Goal: Book appointment/travel/reservation

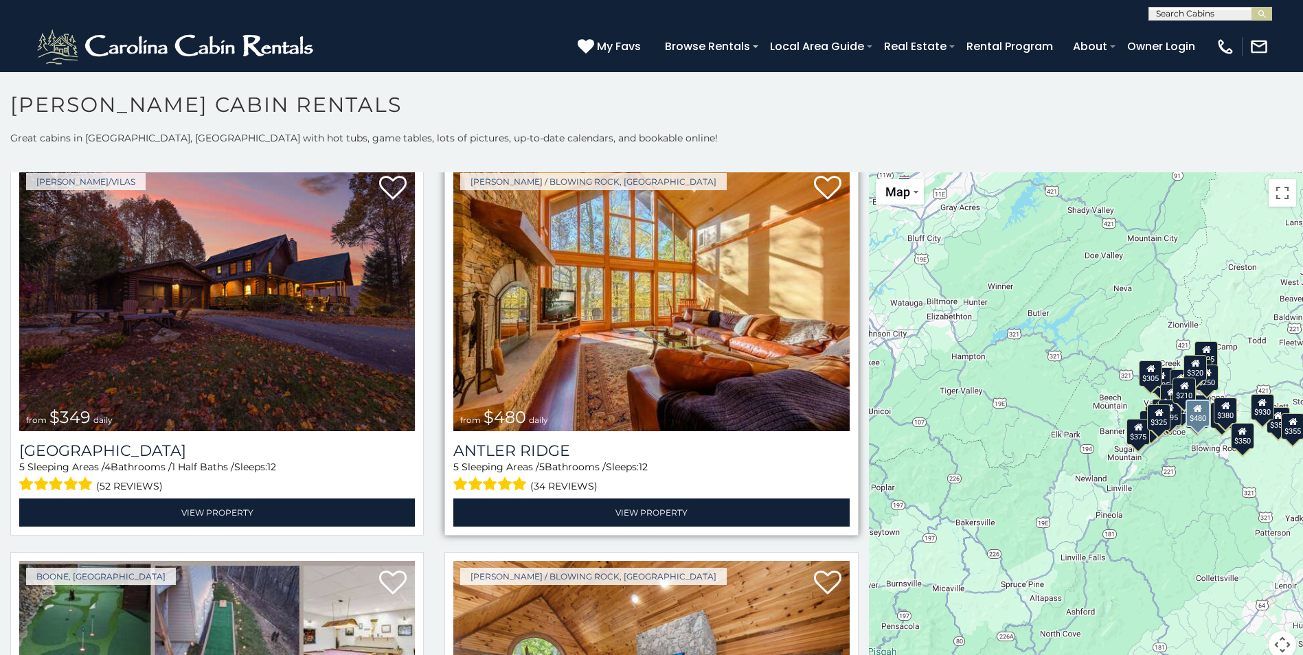
scroll to position [69, 0]
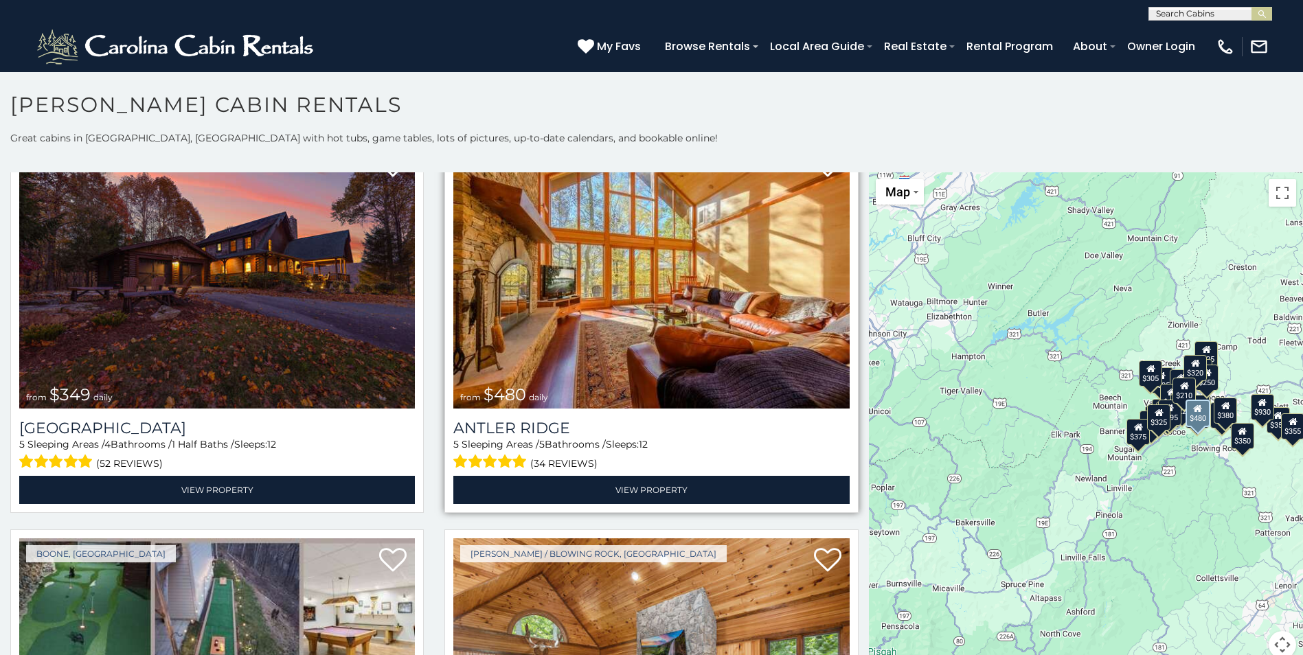
click at [625, 384] on img at bounding box center [651, 276] width 396 height 265
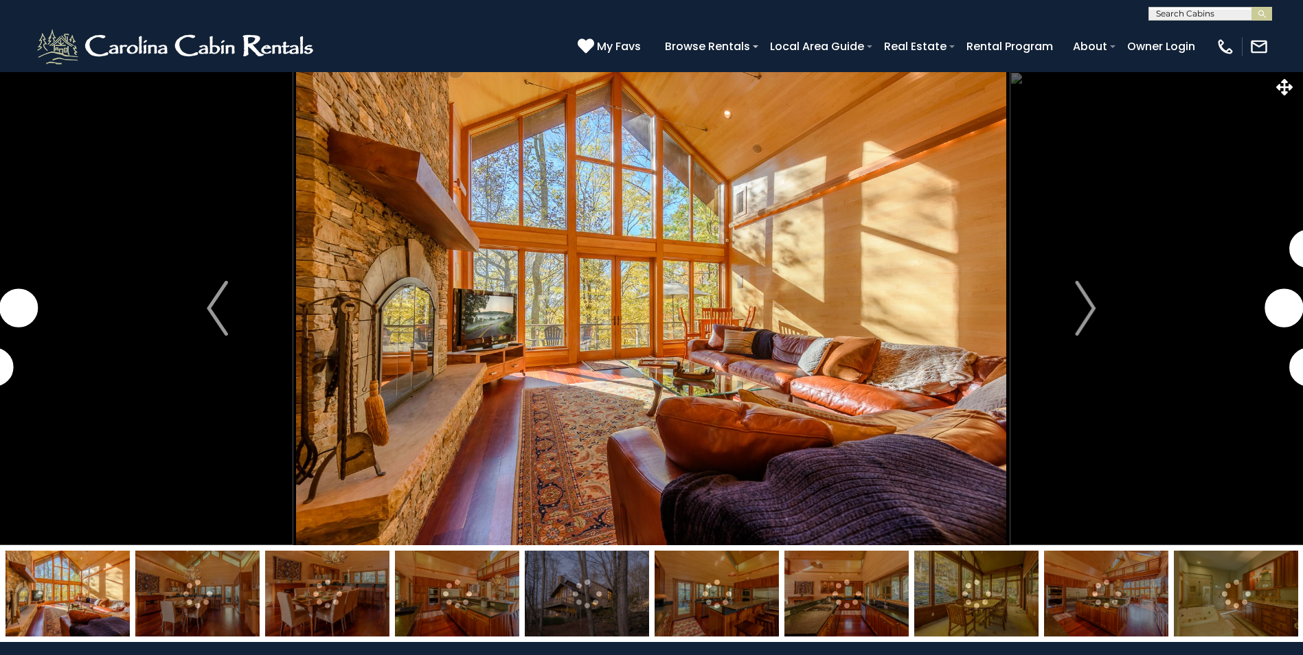
click at [1090, 309] on img "Next" at bounding box center [1085, 308] width 21 height 55
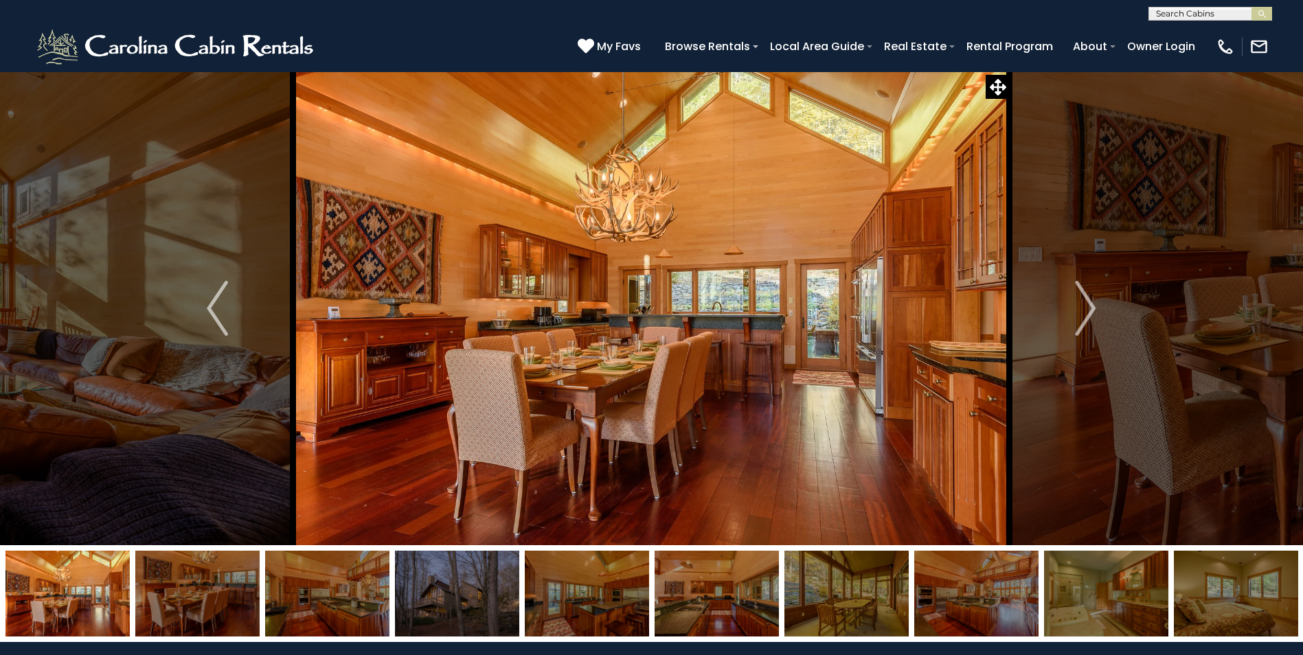
click at [1090, 309] on img "Next" at bounding box center [1085, 308] width 21 height 55
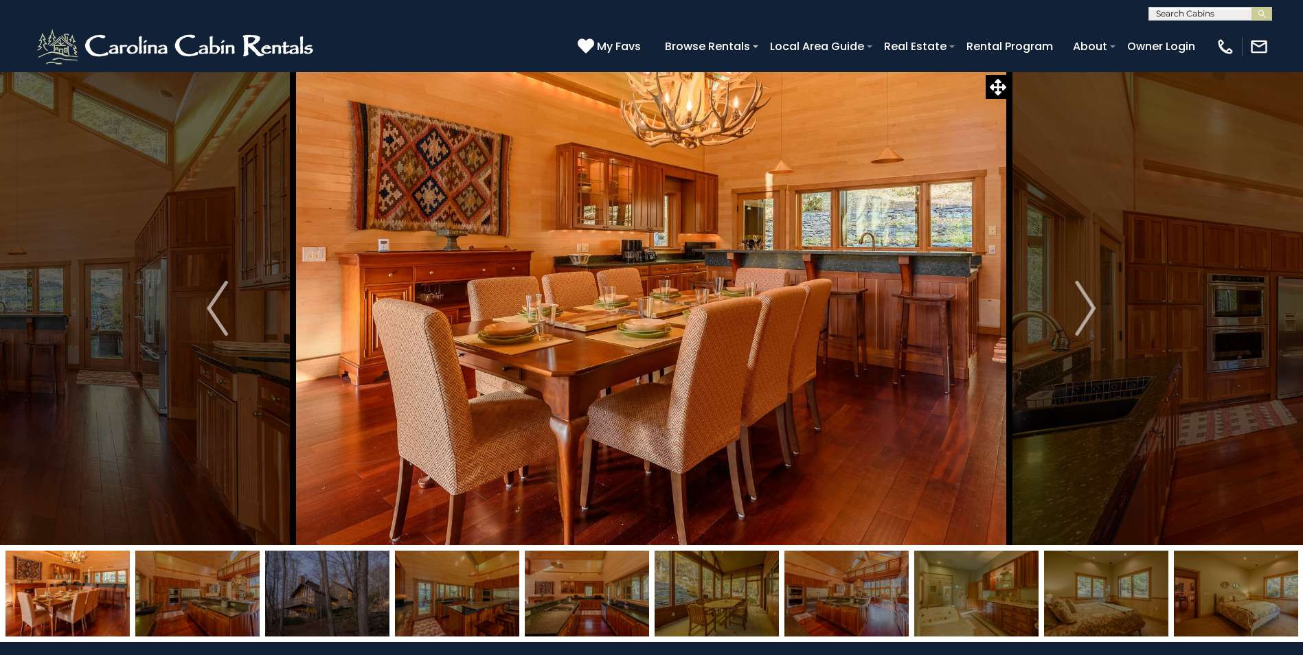
click at [1090, 309] on img "Next" at bounding box center [1085, 308] width 21 height 55
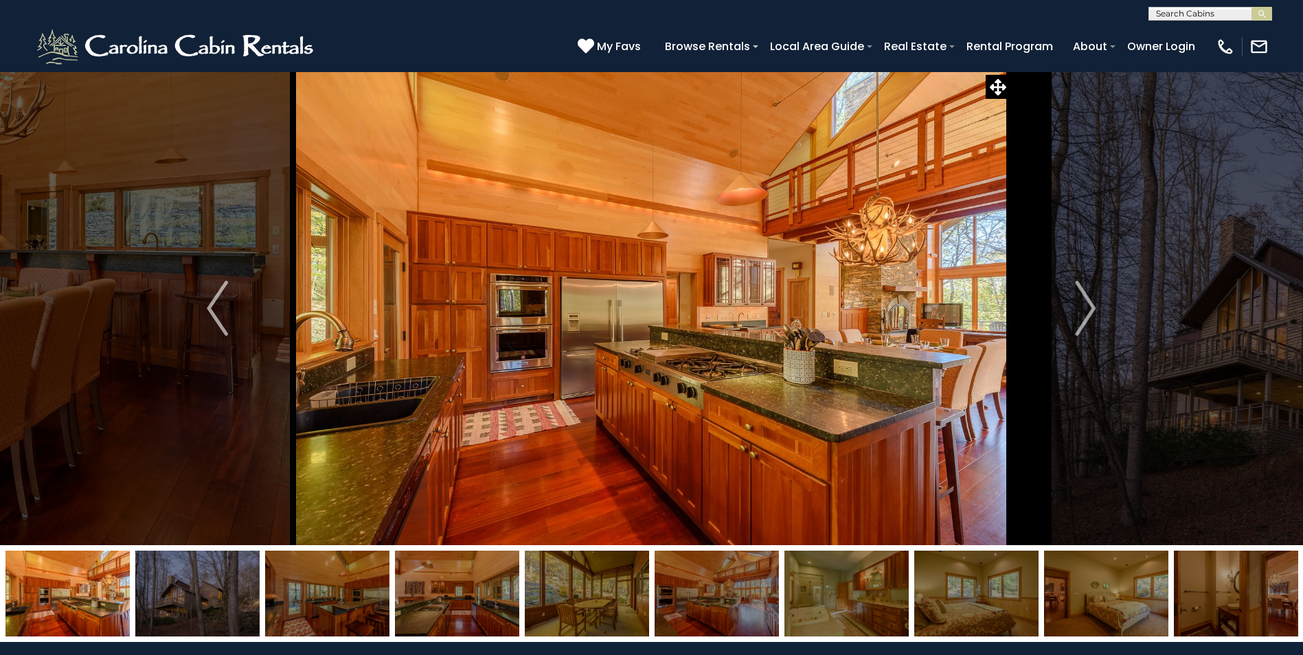
click at [1090, 309] on img "Next" at bounding box center [1085, 308] width 21 height 55
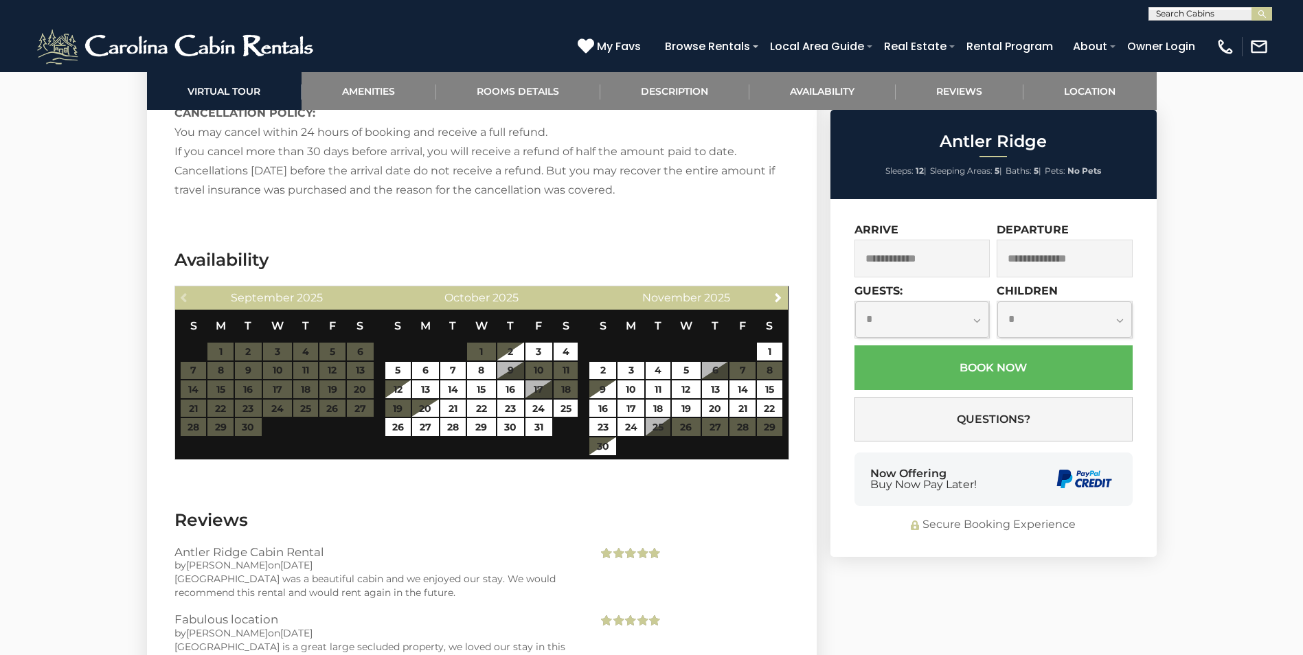
scroll to position [2817, 0]
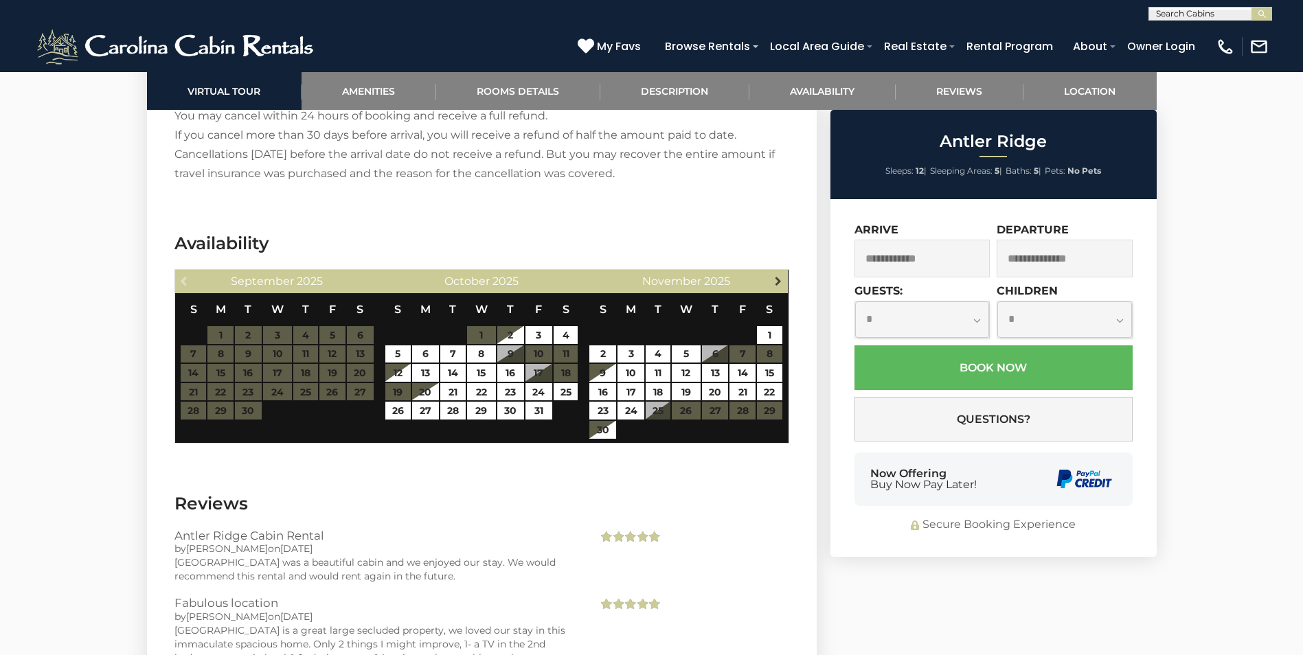
click at [776, 281] on span "Next" at bounding box center [778, 280] width 11 height 11
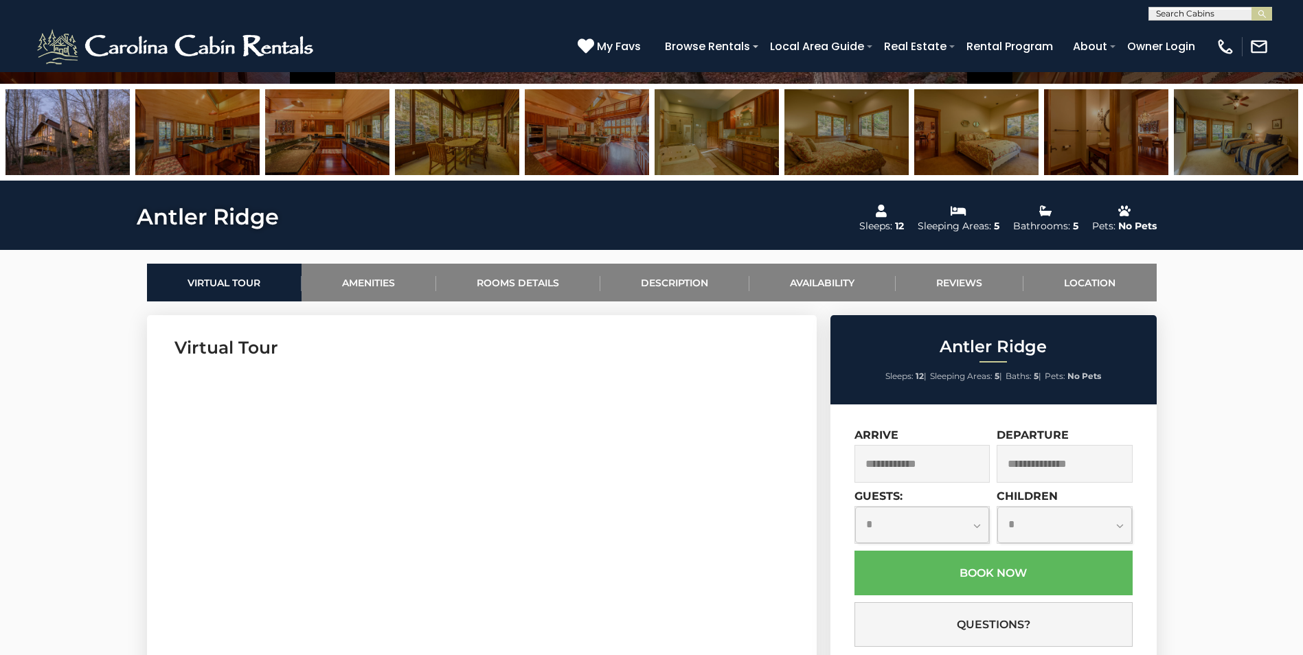
scroll to position [206, 0]
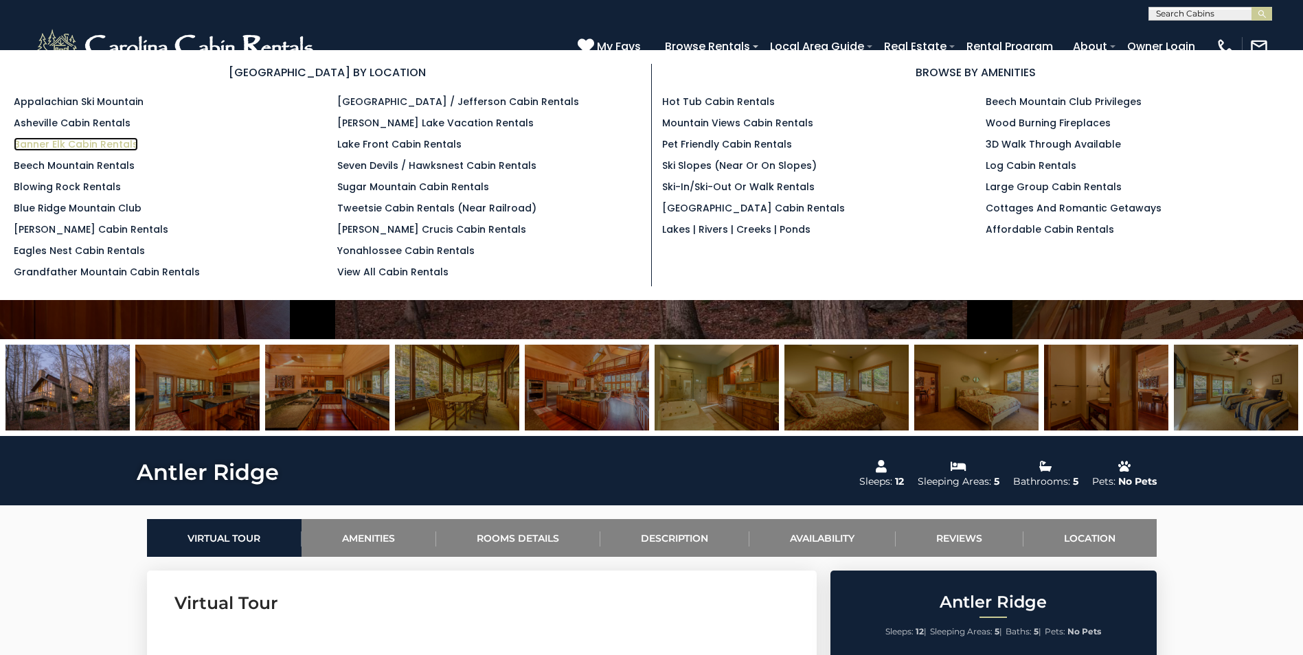
click at [83, 144] on link "Banner Elk Cabin Rentals" at bounding box center [76, 144] width 124 height 14
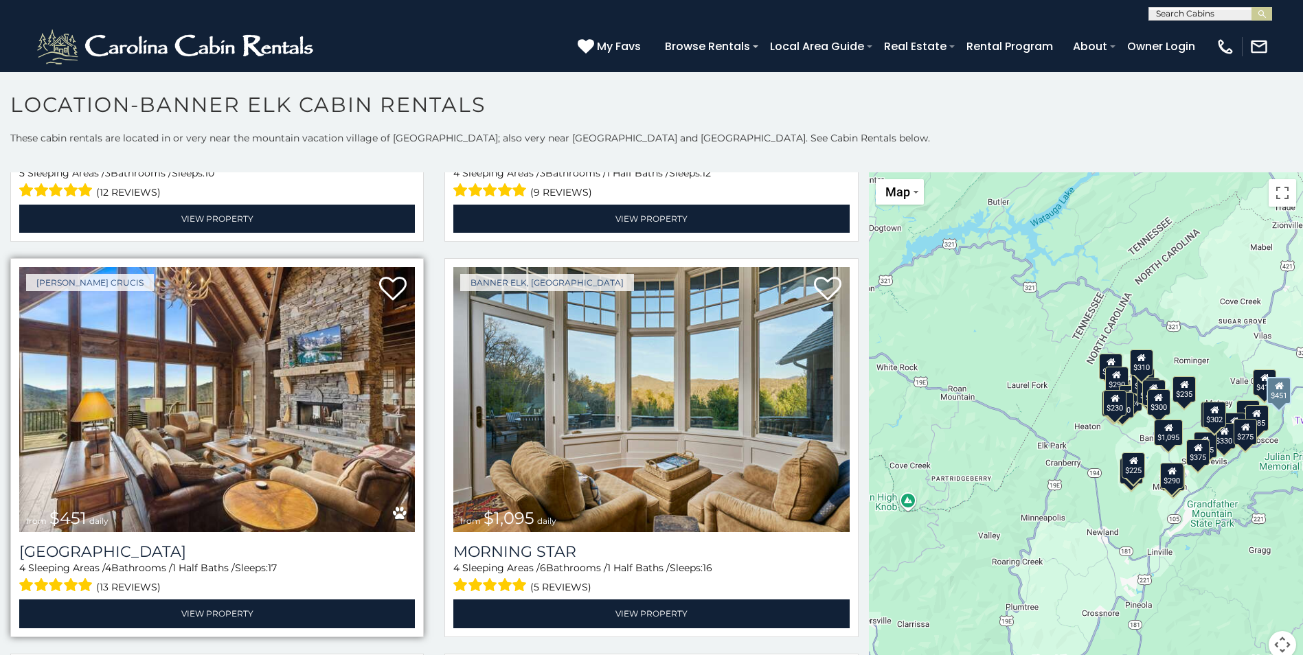
scroll to position [343, 0]
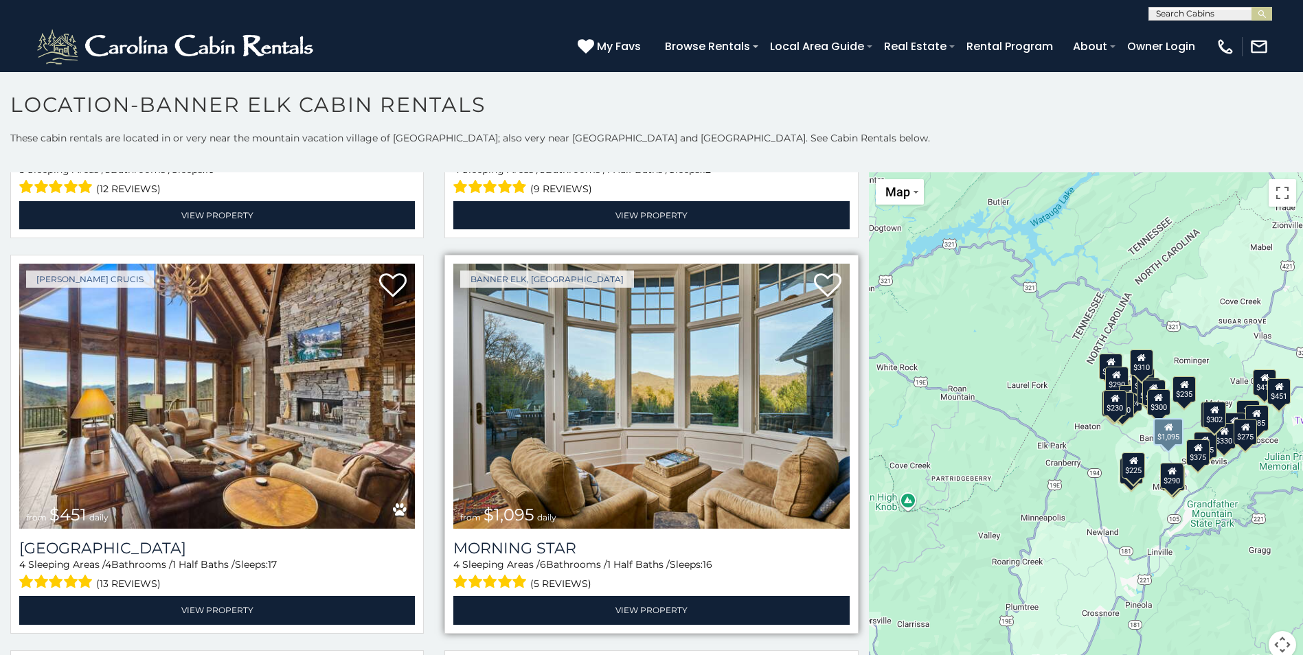
click at [645, 463] on img at bounding box center [651, 396] width 396 height 265
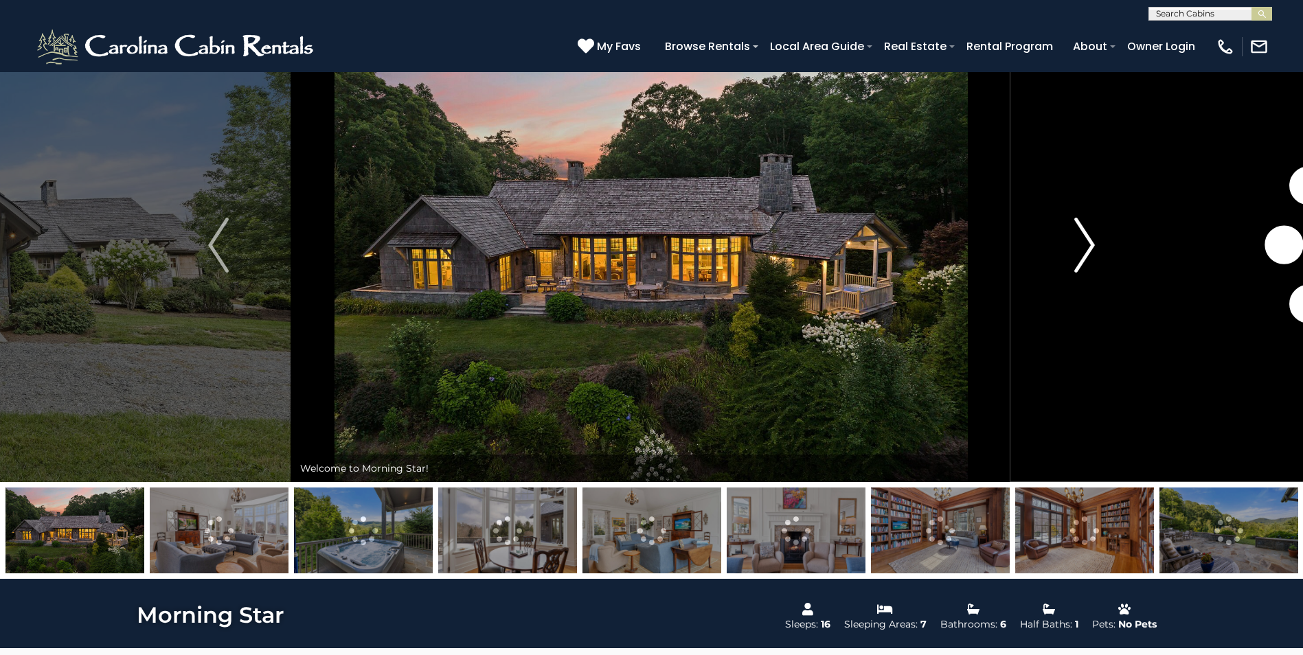
scroll to position [69, 0]
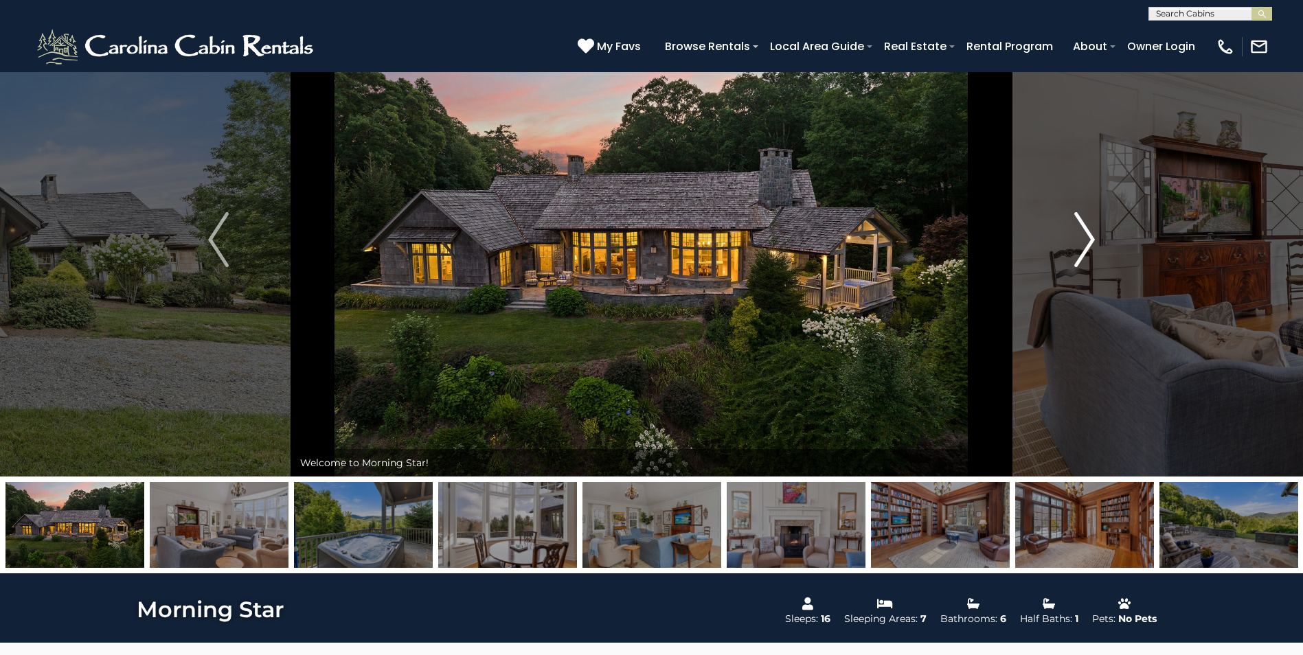
click at [1082, 248] on img "Next" at bounding box center [1084, 239] width 21 height 55
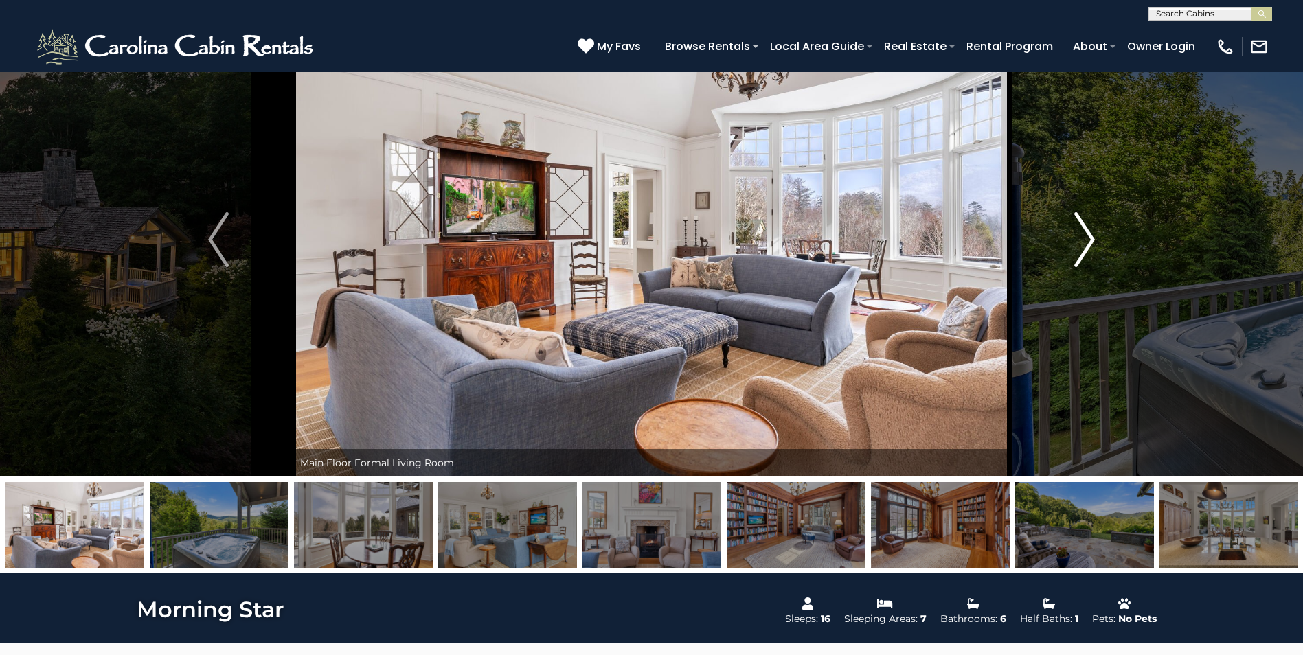
click at [1089, 245] on img "Next" at bounding box center [1084, 239] width 21 height 55
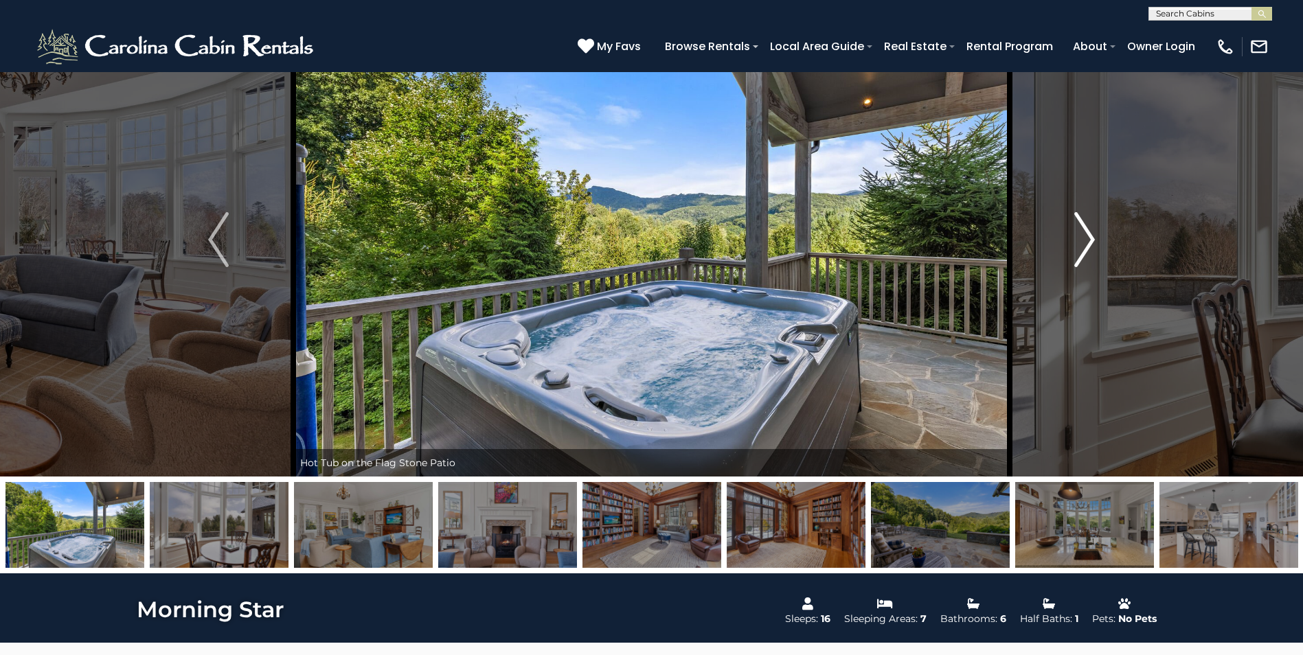
click at [1089, 245] on img "Next" at bounding box center [1084, 239] width 21 height 55
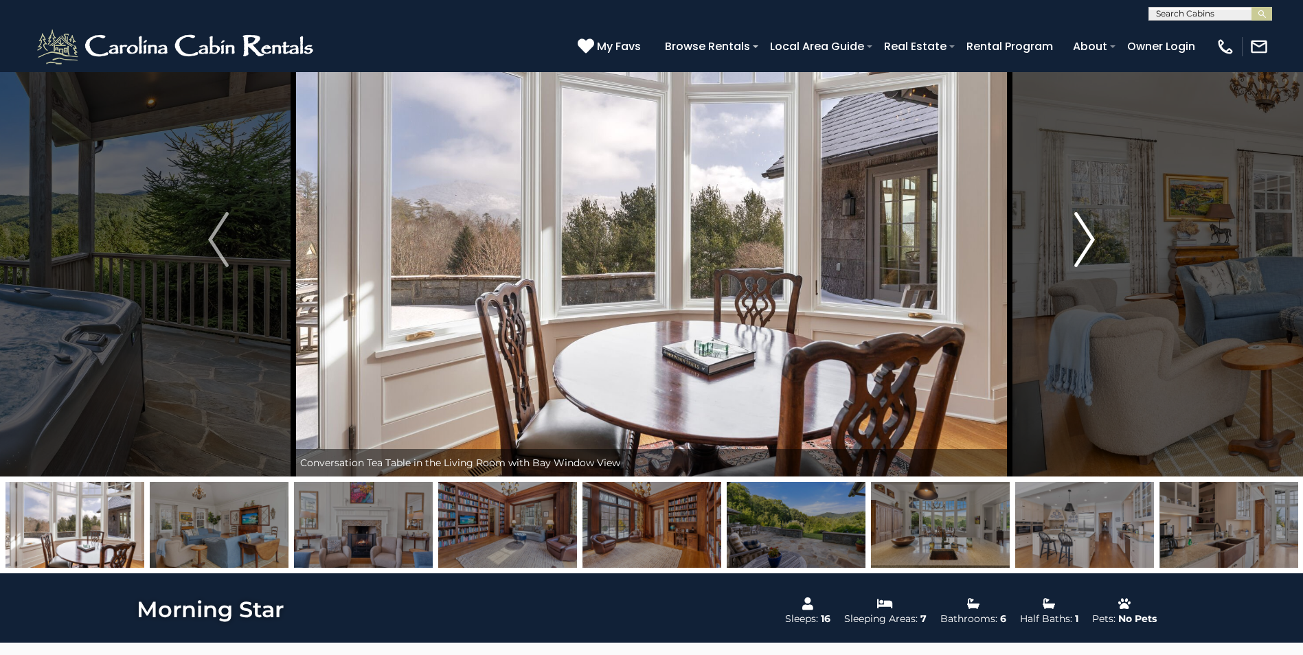
click at [1089, 245] on img "Next" at bounding box center [1084, 239] width 21 height 55
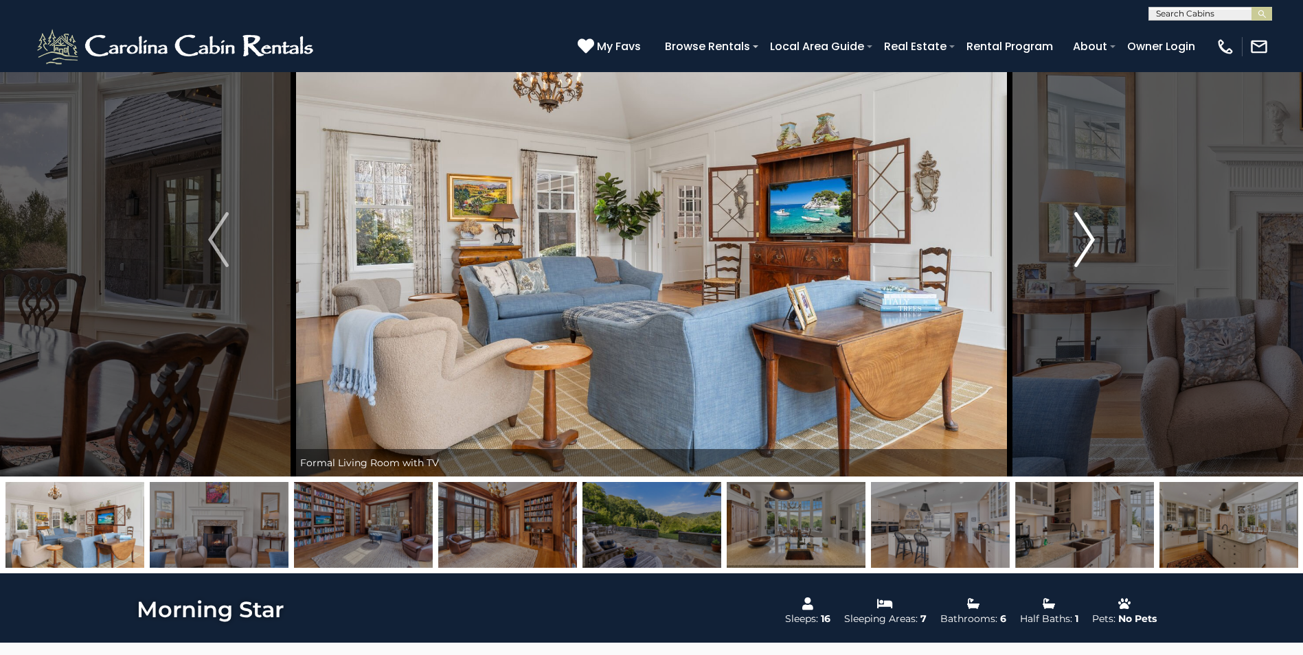
click at [1089, 245] on img "Next" at bounding box center [1084, 239] width 21 height 55
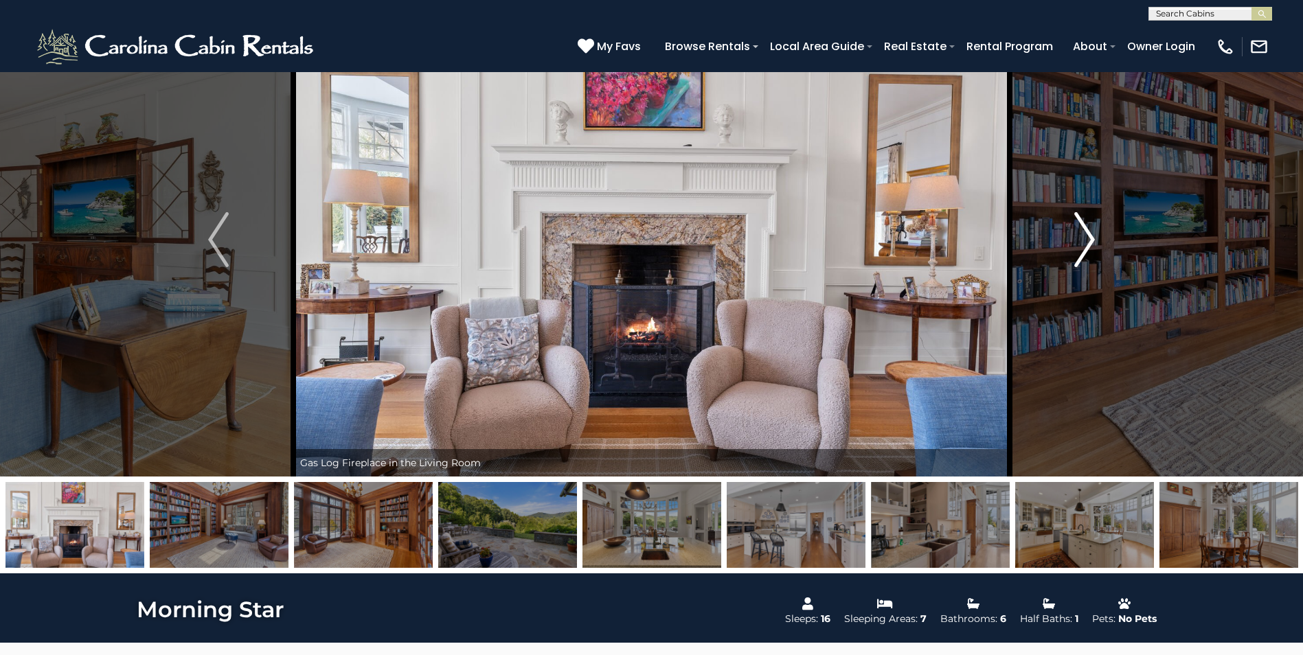
click at [1087, 244] on img "Next" at bounding box center [1084, 239] width 21 height 55
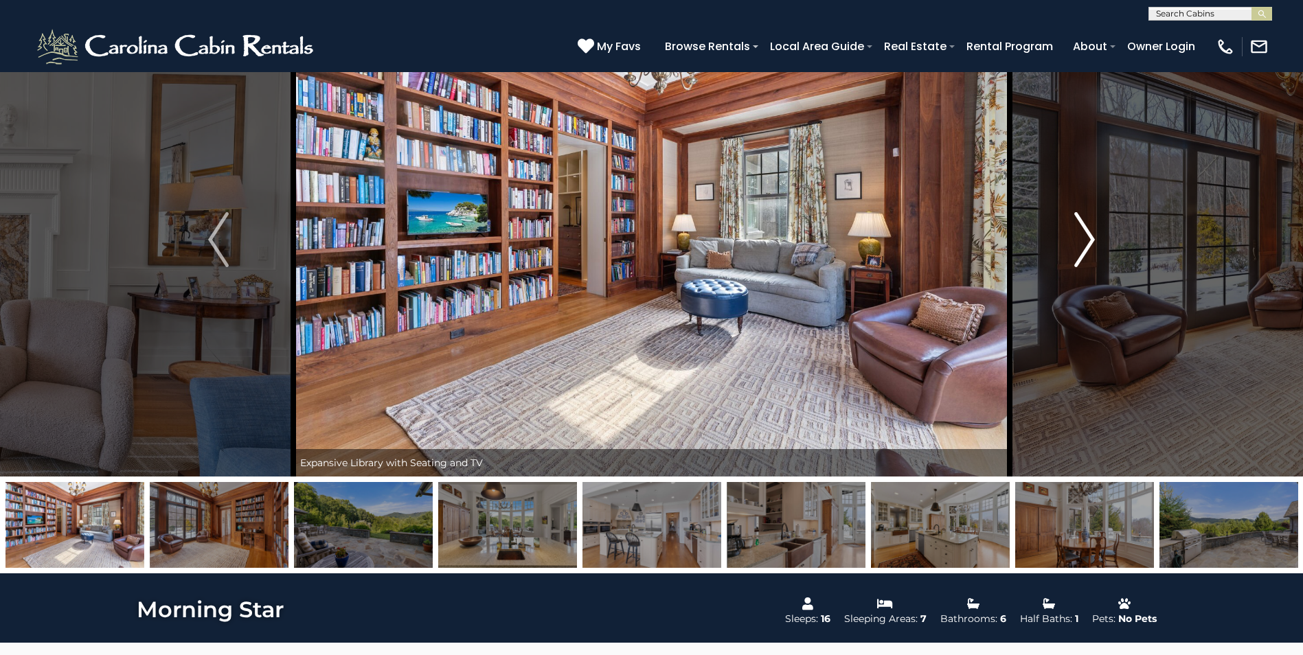
click at [1087, 244] on img "Next" at bounding box center [1084, 239] width 21 height 55
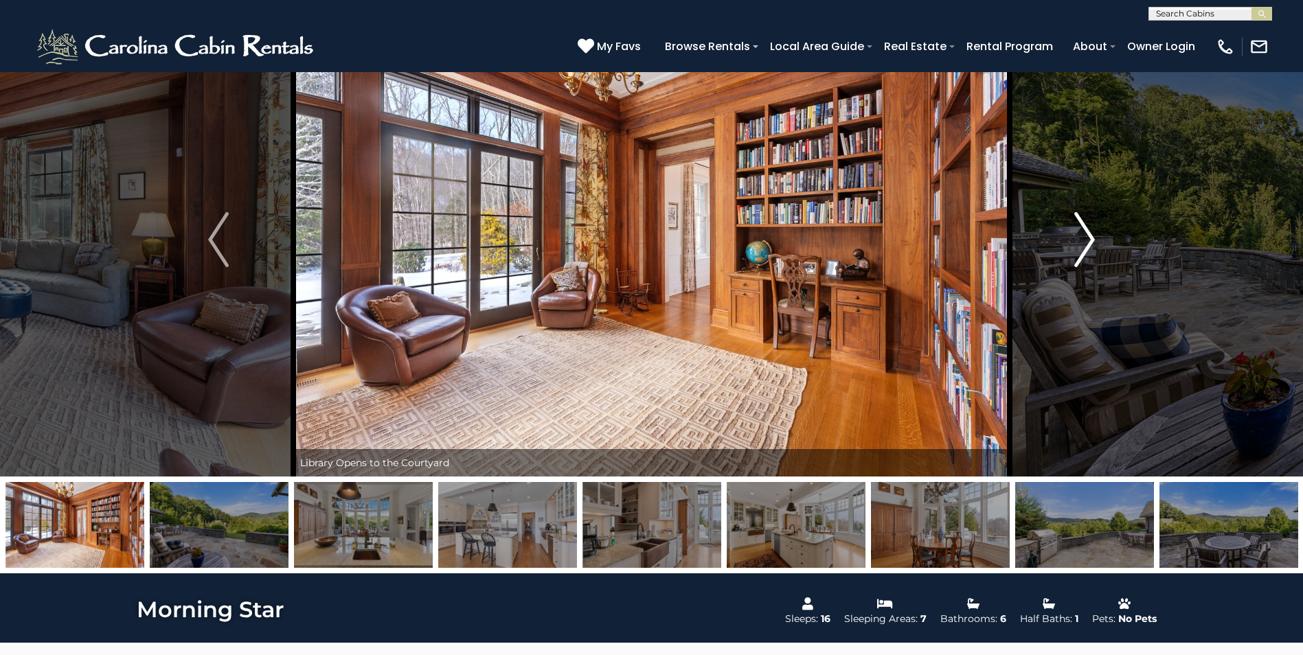
click at [1087, 244] on img "Next" at bounding box center [1084, 239] width 21 height 55
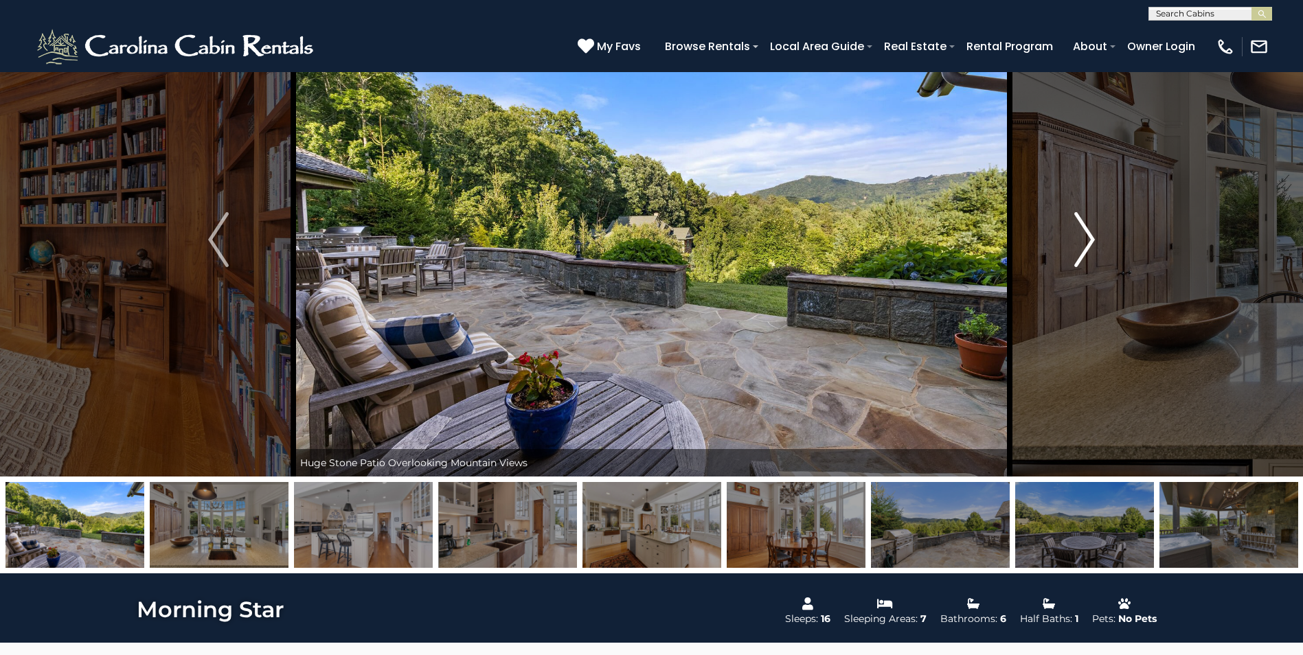
click at [1087, 244] on img "Next" at bounding box center [1084, 239] width 21 height 55
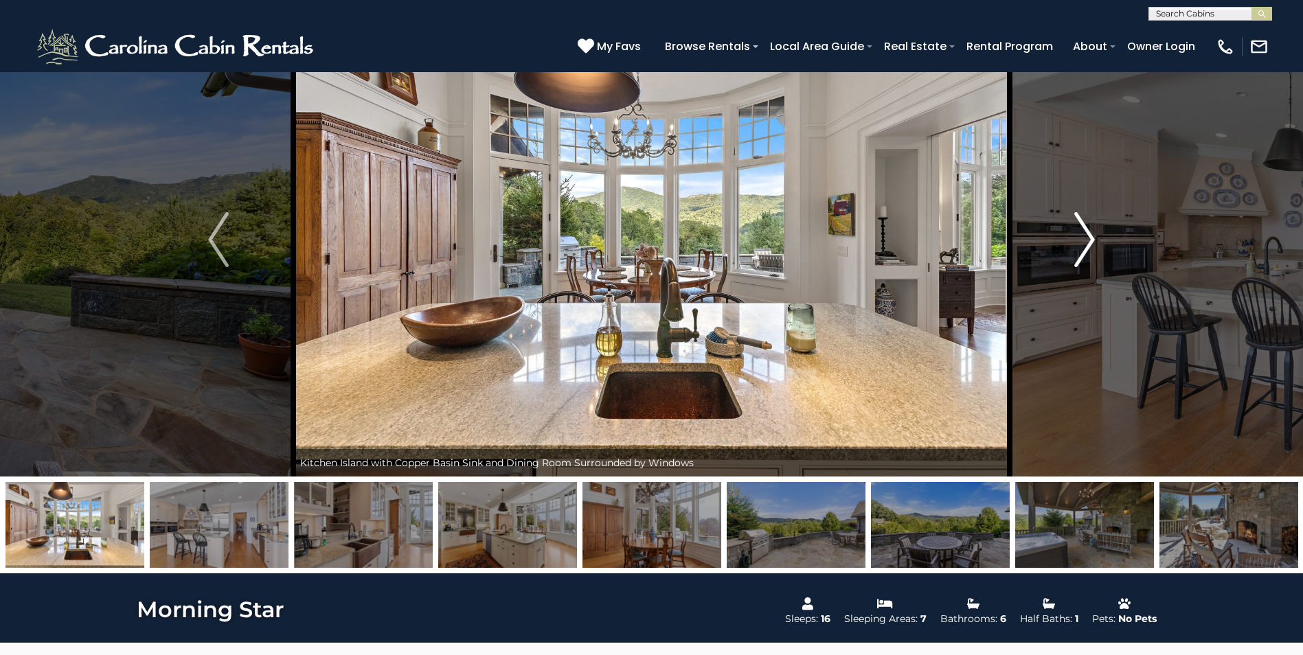
click at [1087, 244] on img "Next" at bounding box center [1084, 239] width 21 height 55
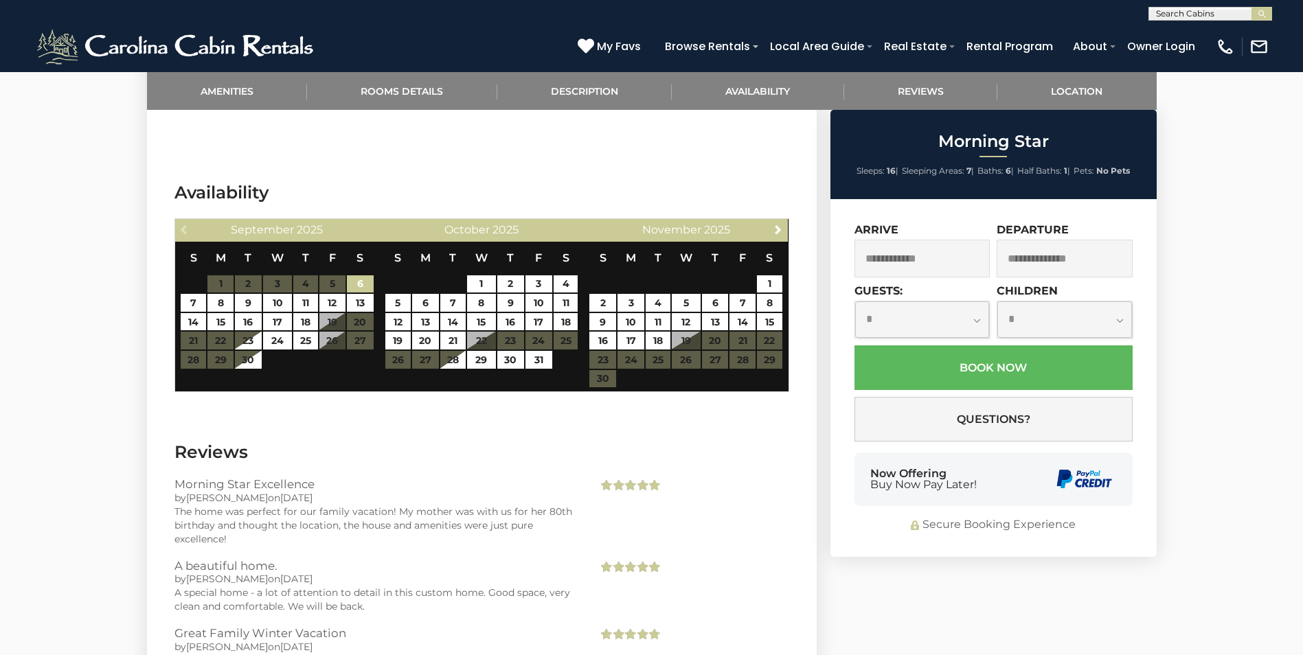
scroll to position [2610, 0]
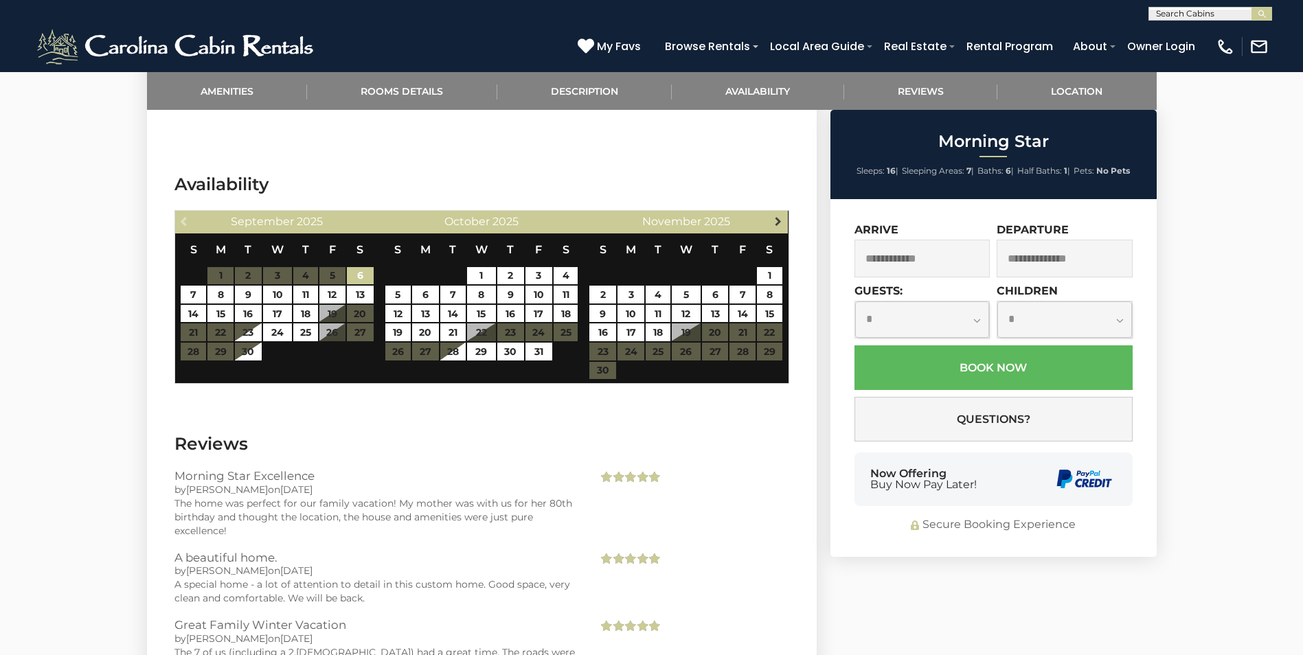
click at [776, 222] on span "Next" at bounding box center [778, 221] width 11 height 11
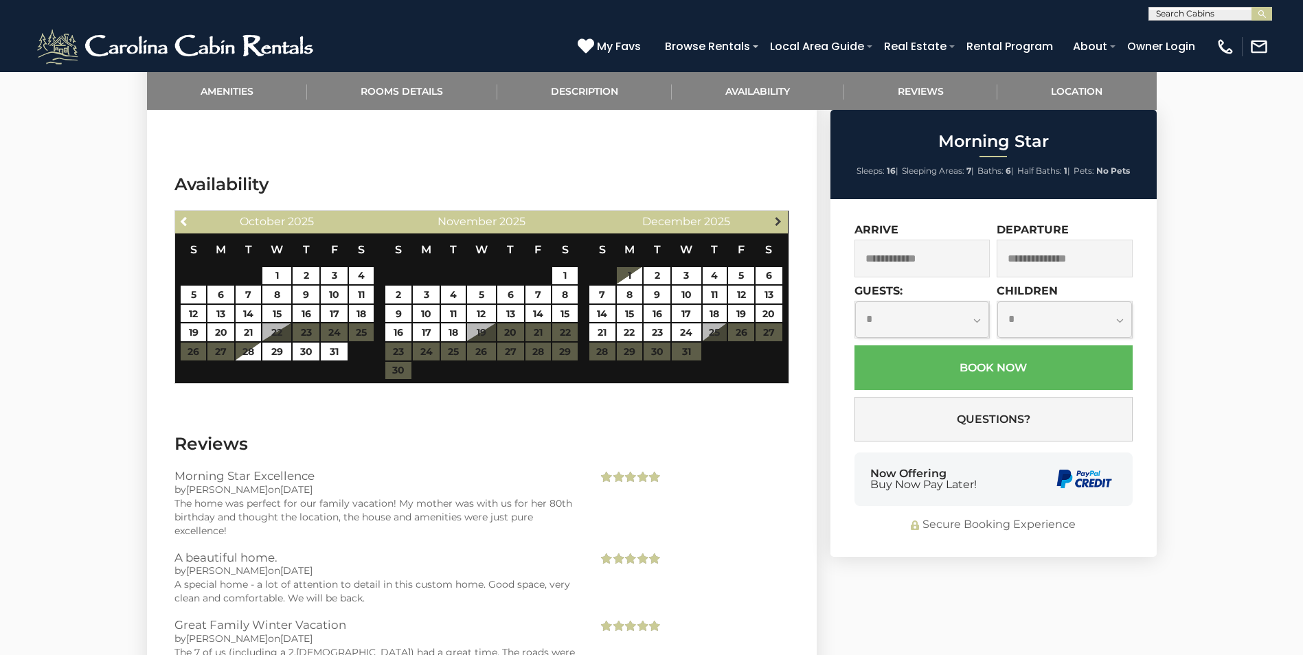
click at [779, 224] on span "Next" at bounding box center [778, 221] width 11 height 11
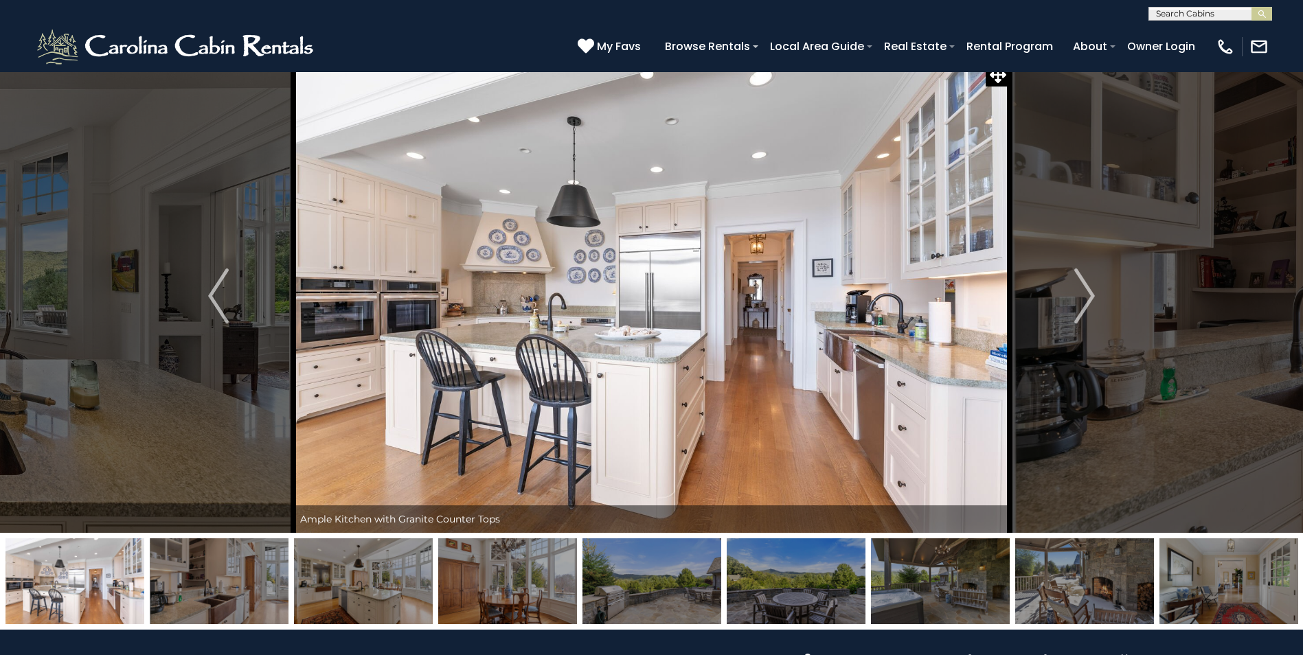
scroll to position [0, 0]
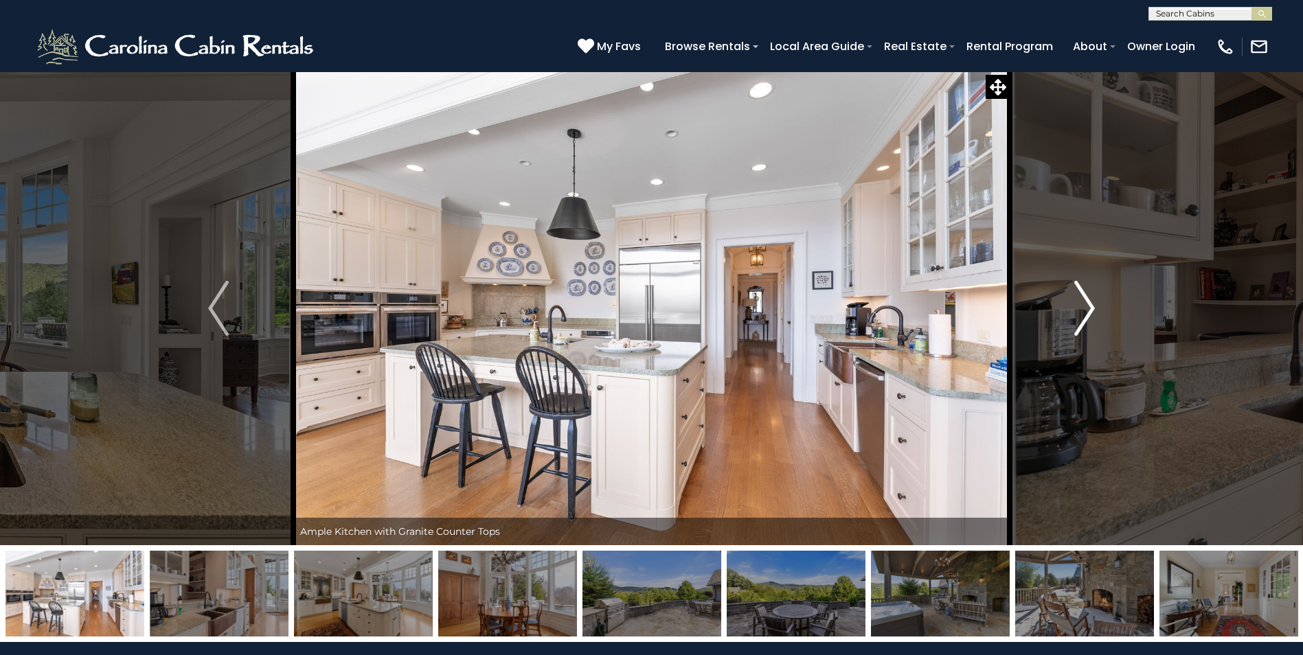
click at [1087, 313] on img "Next" at bounding box center [1084, 308] width 21 height 55
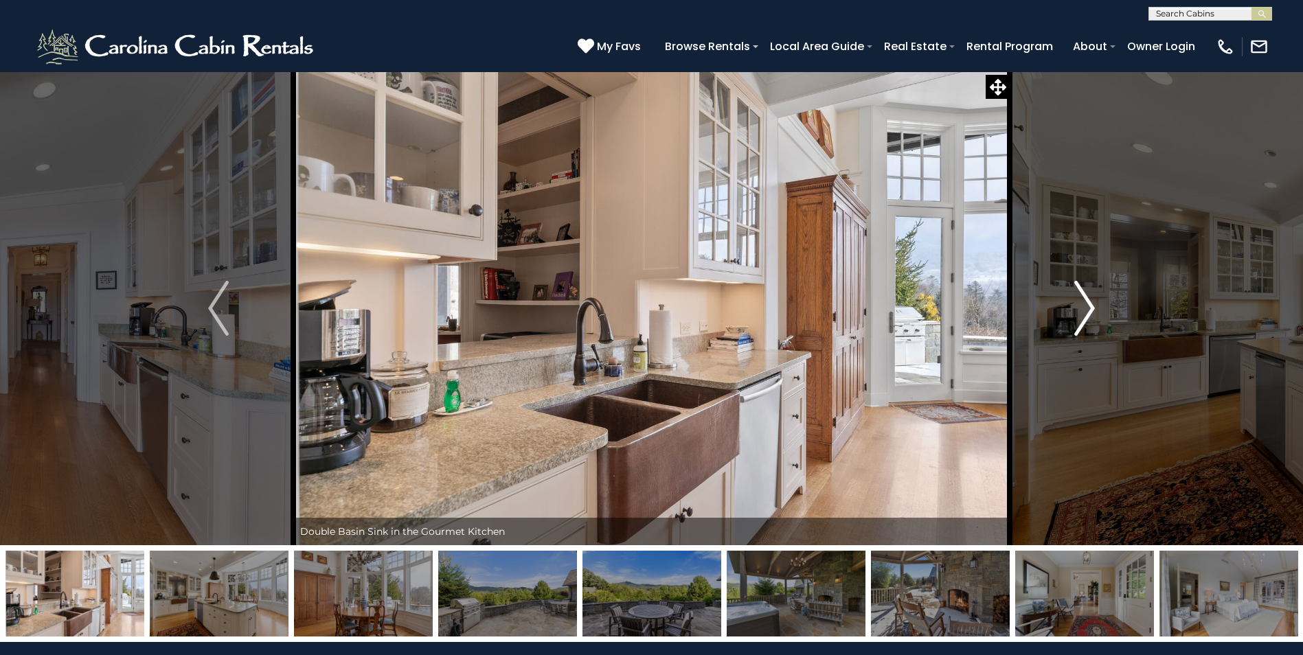
click at [1087, 313] on img "Next" at bounding box center [1084, 308] width 21 height 55
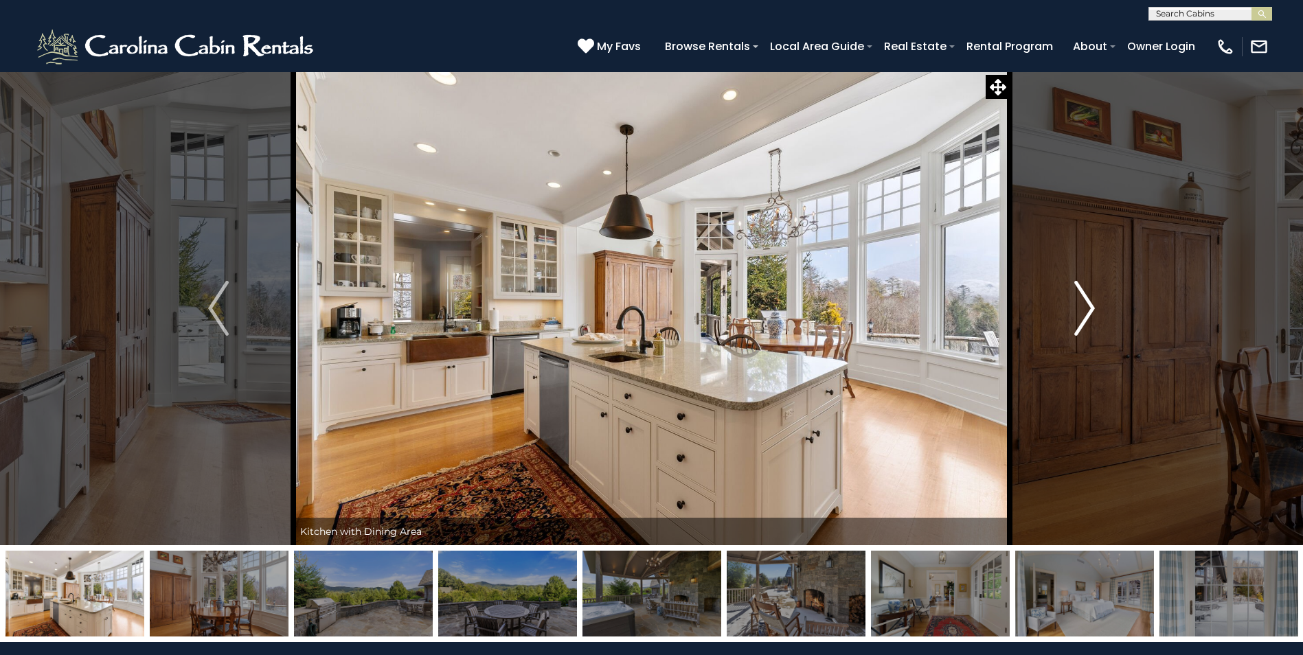
click at [1087, 304] on img "Next" at bounding box center [1084, 308] width 21 height 55
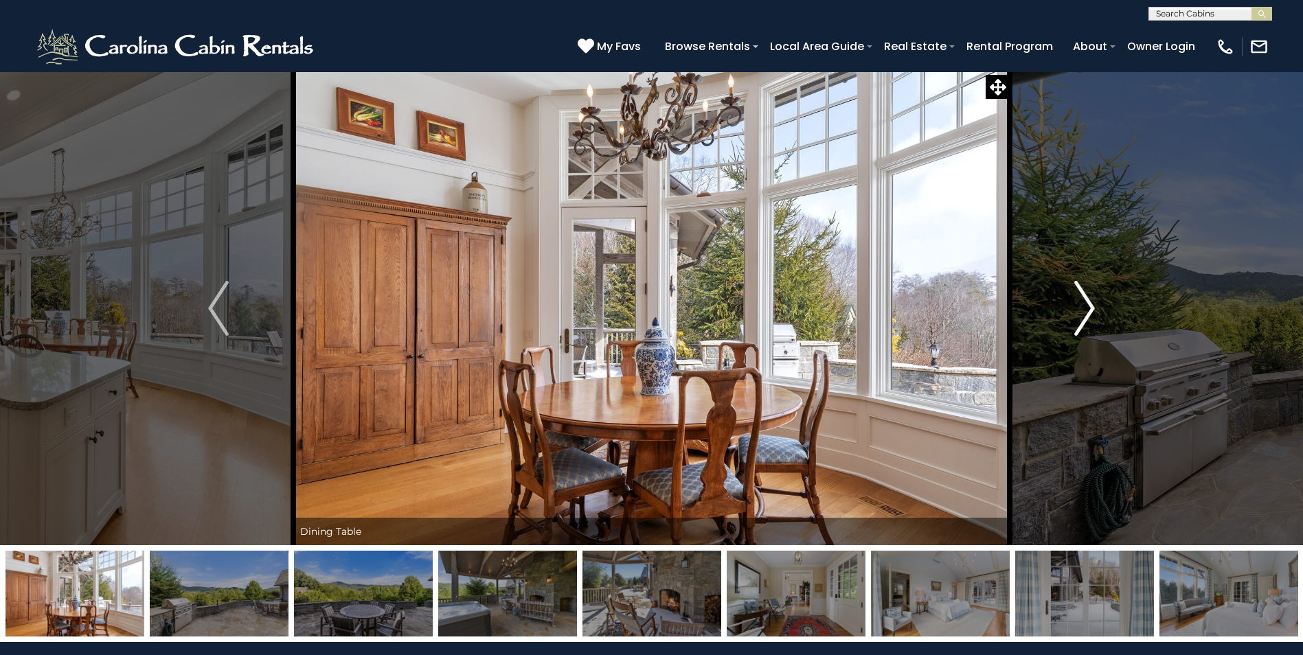
click at [1086, 304] on img "Next" at bounding box center [1084, 308] width 21 height 55
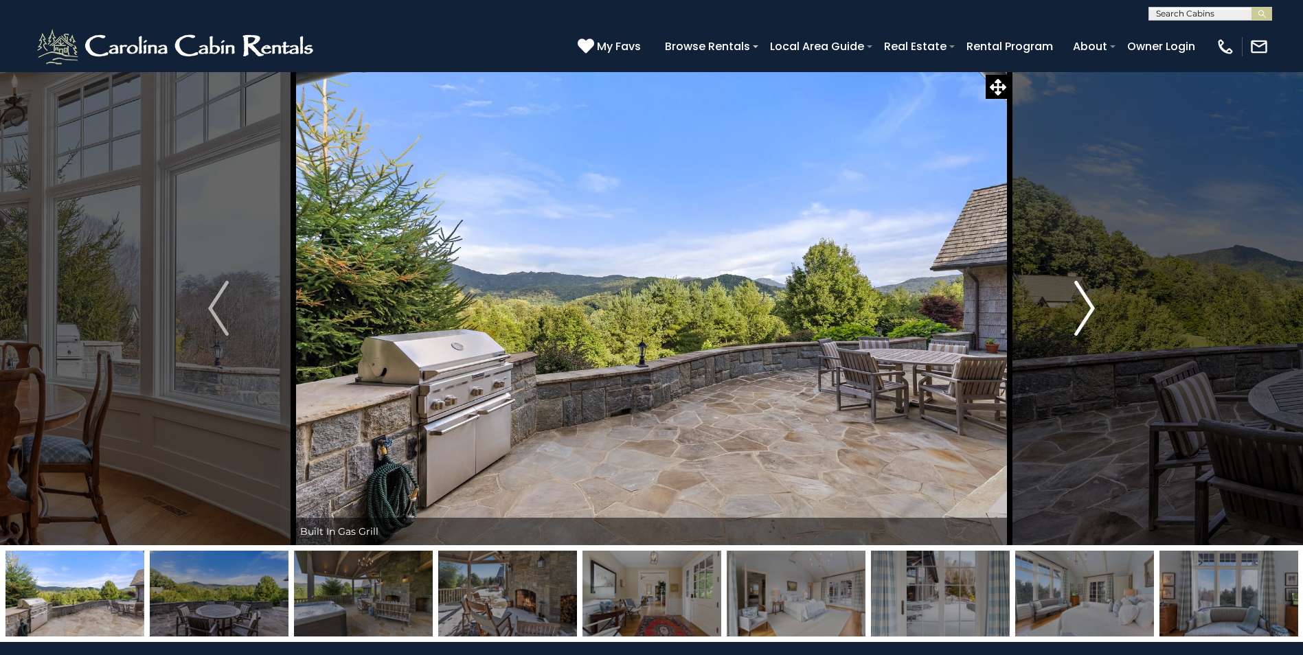
click at [1086, 304] on img "Next" at bounding box center [1084, 308] width 21 height 55
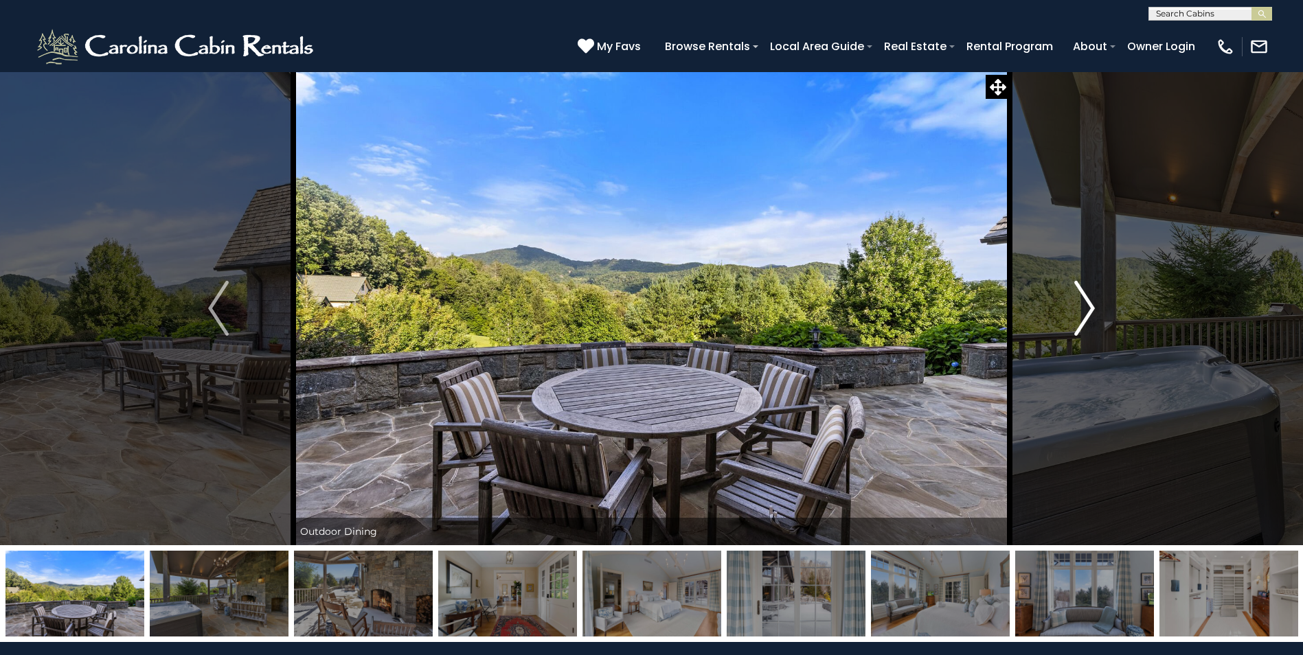
click at [1086, 304] on img "Next" at bounding box center [1084, 308] width 21 height 55
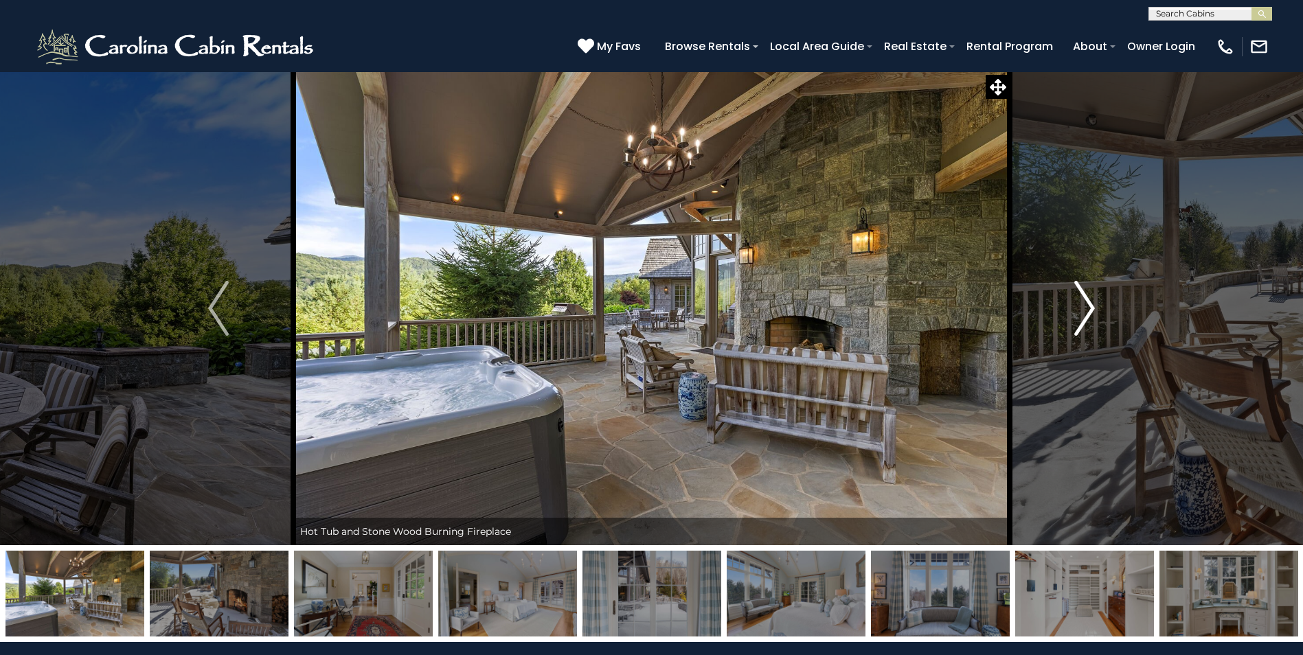
click at [1086, 304] on img "Next" at bounding box center [1084, 308] width 21 height 55
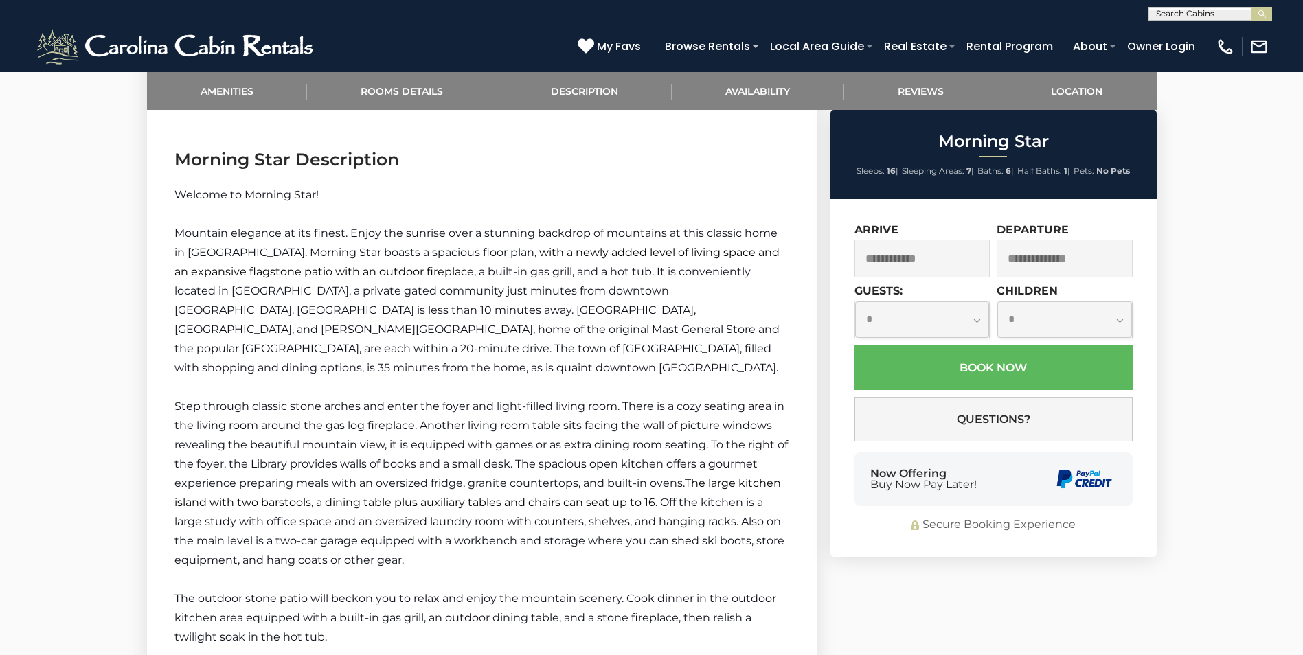
scroll to position [1511, 0]
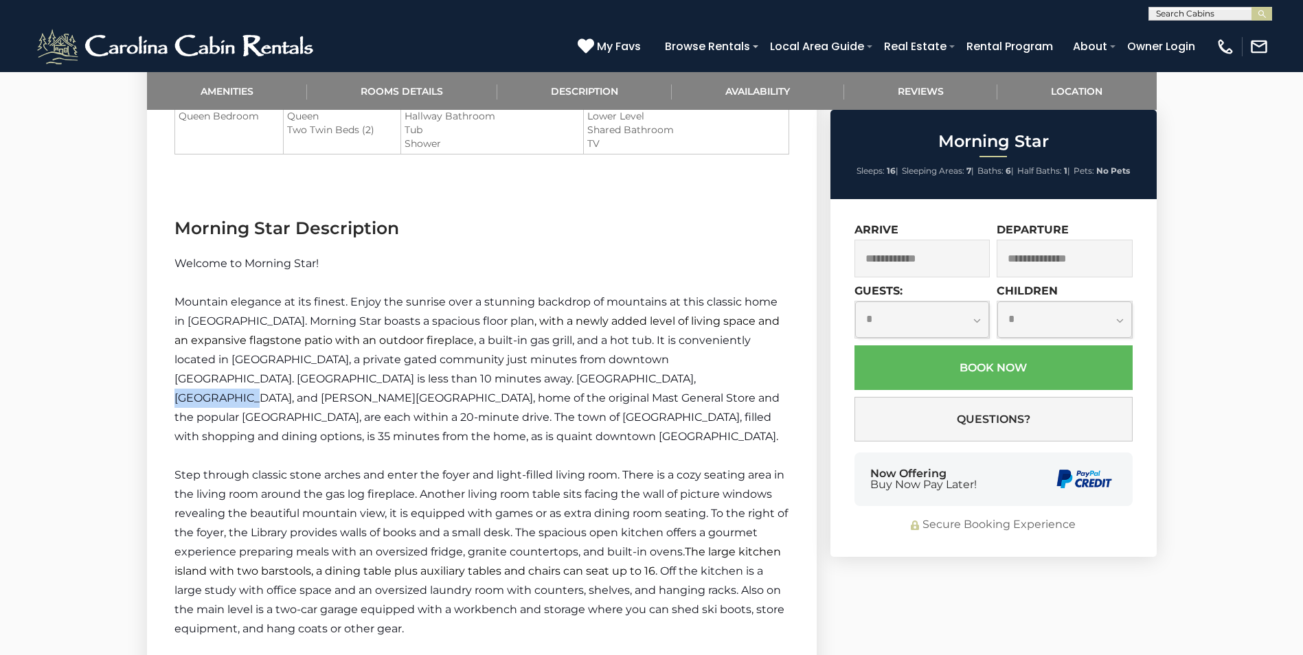
drag, startPoint x: 469, startPoint y: 379, endPoint x: 521, endPoint y: 381, distance: 53.0
click at [521, 381] on span "e, a built-in gas grill, and a hot tub. It is conveniently located in The Farm,…" at bounding box center [476, 388] width 605 height 109
drag, startPoint x: 521, startPoint y: 381, endPoint x: 664, endPoint y: 358, distance: 144.8
click at [664, 358] on span "e, a built-in gas grill, and a hot tub. It is conveniently located in The Farm,…" at bounding box center [476, 388] width 605 height 109
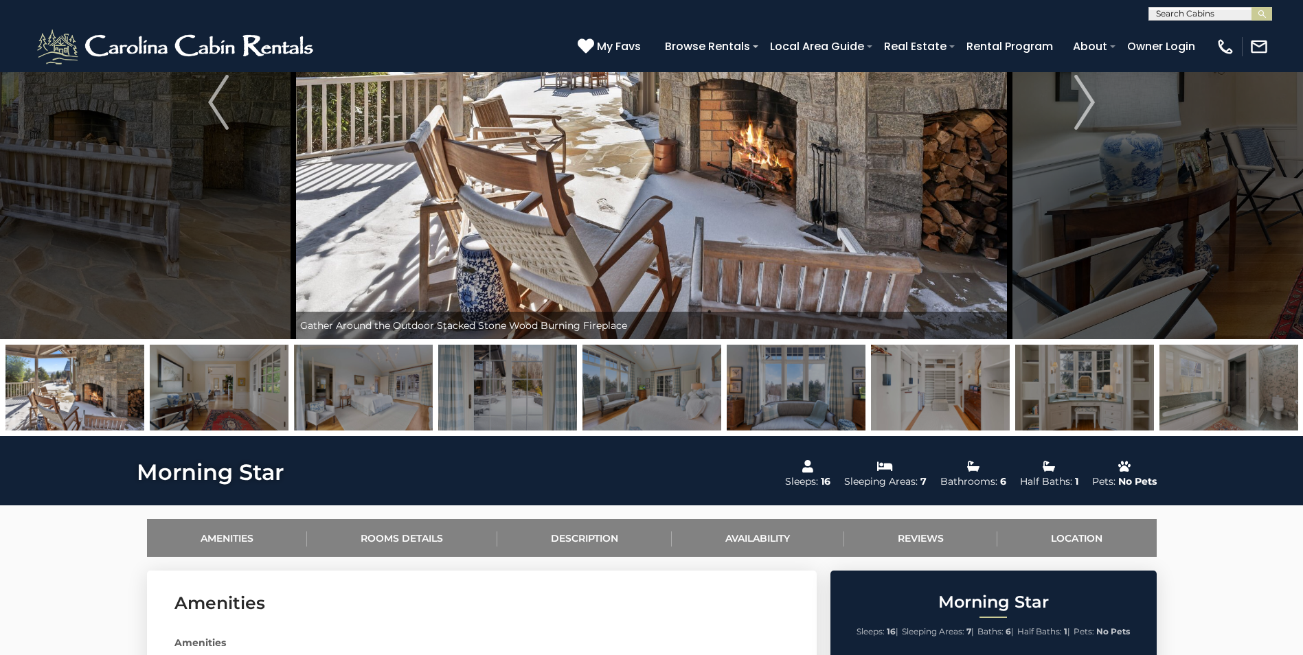
scroll to position [0, 0]
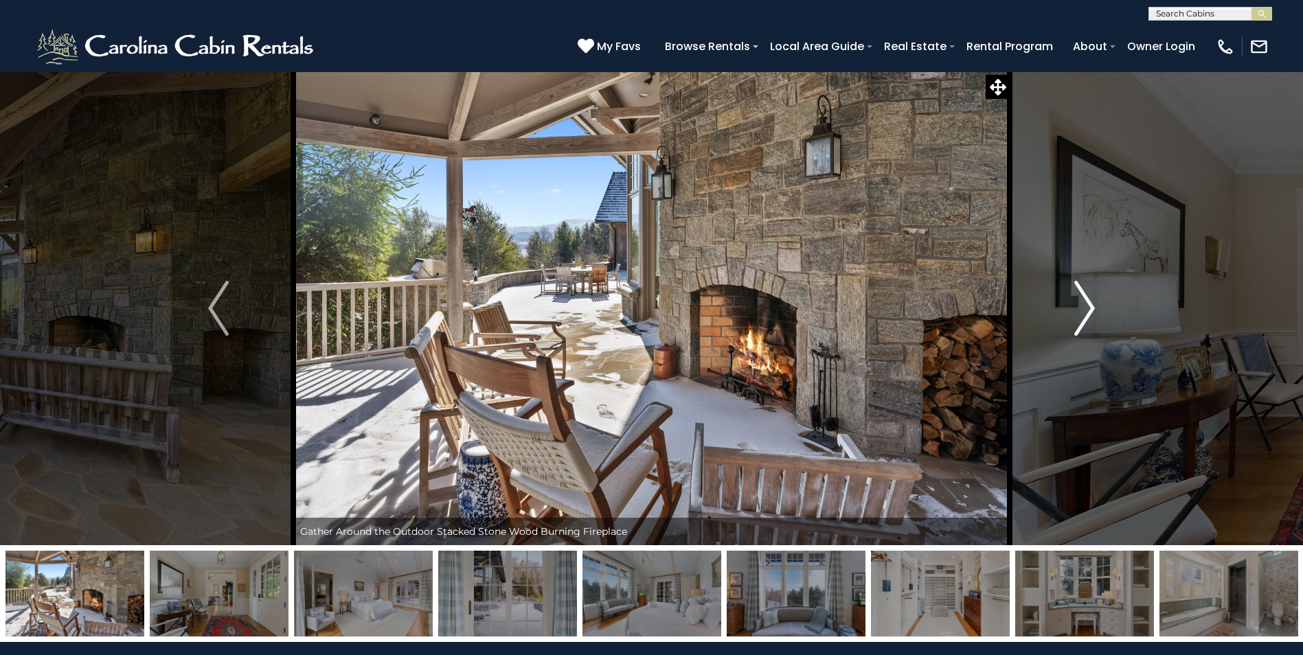
click at [1075, 317] on img "Next" at bounding box center [1084, 308] width 21 height 55
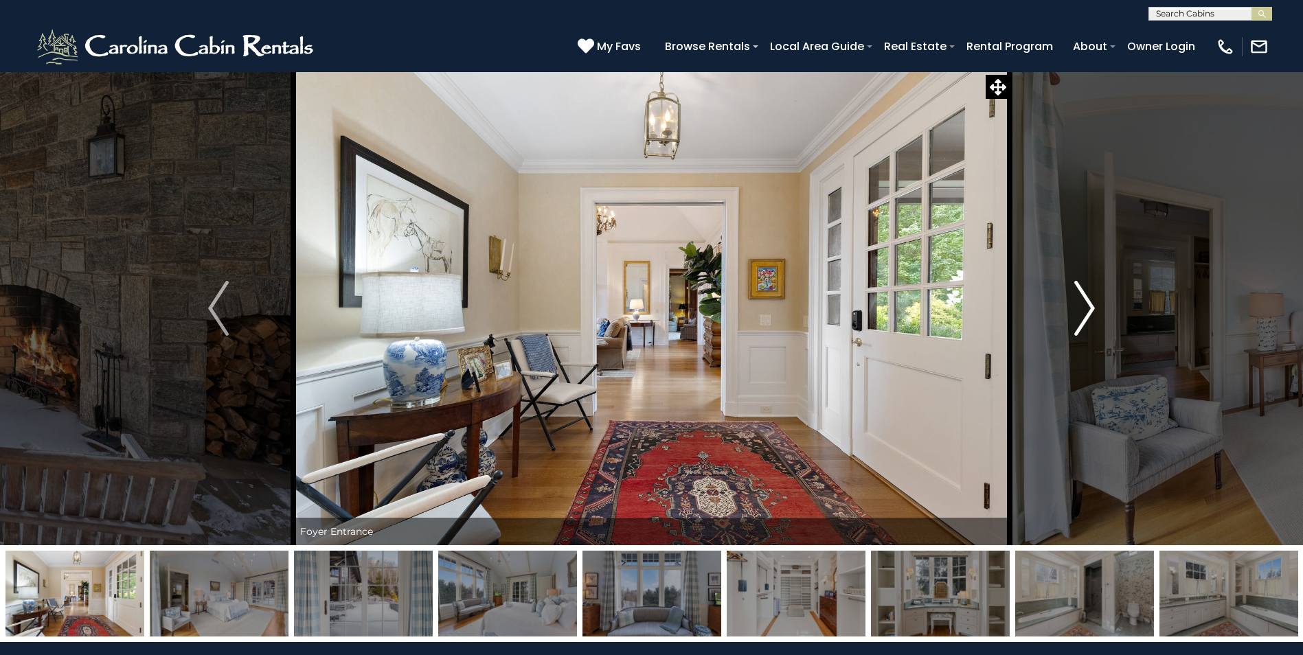
click at [1075, 317] on img "Next" at bounding box center [1084, 308] width 21 height 55
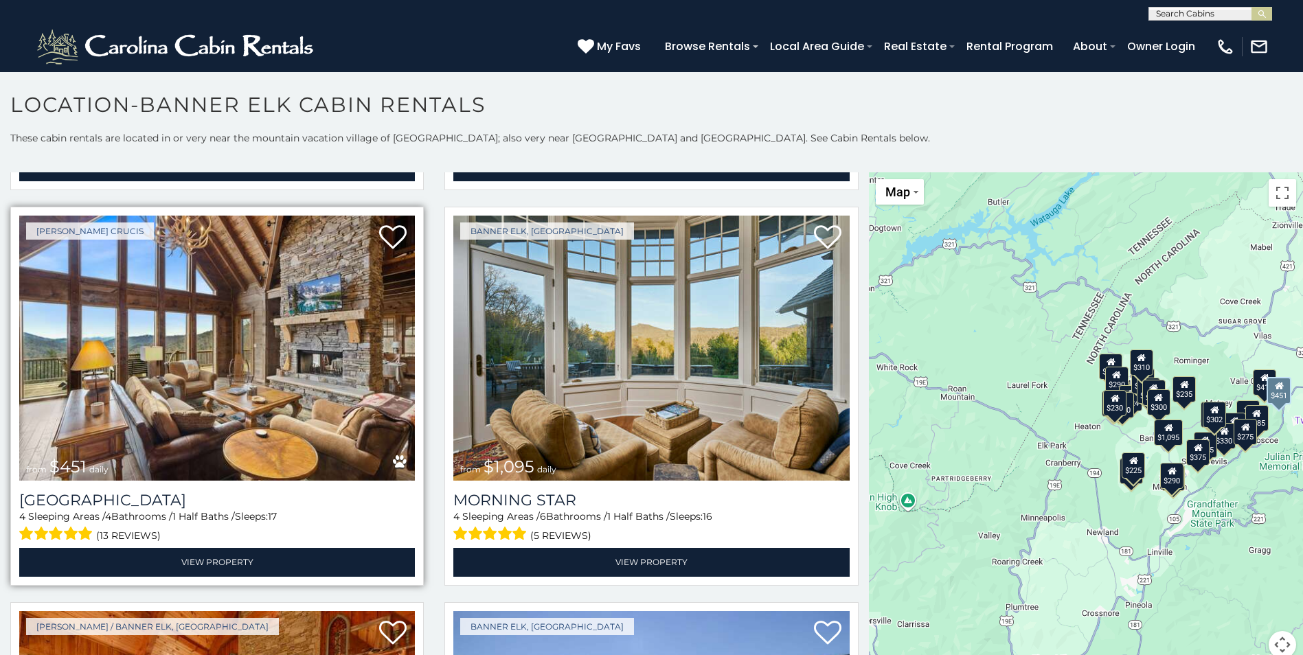
scroll to position [412, 0]
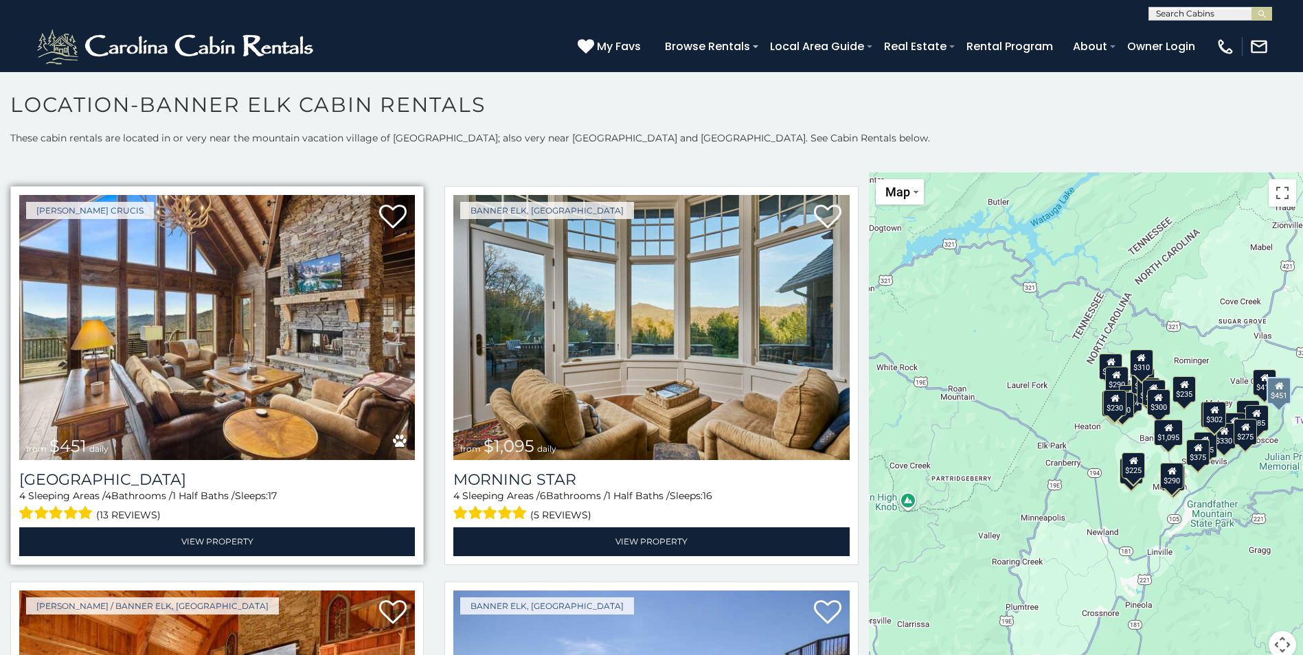
click at [271, 372] on img at bounding box center [217, 327] width 396 height 265
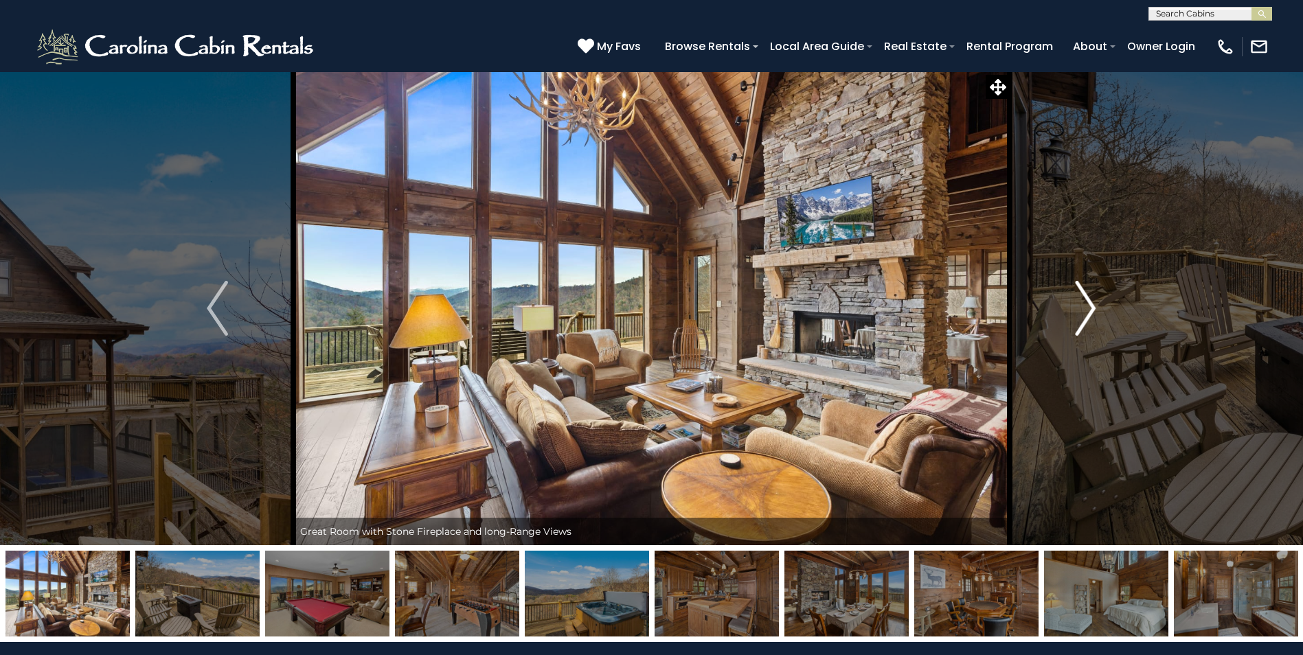
click at [1090, 321] on img "Next" at bounding box center [1085, 308] width 21 height 55
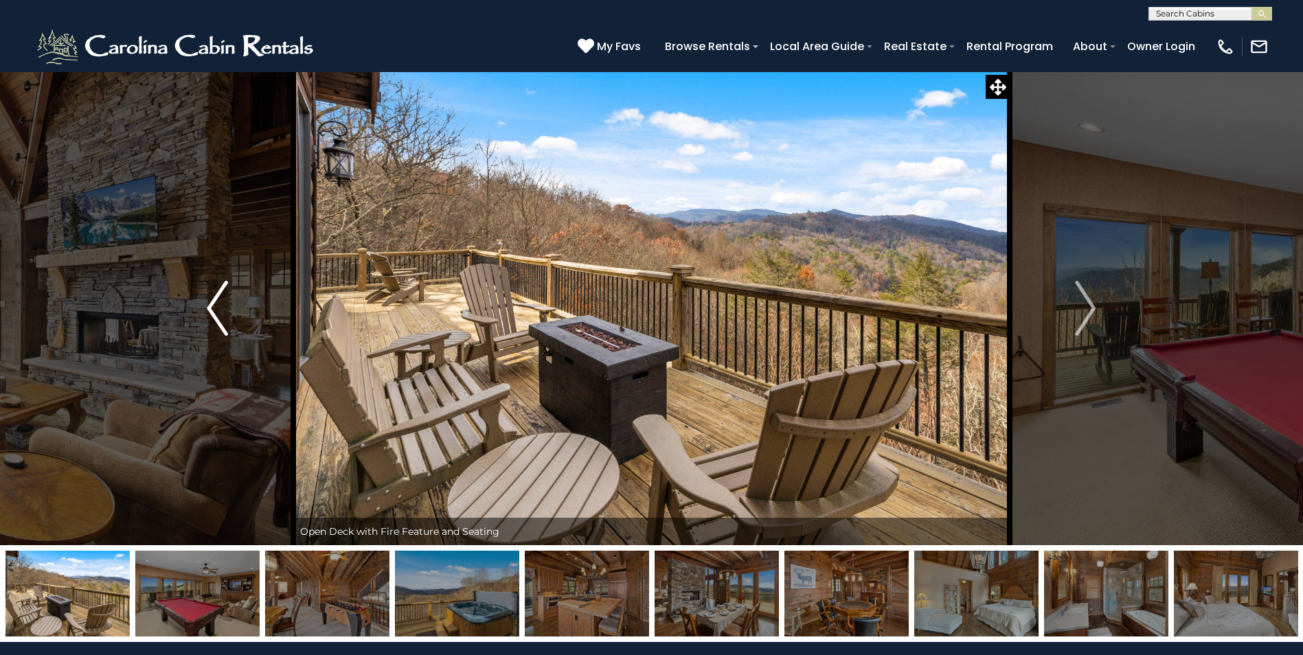
click at [223, 300] on img "Previous" at bounding box center [217, 308] width 21 height 55
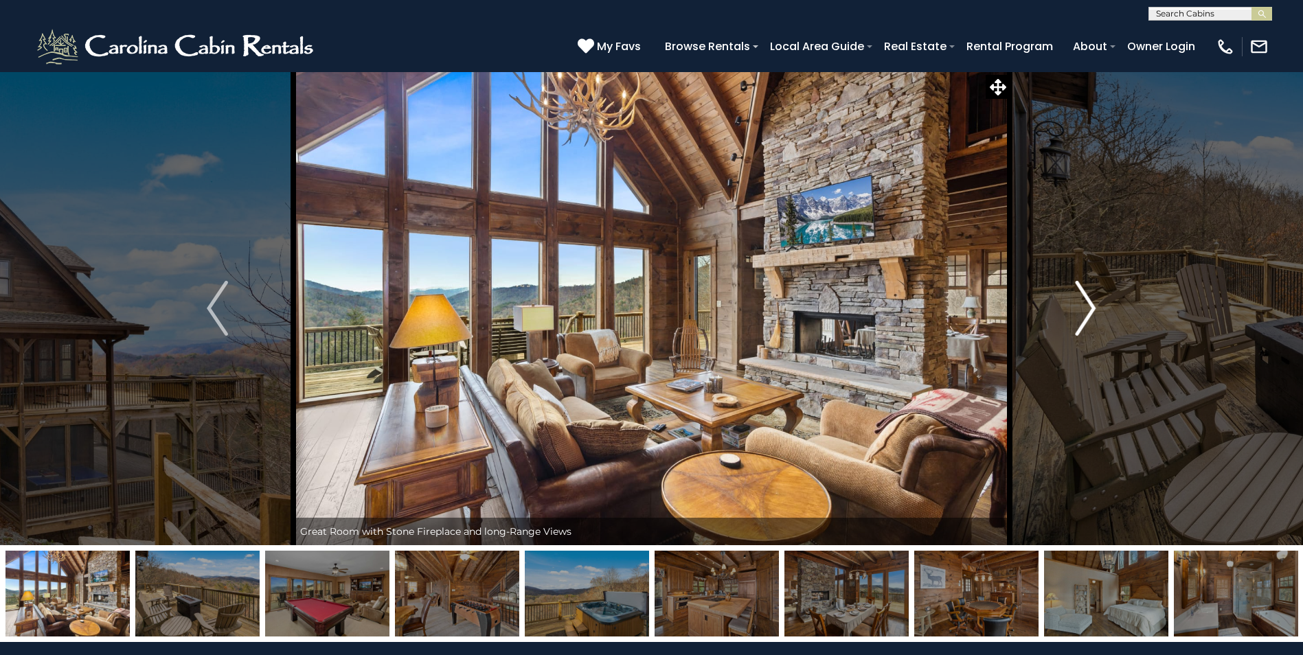
click at [1089, 308] on img "Next" at bounding box center [1085, 308] width 21 height 55
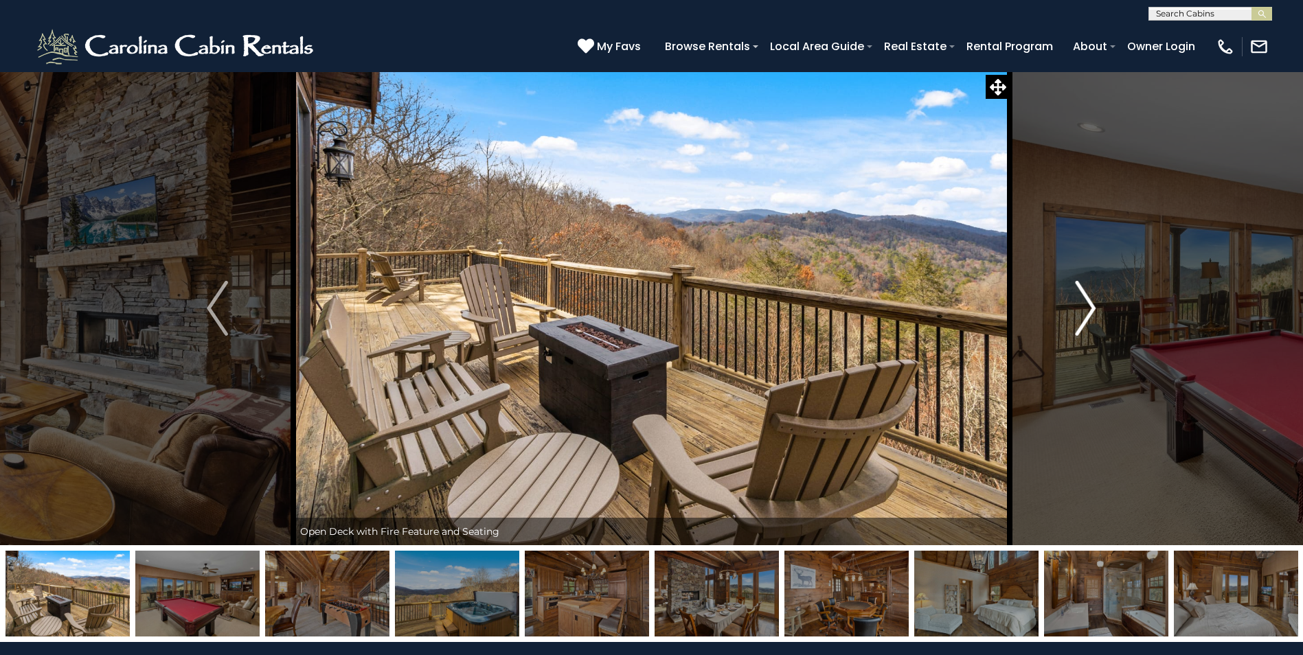
click at [1089, 308] on img "Next" at bounding box center [1085, 308] width 21 height 55
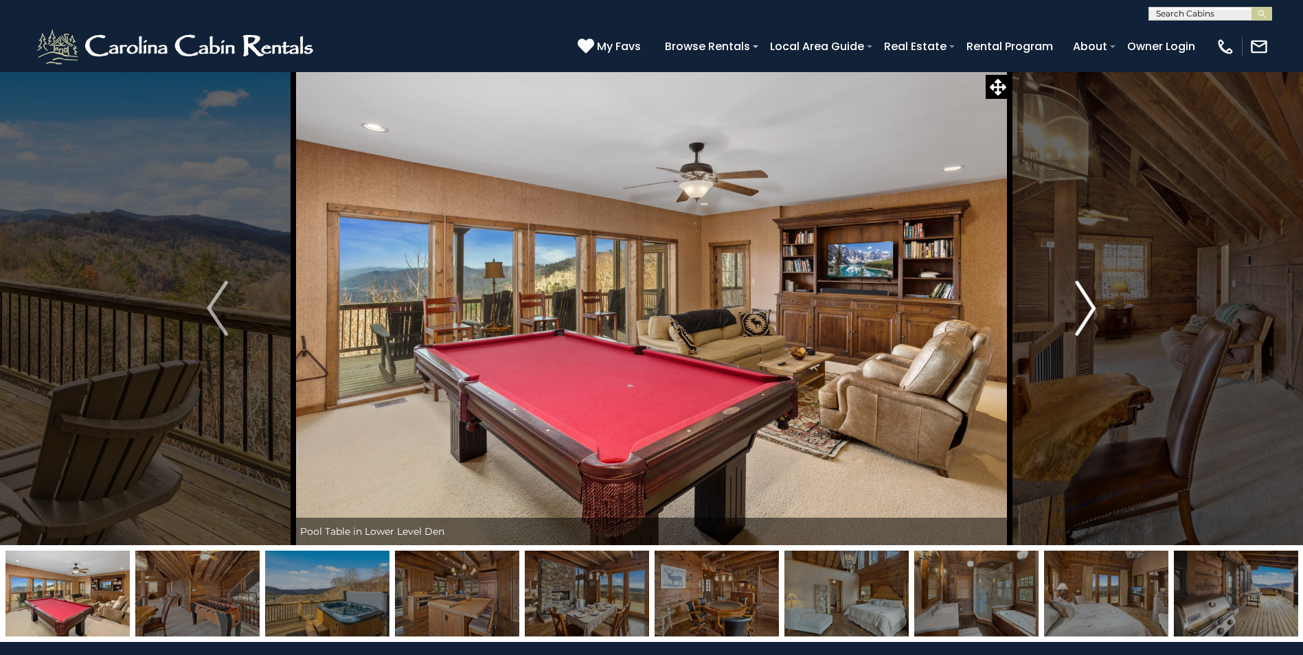
click at [1089, 308] on img "Next" at bounding box center [1085, 308] width 21 height 55
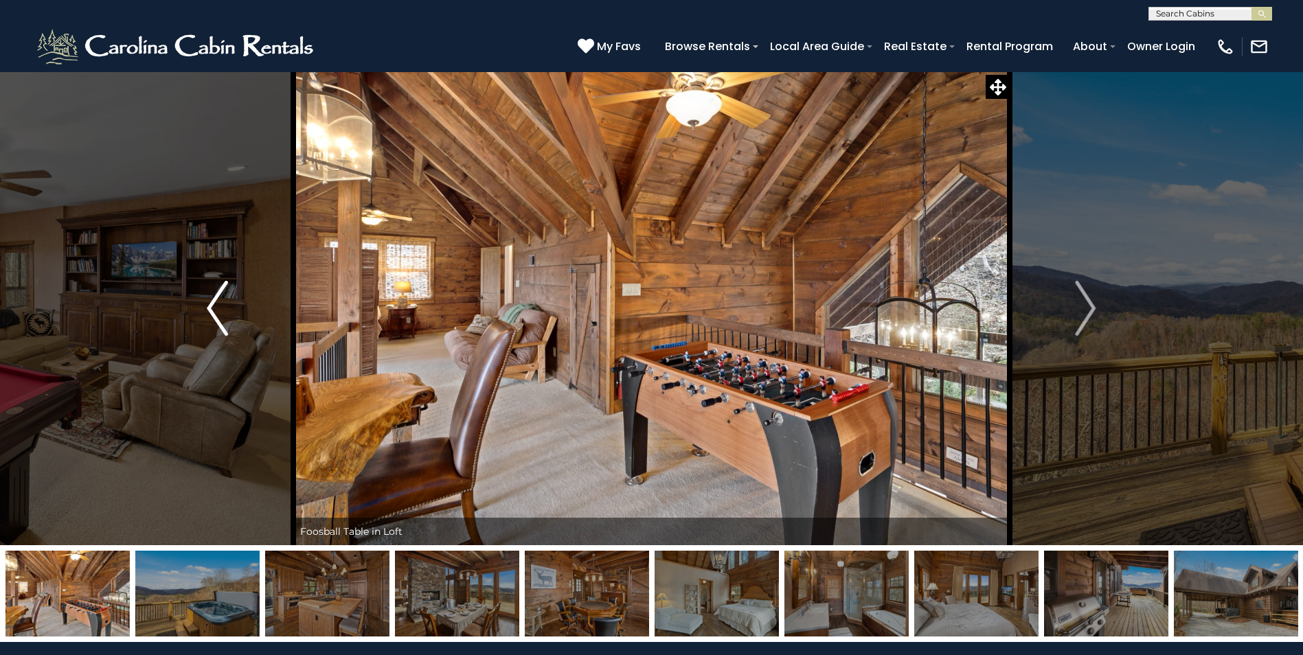
click at [216, 309] on img "Previous" at bounding box center [217, 308] width 21 height 55
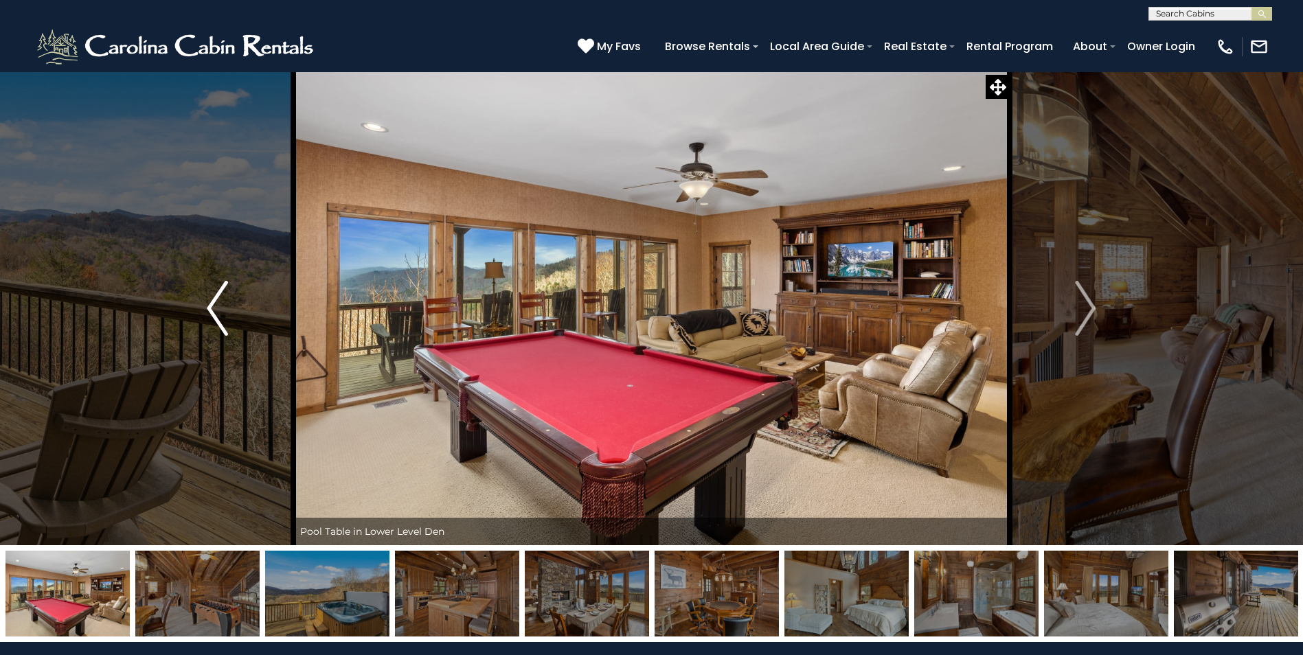
click at [219, 308] on img "Previous" at bounding box center [217, 308] width 21 height 55
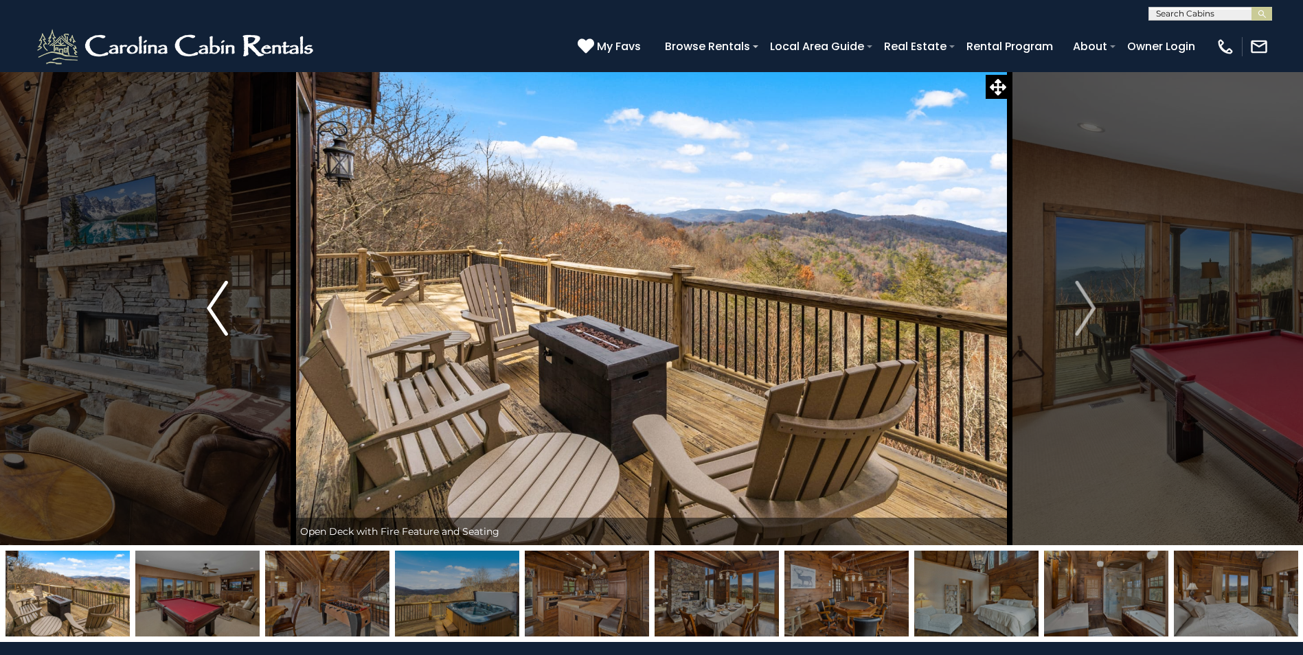
click at [219, 308] on img "Previous" at bounding box center [217, 308] width 21 height 55
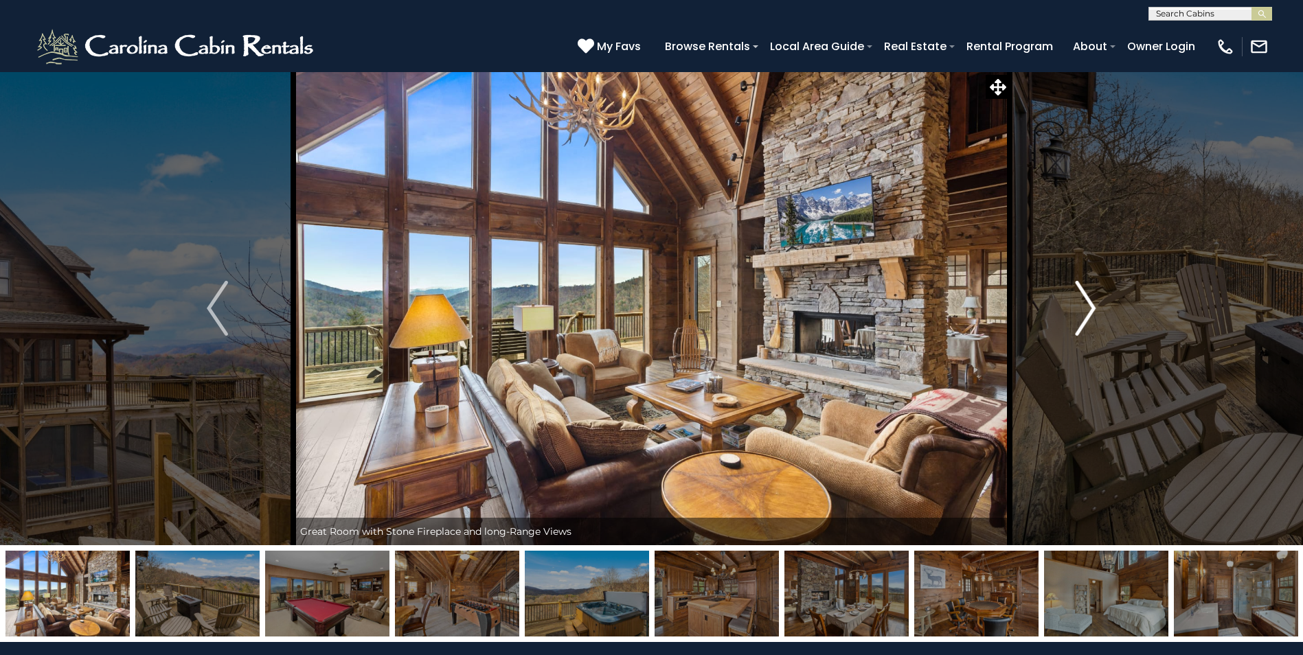
click at [1093, 306] on img "Next" at bounding box center [1085, 308] width 21 height 55
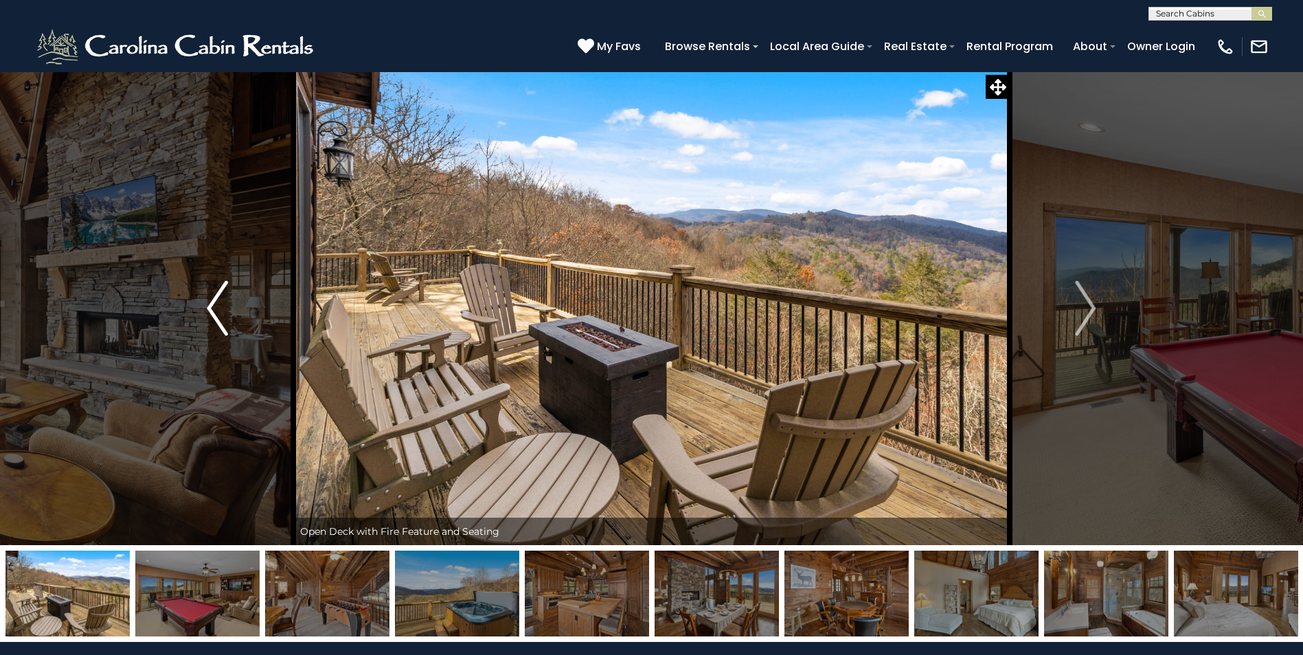
click at [218, 309] on img "Previous" at bounding box center [217, 308] width 21 height 55
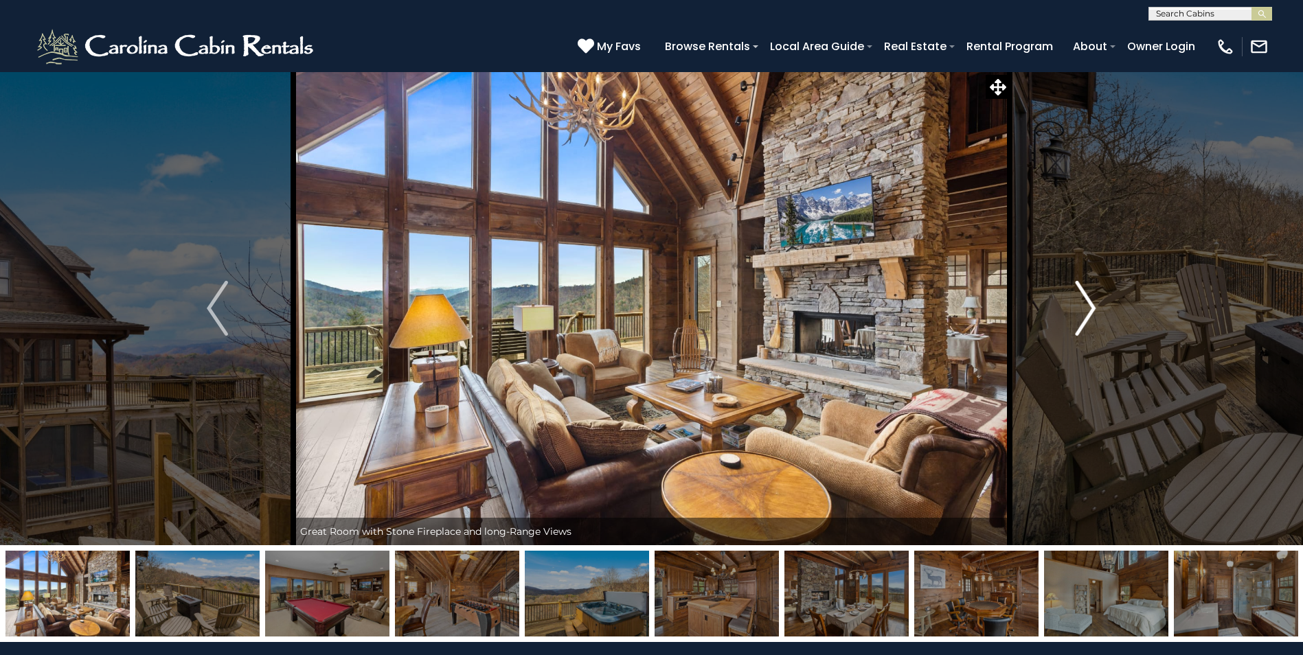
click at [1081, 306] on img "Next" at bounding box center [1085, 308] width 21 height 55
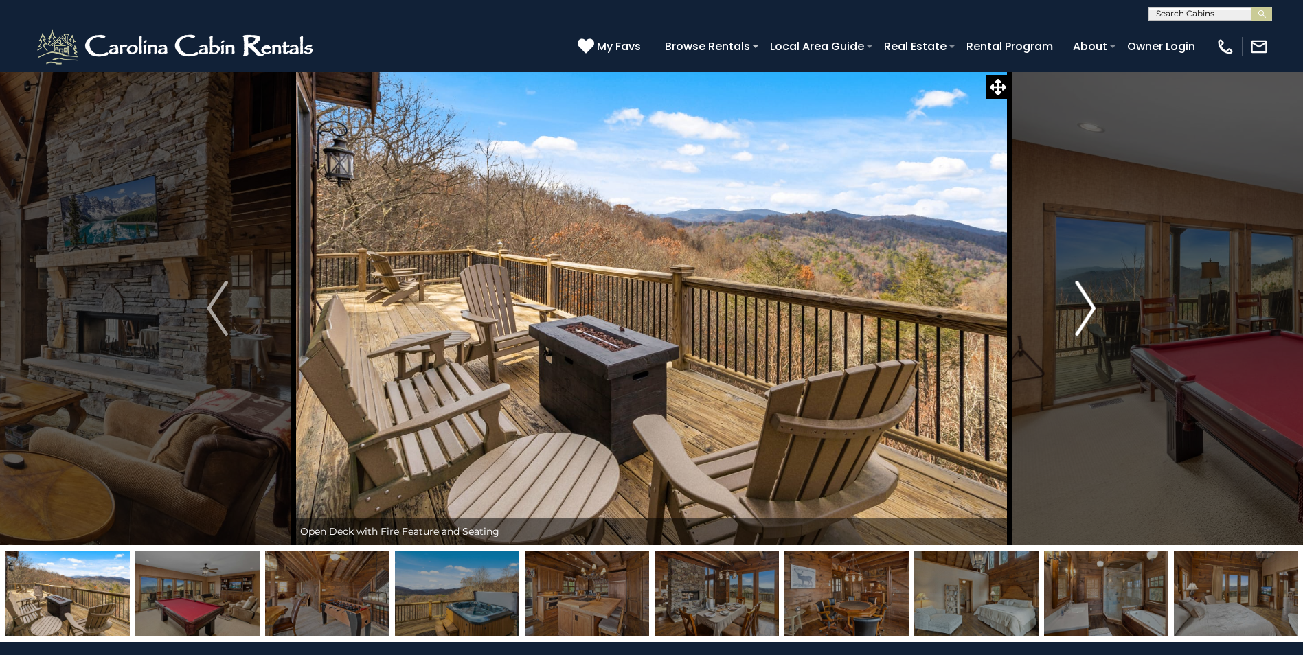
click at [1084, 307] on img "Next" at bounding box center [1085, 308] width 21 height 55
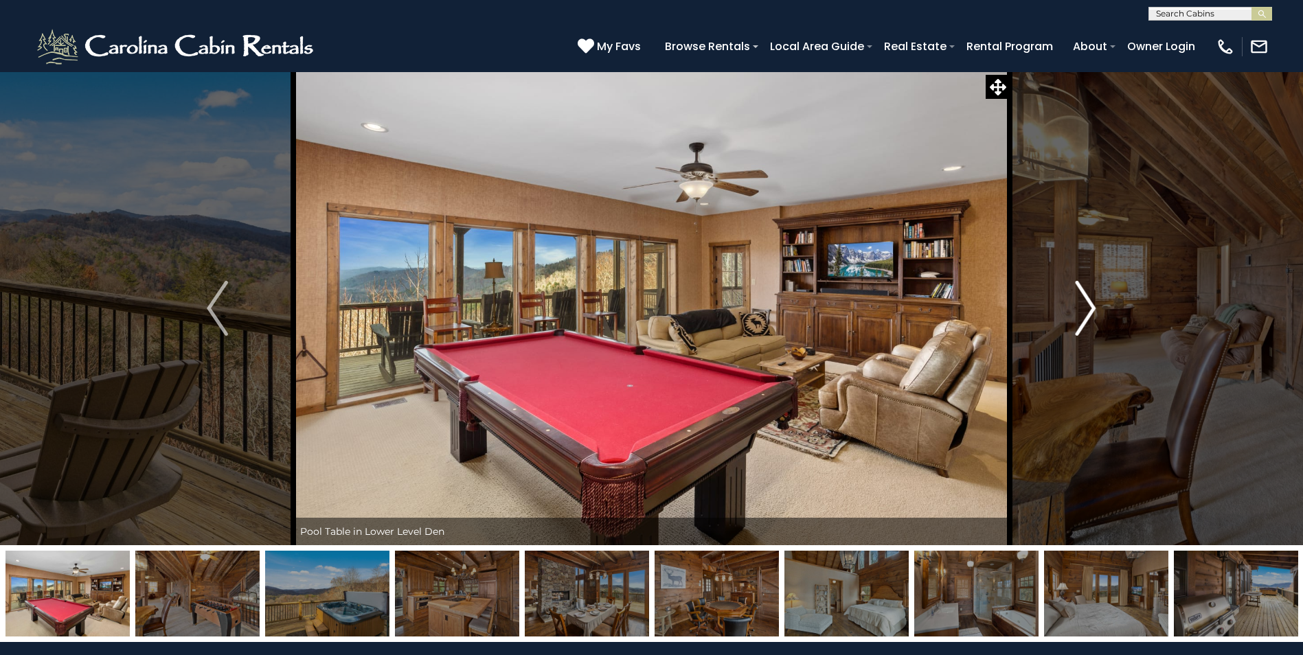
click at [1094, 306] on img "Next" at bounding box center [1085, 308] width 21 height 55
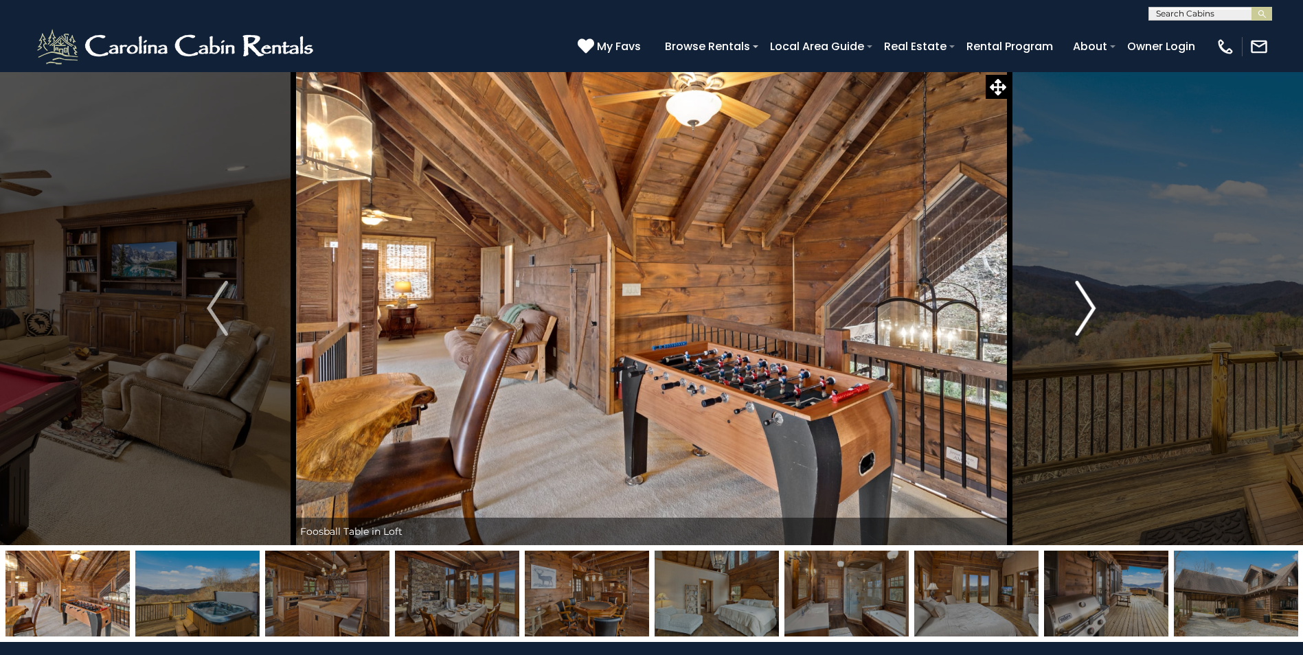
click at [1088, 308] on img "Next" at bounding box center [1085, 308] width 21 height 55
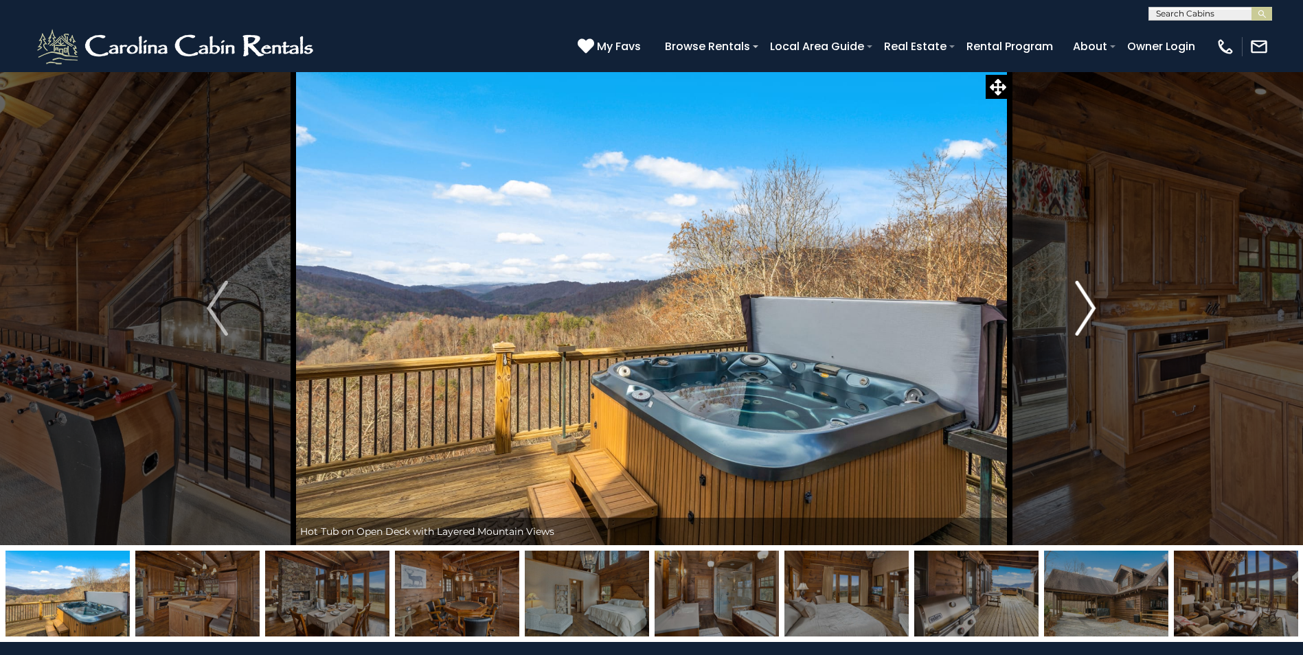
click at [1088, 308] on img "Next" at bounding box center [1085, 308] width 21 height 55
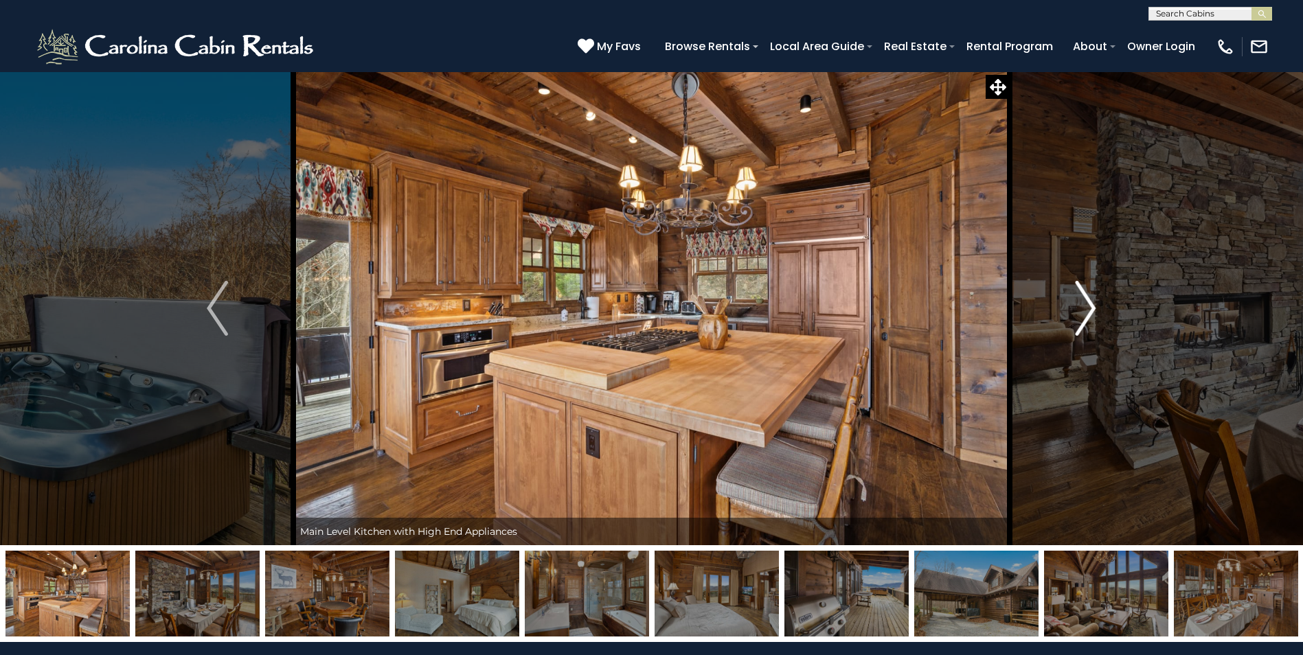
click at [1088, 308] on img "Next" at bounding box center [1085, 308] width 21 height 55
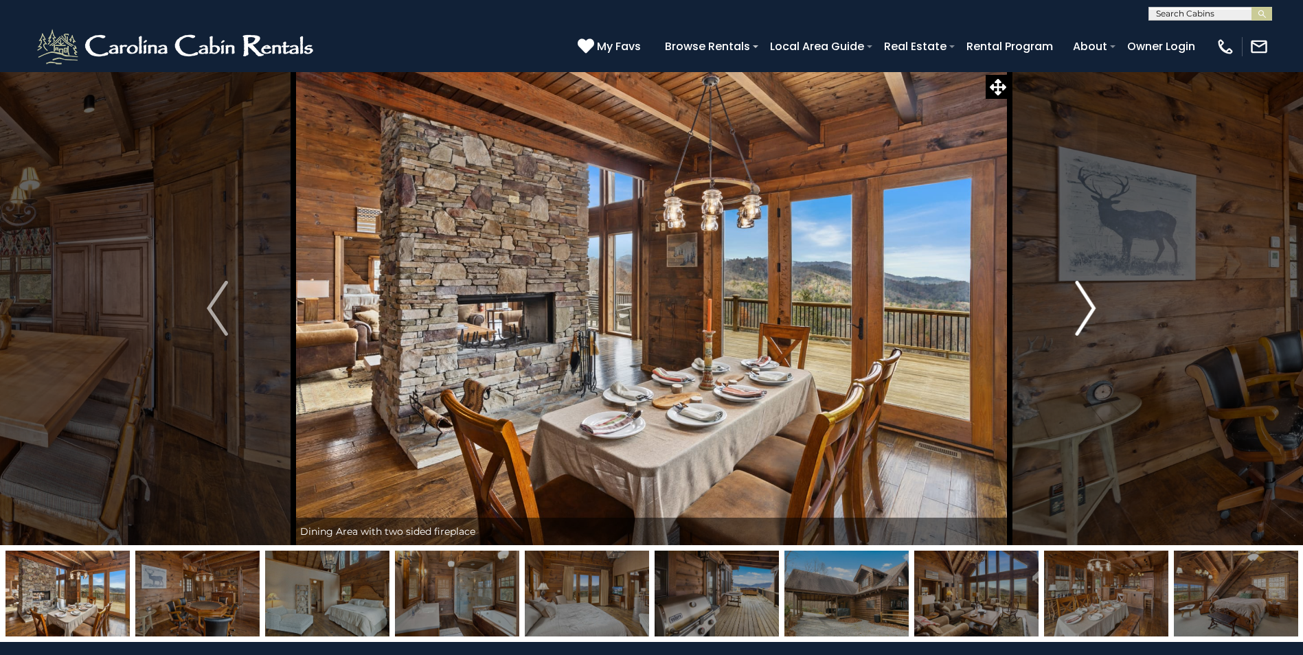
click at [1088, 308] on img "Next" at bounding box center [1085, 308] width 21 height 55
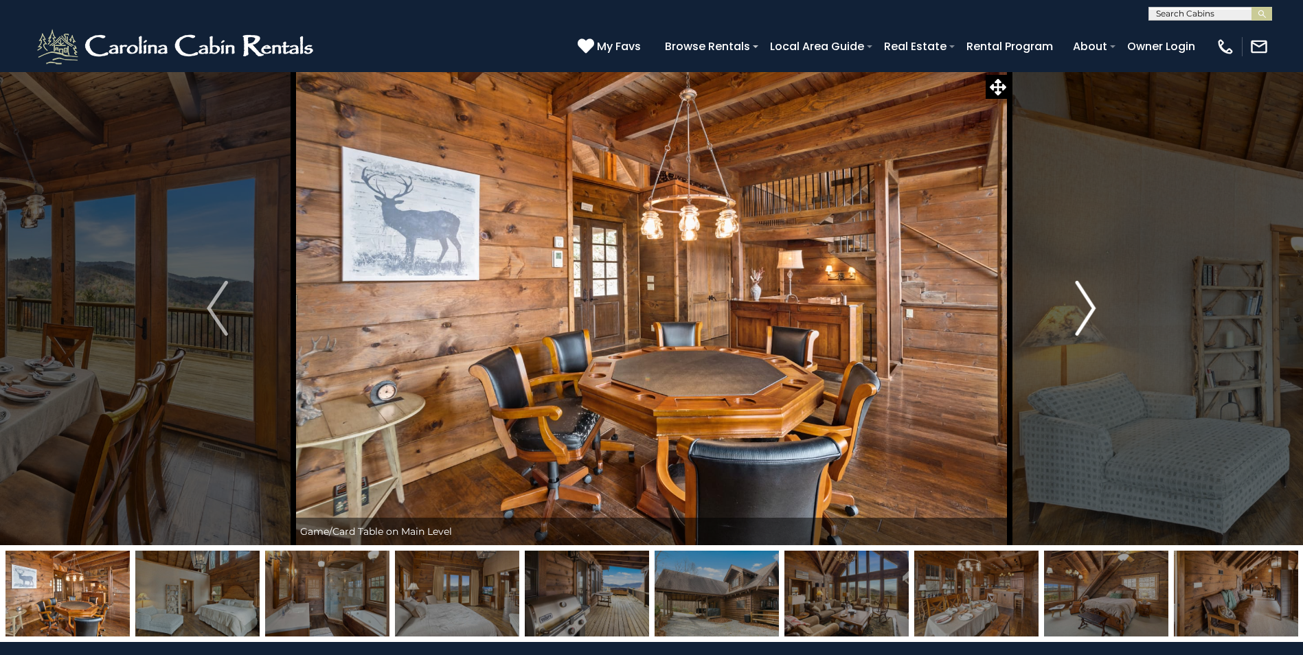
click at [1088, 308] on img "Next" at bounding box center [1085, 308] width 21 height 55
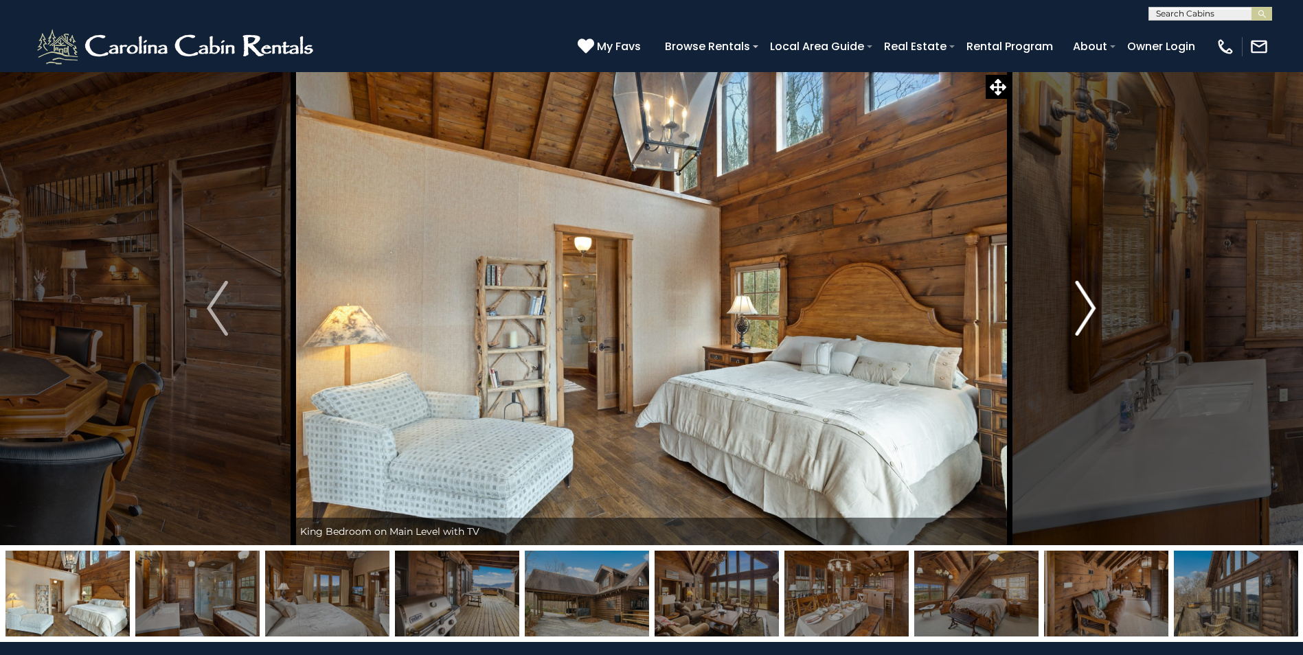
click at [1088, 308] on img "Next" at bounding box center [1085, 308] width 21 height 55
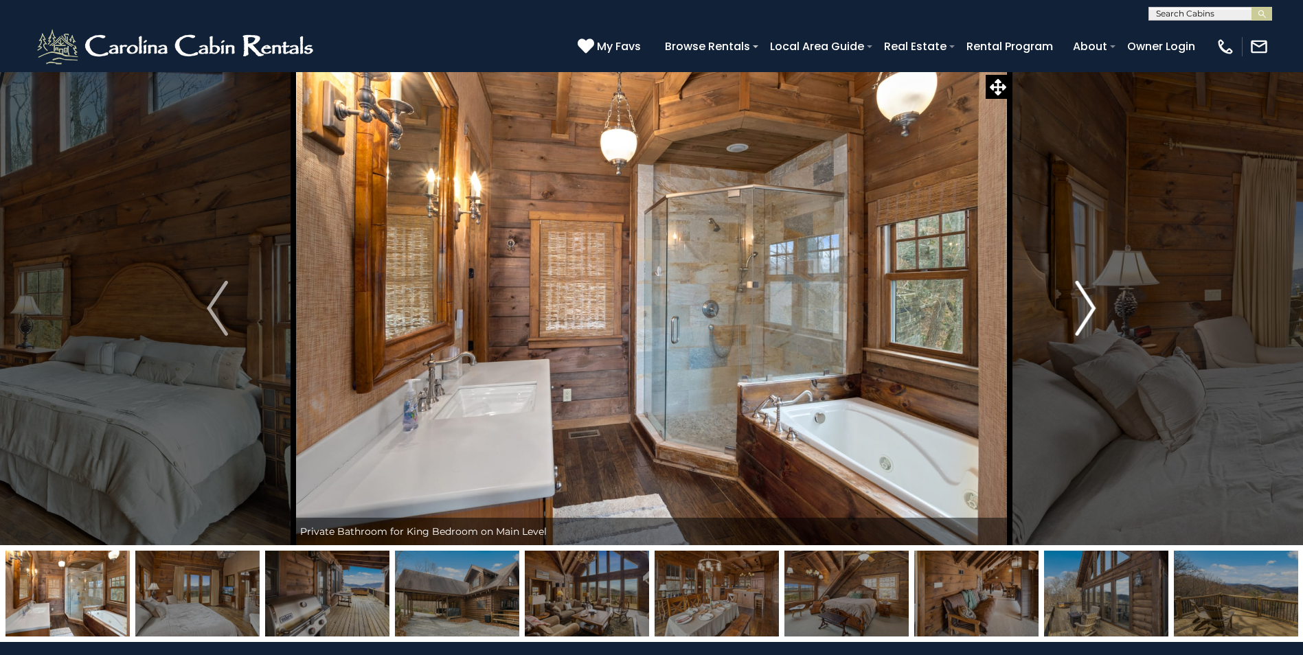
click at [1088, 308] on img "Next" at bounding box center [1085, 308] width 21 height 55
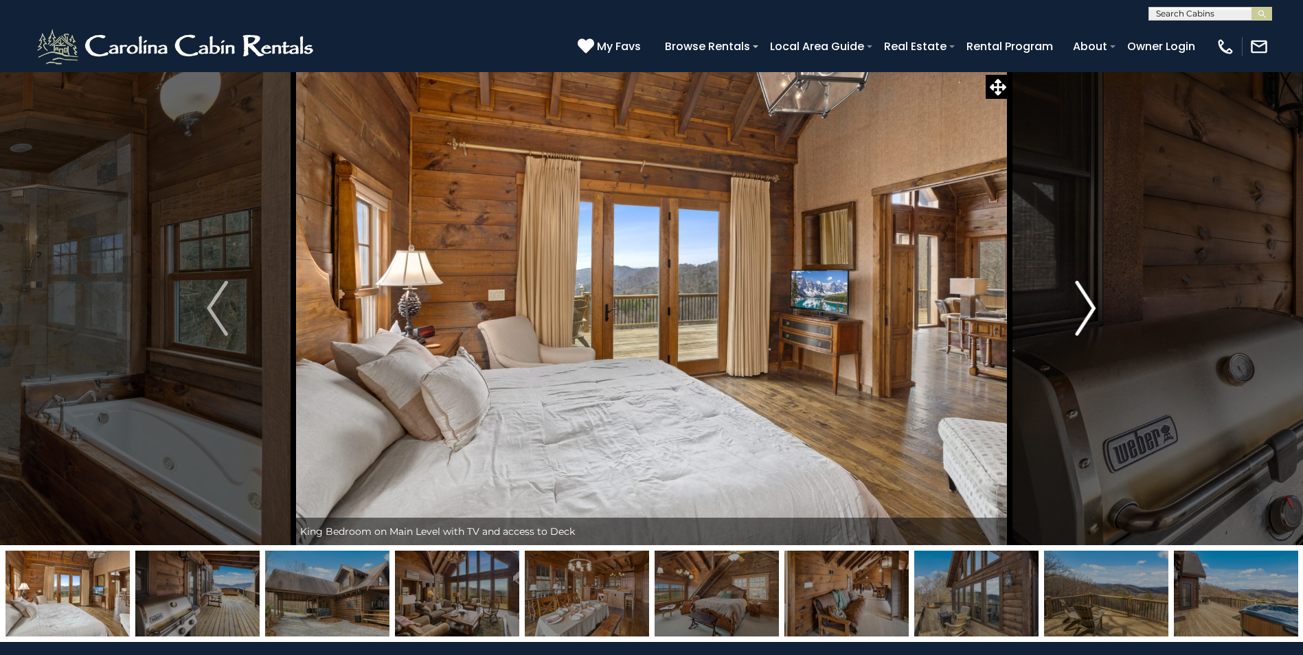
click at [1094, 298] on img "Next" at bounding box center [1085, 308] width 21 height 55
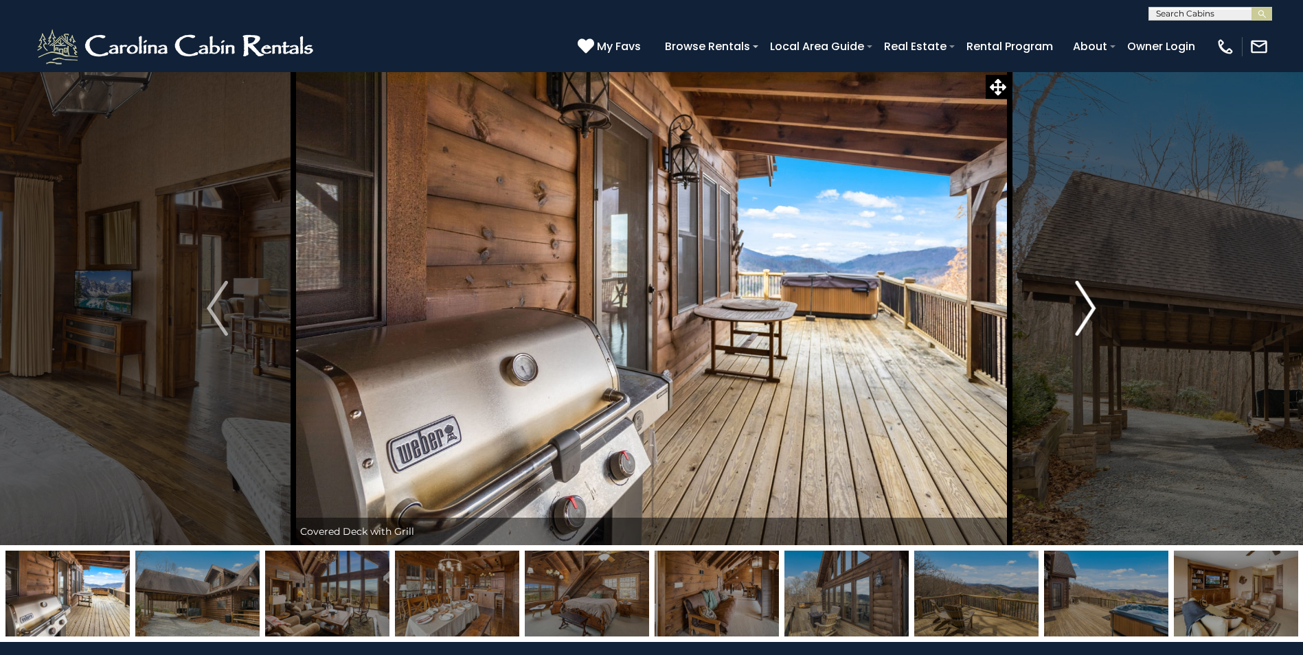
click at [1087, 311] on img "Next" at bounding box center [1085, 308] width 21 height 55
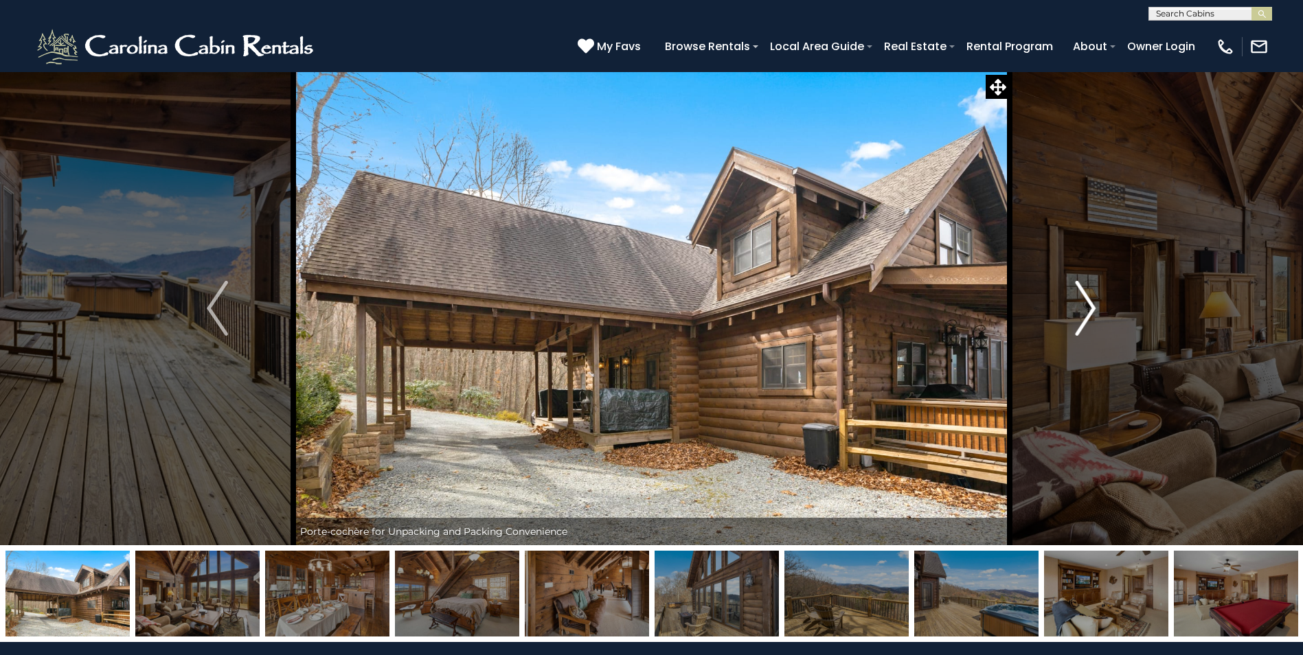
click at [1091, 310] on img "Next" at bounding box center [1085, 308] width 21 height 55
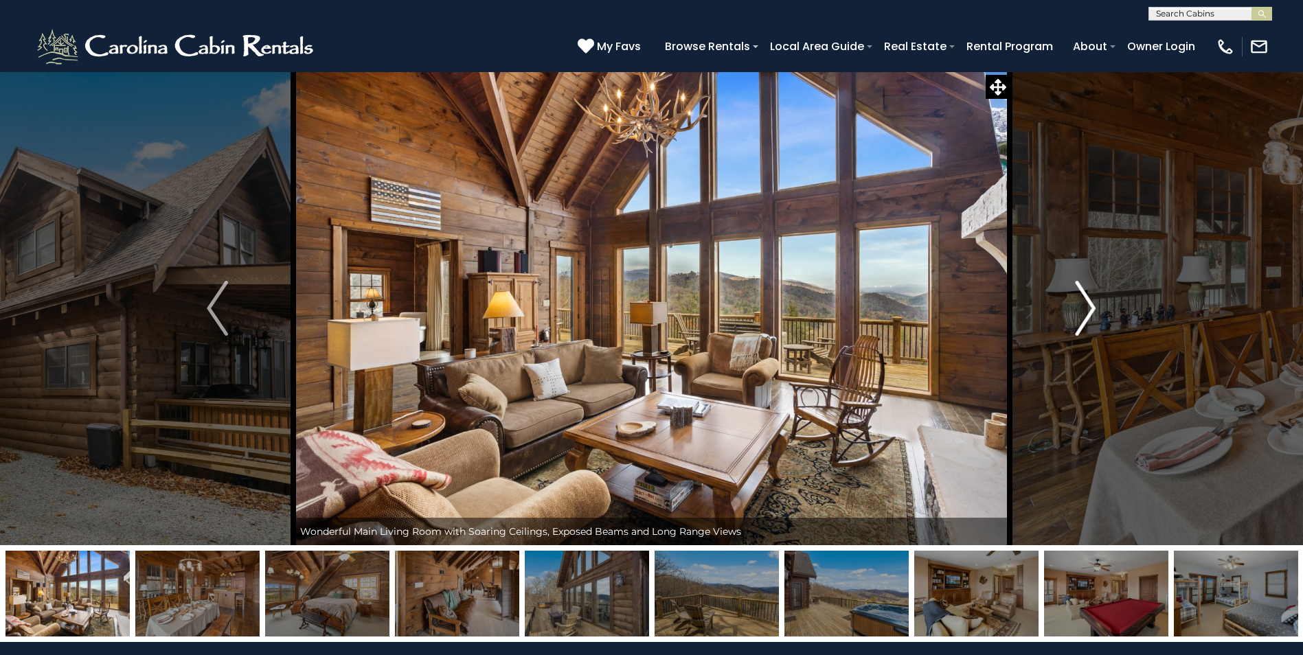
click at [1091, 310] on img "Next" at bounding box center [1085, 308] width 21 height 55
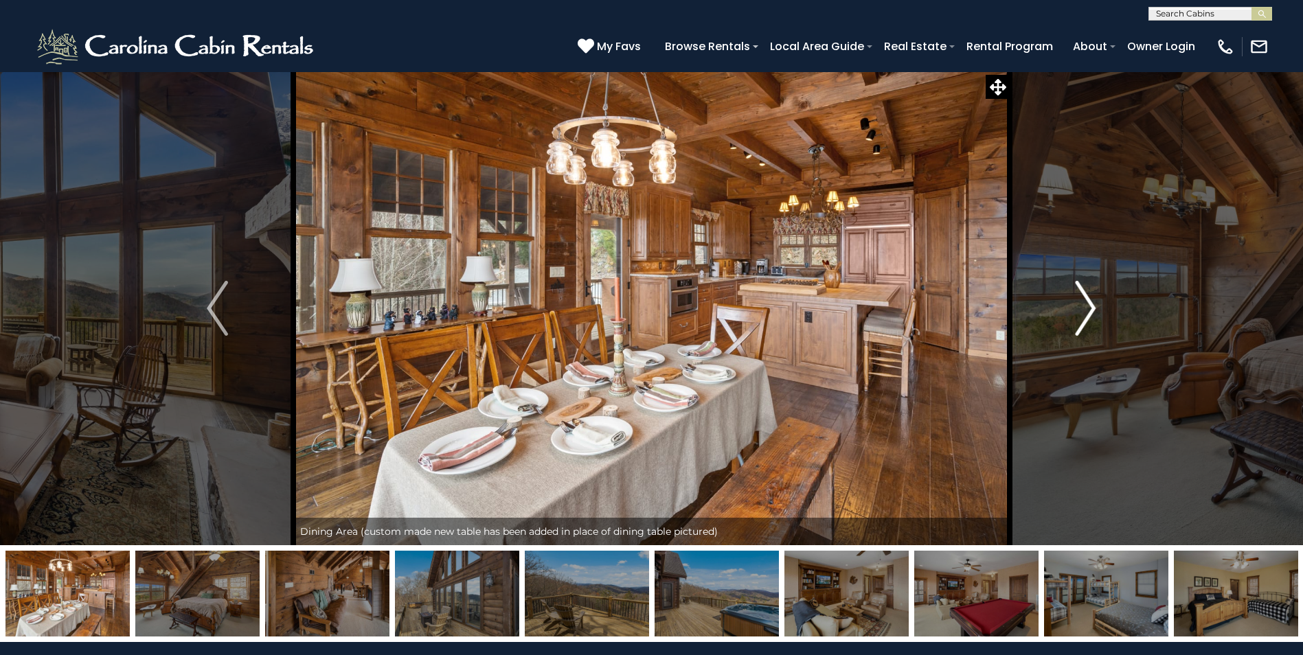
click at [1091, 310] on img "Next" at bounding box center [1085, 308] width 21 height 55
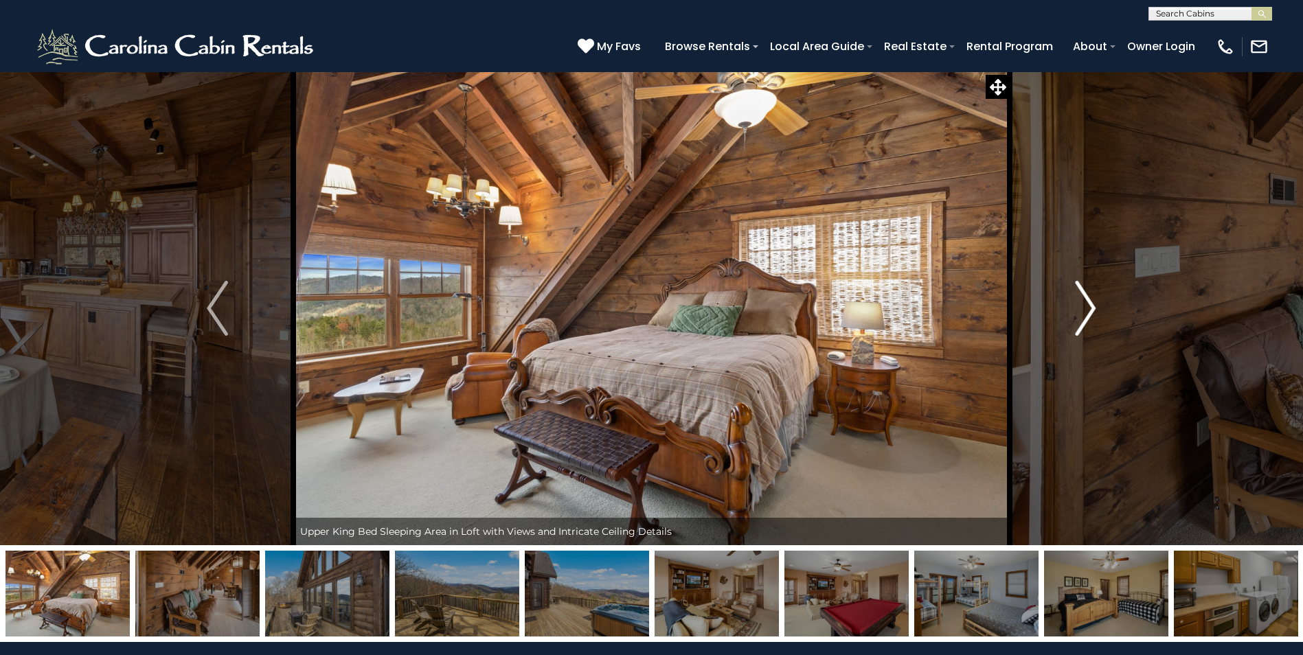
click at [1091, 310] on img "Next" at bounding box center [1085, 308] width 21 height 55
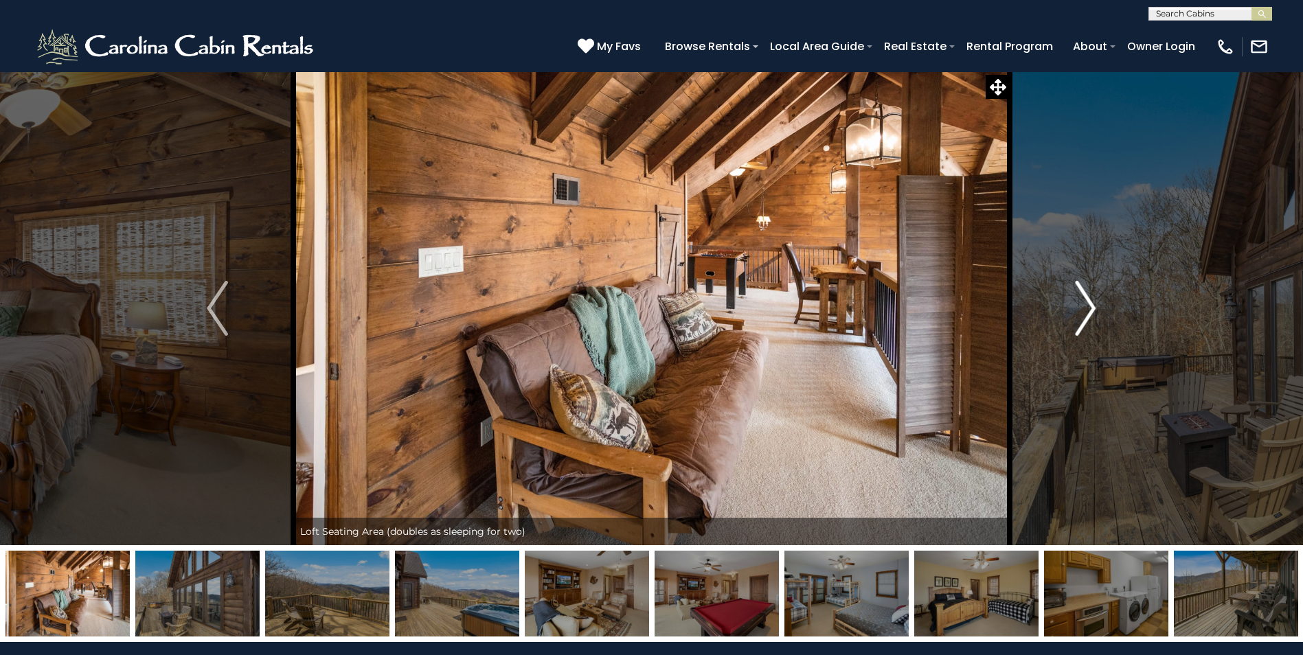
click at [1091, 310] on img "Next" at bounding box center [1085, 308] width 21 height 55
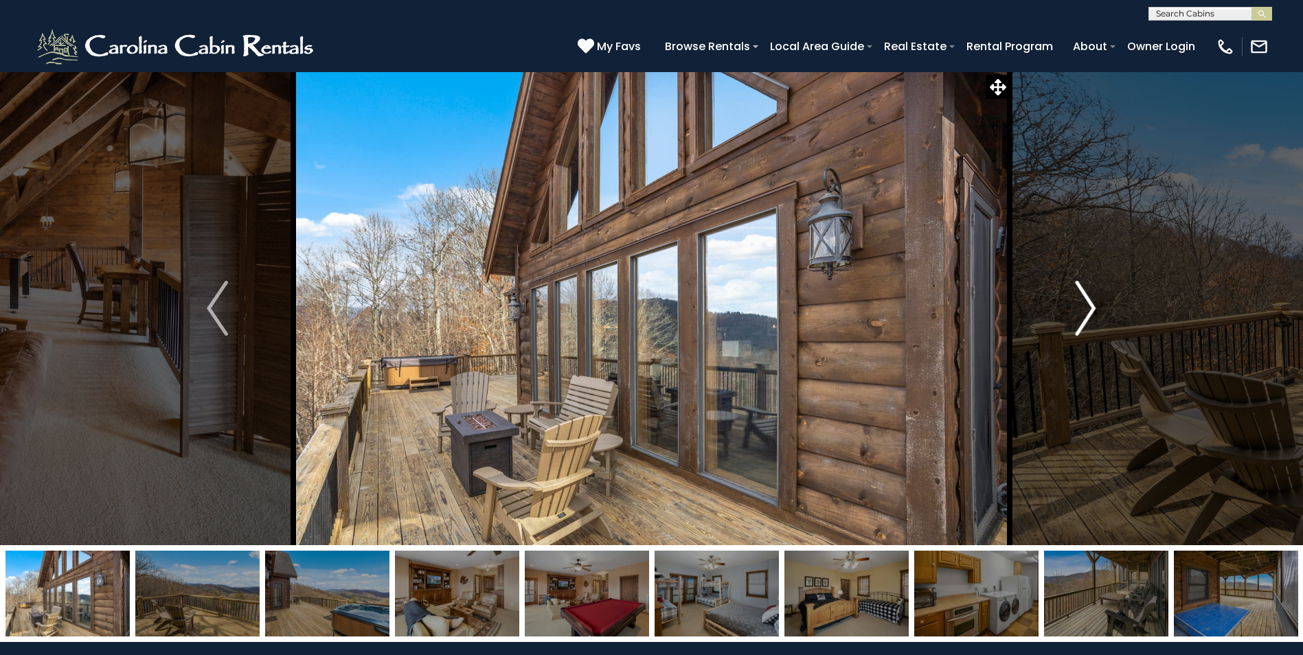
click at [1088, 311] on img "Next" at bounding box center [1085, 308] width 21 height 55
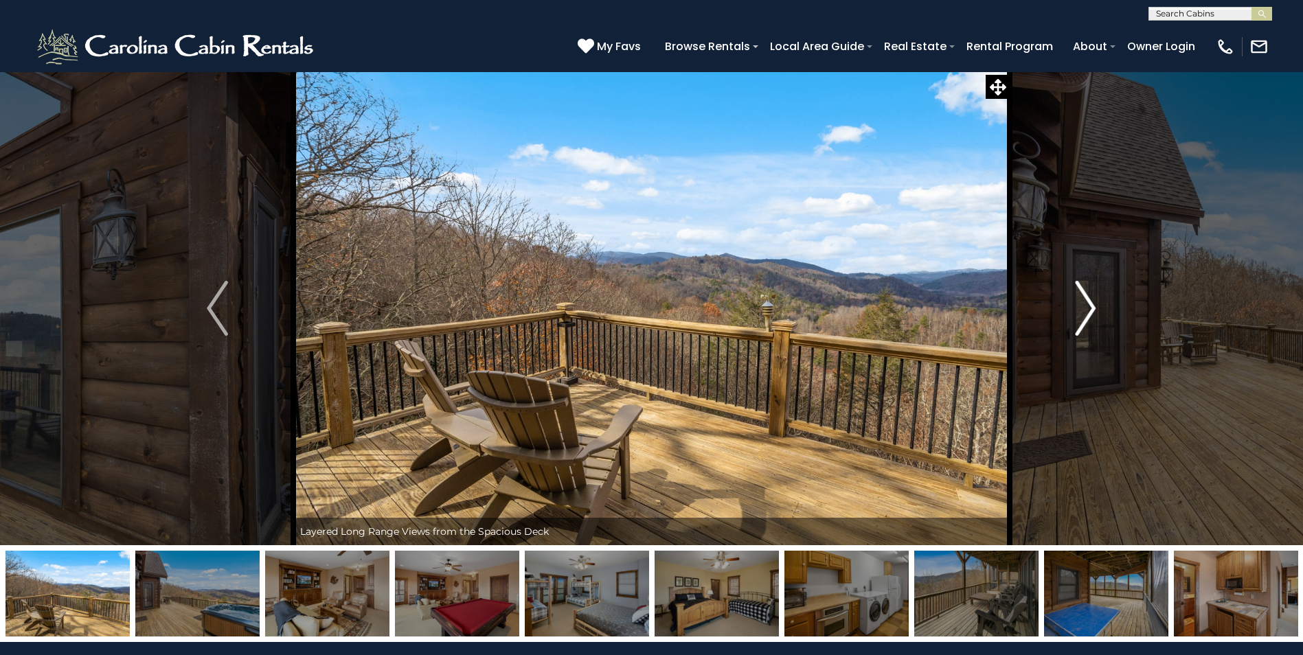
click at [1088, 311] on img "Next" at bounding box center [1085, 308] width 21 height 55
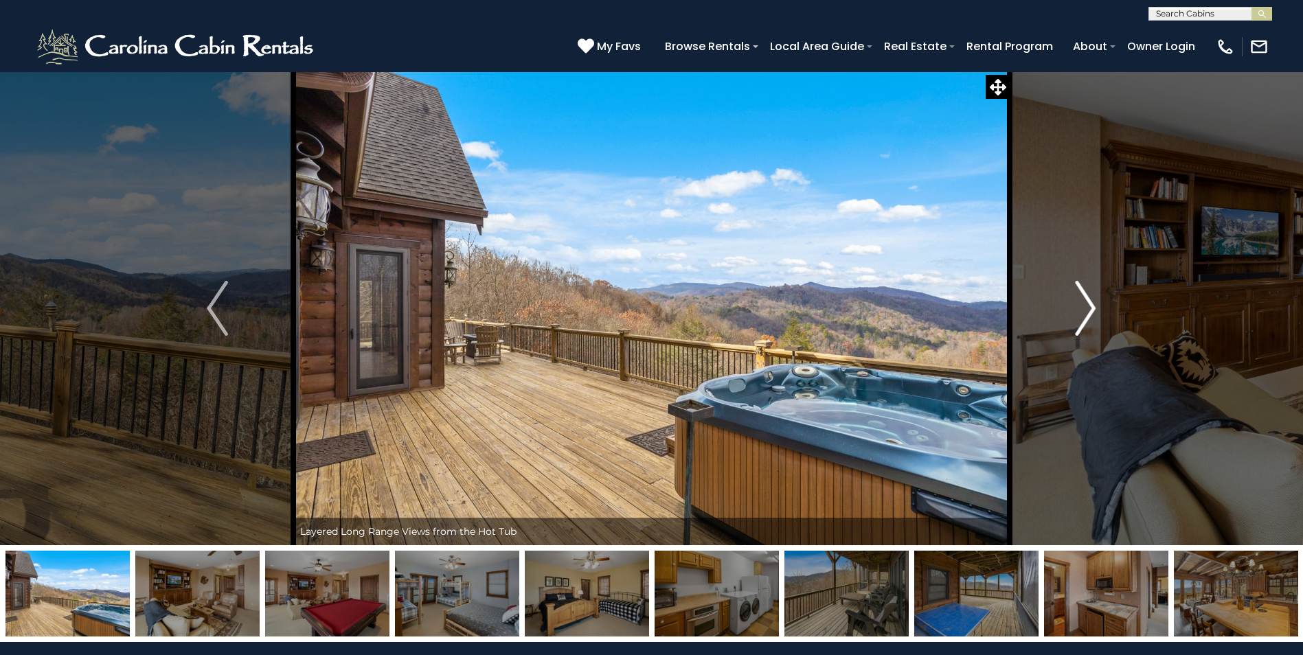
click at [1088, 311] on img "Next" at bounding box center [1085, 308] width 21 height 55
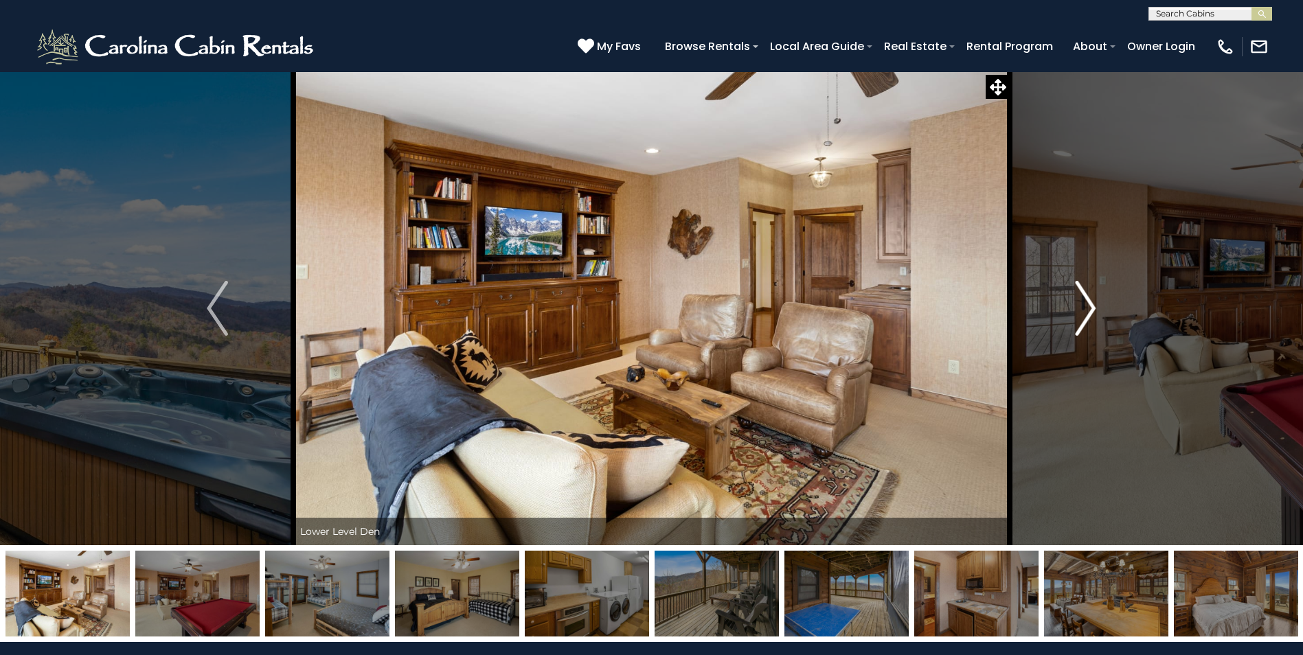
click at [1088, 311] on img "Next" at bounding box center [1085, 308] width 21 height 55
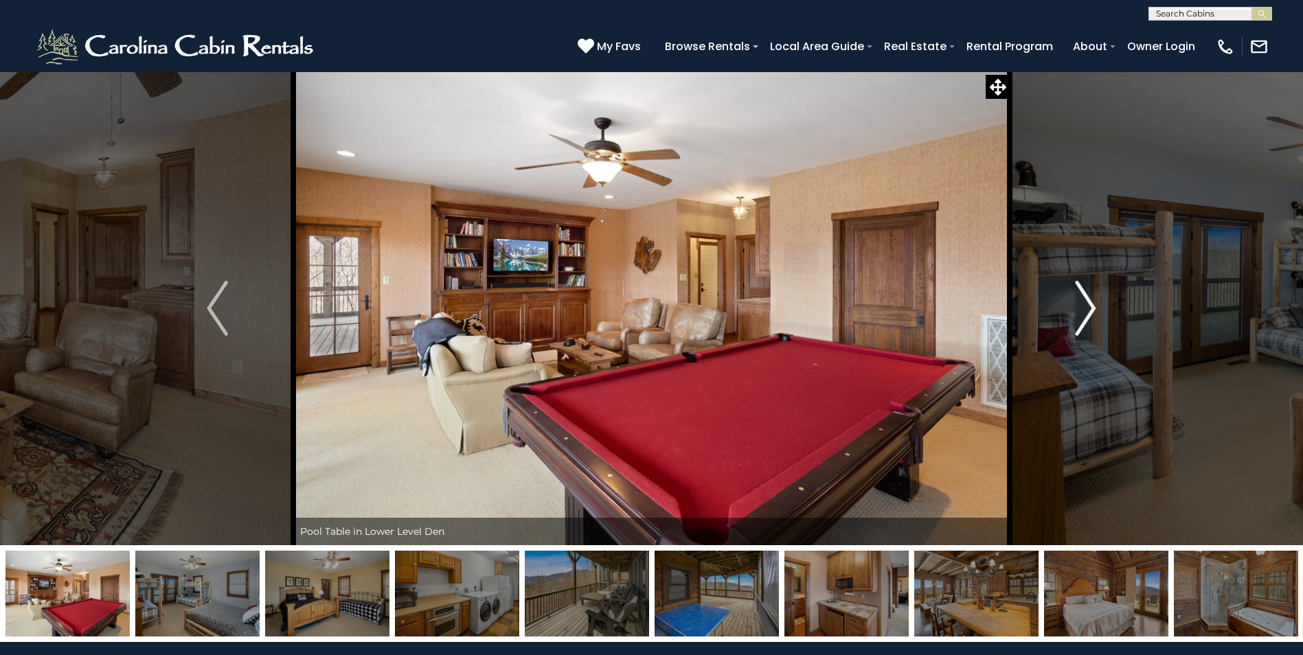
click at [1088, 311] on img "Next" at bounding box center [1085, 308] width 21 height 55
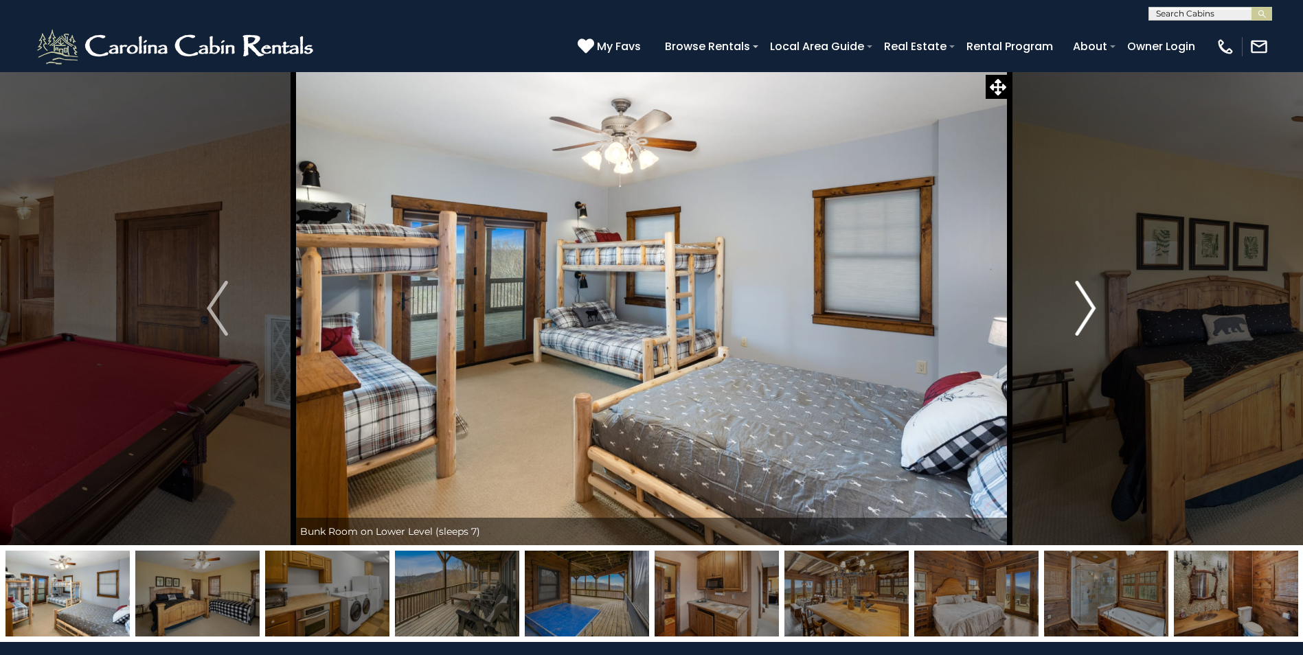
click at [1088, 308] on img "Next" at bounding box center [1085, 308] width 21 height 55
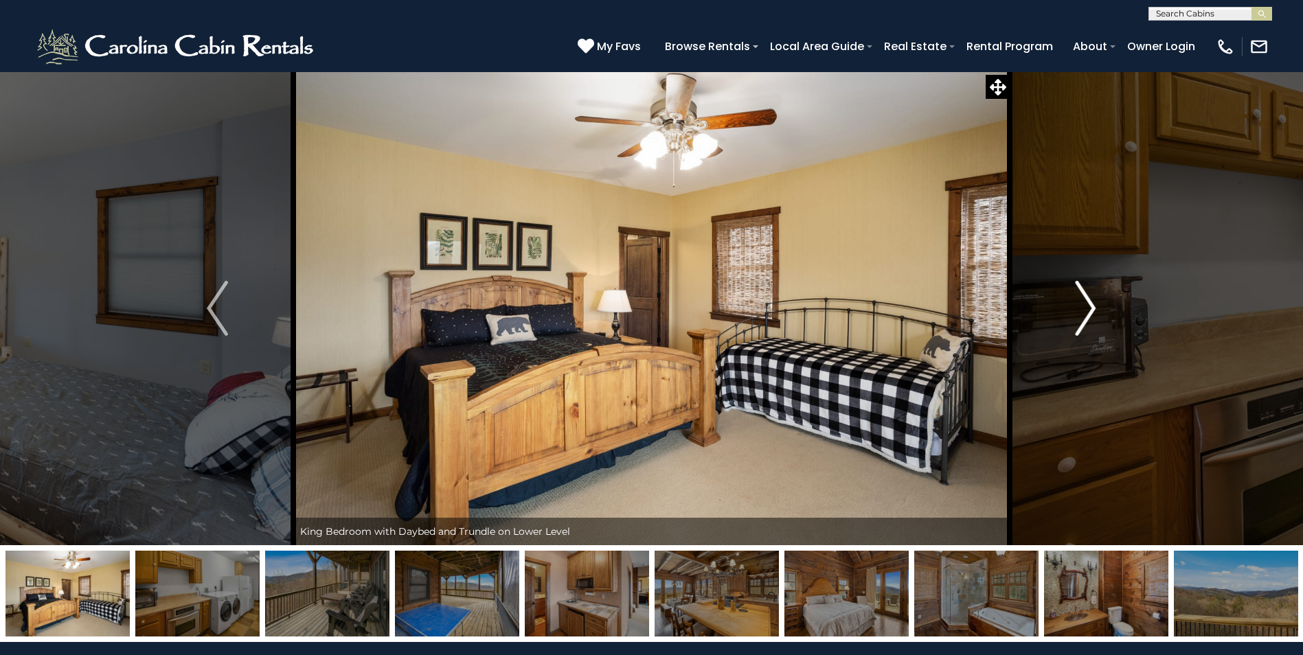
click at [1082, 310] on img "Next" at bounding box center [1085, 308] width 21 height 55
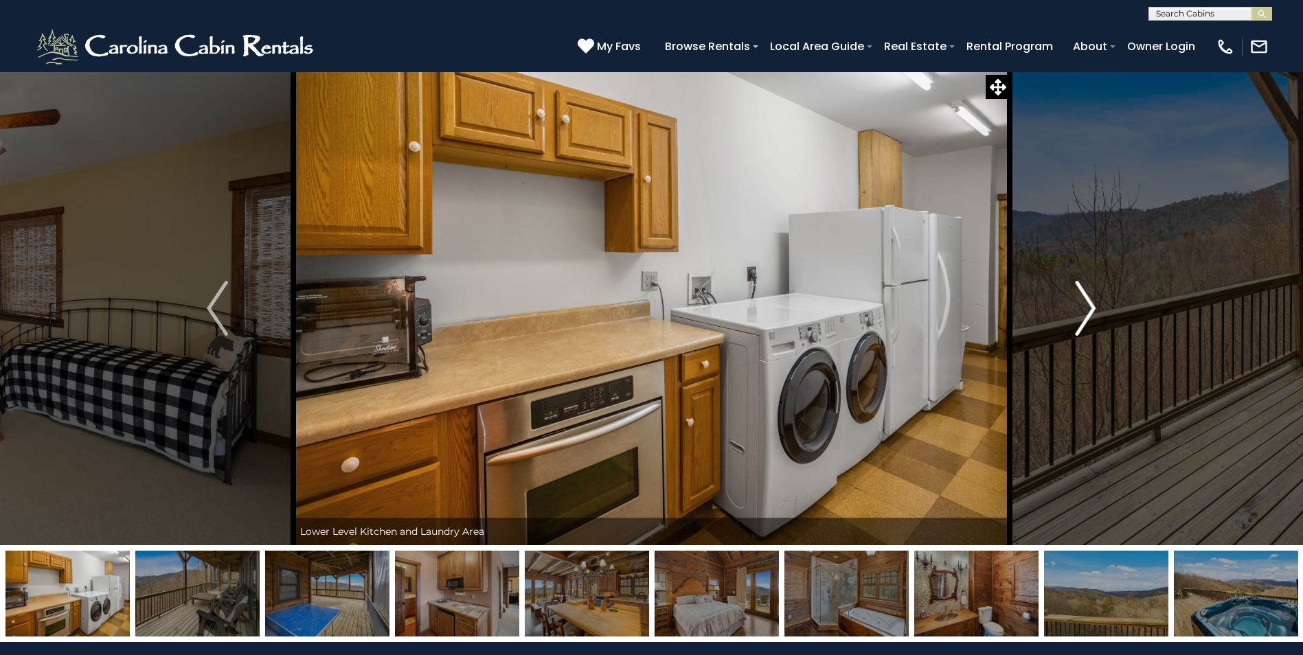
click at [1089, 311] on img "Next" at bounding box center [1085, 308] width 21 height 55
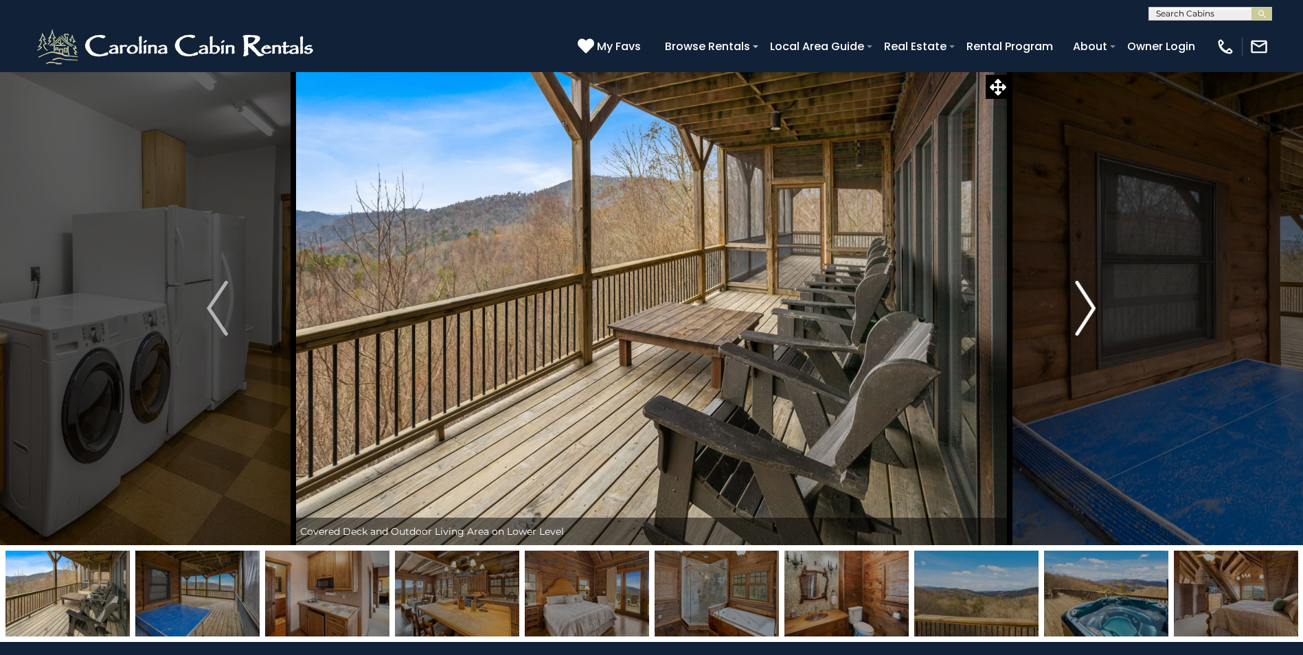
click at [1089, 311] on img "Next" at bounding box center [1085, 308] width 21 height 55
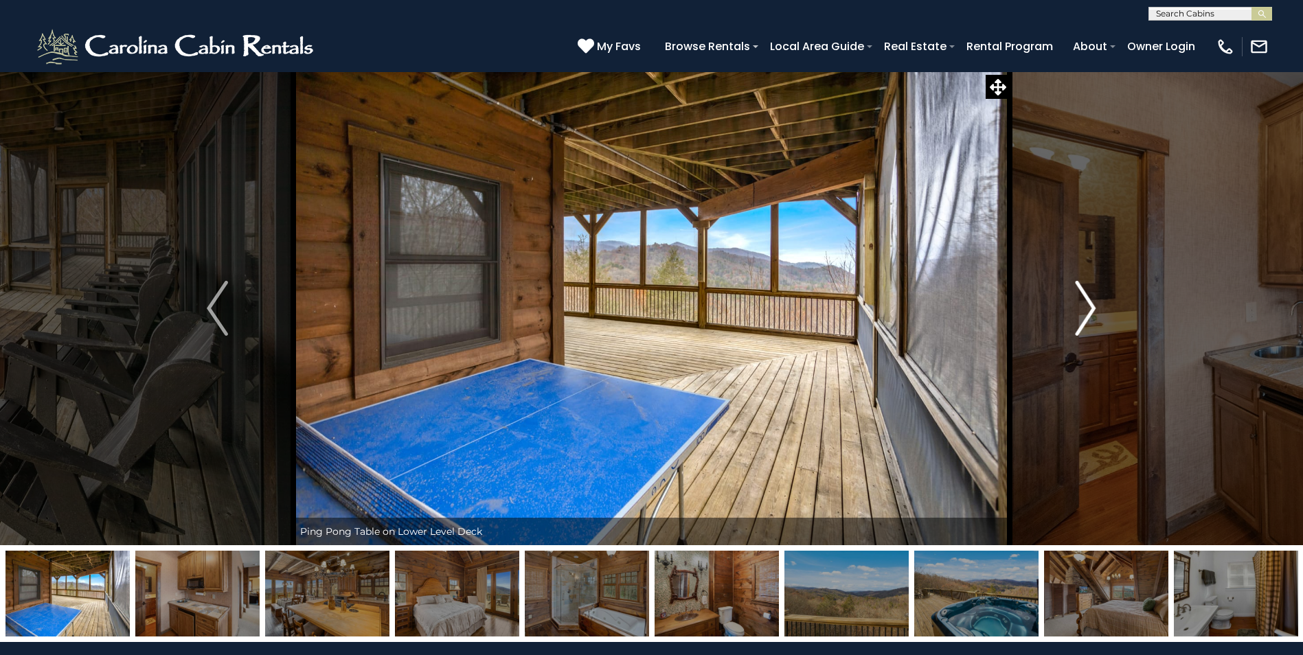
click at [1089, 311] on img "Next" at bounding box center [1085, 308] width 21 height 55
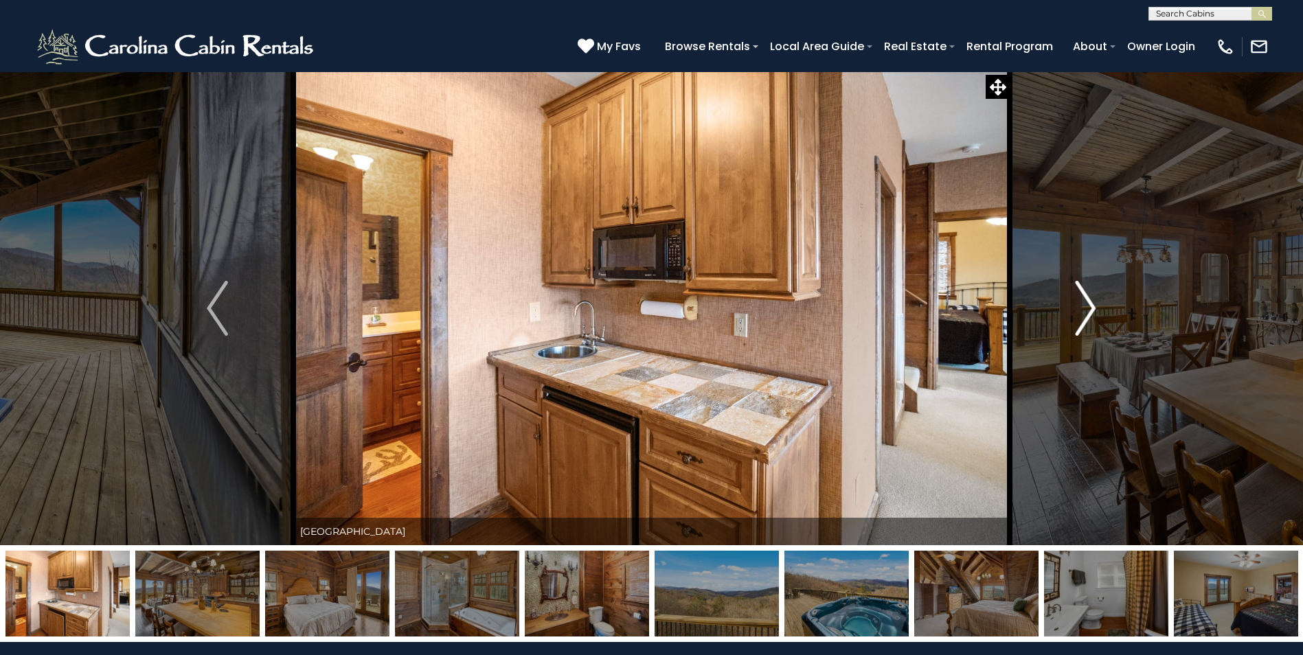
click at [1089, 311] on img "Next" at bounding box center [1085, 308] width 21 height 55
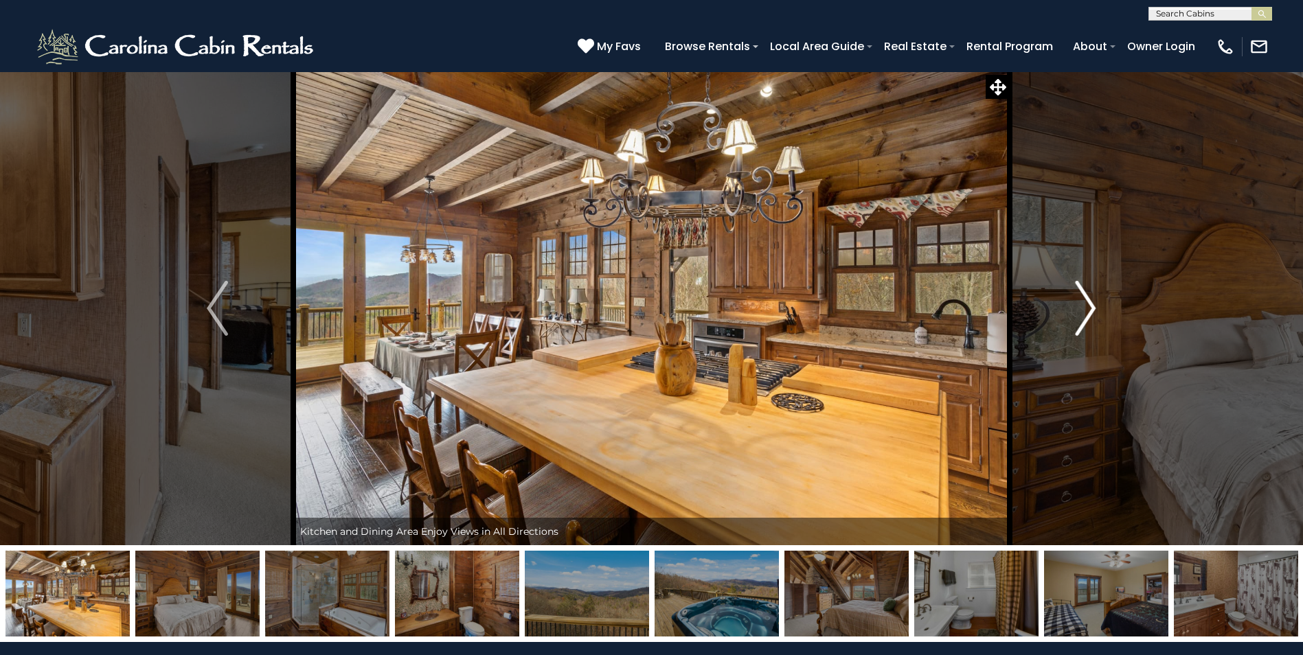
click at [1092, 308] on img "Next" at bounding box center [1085, 308] width 21 height 55
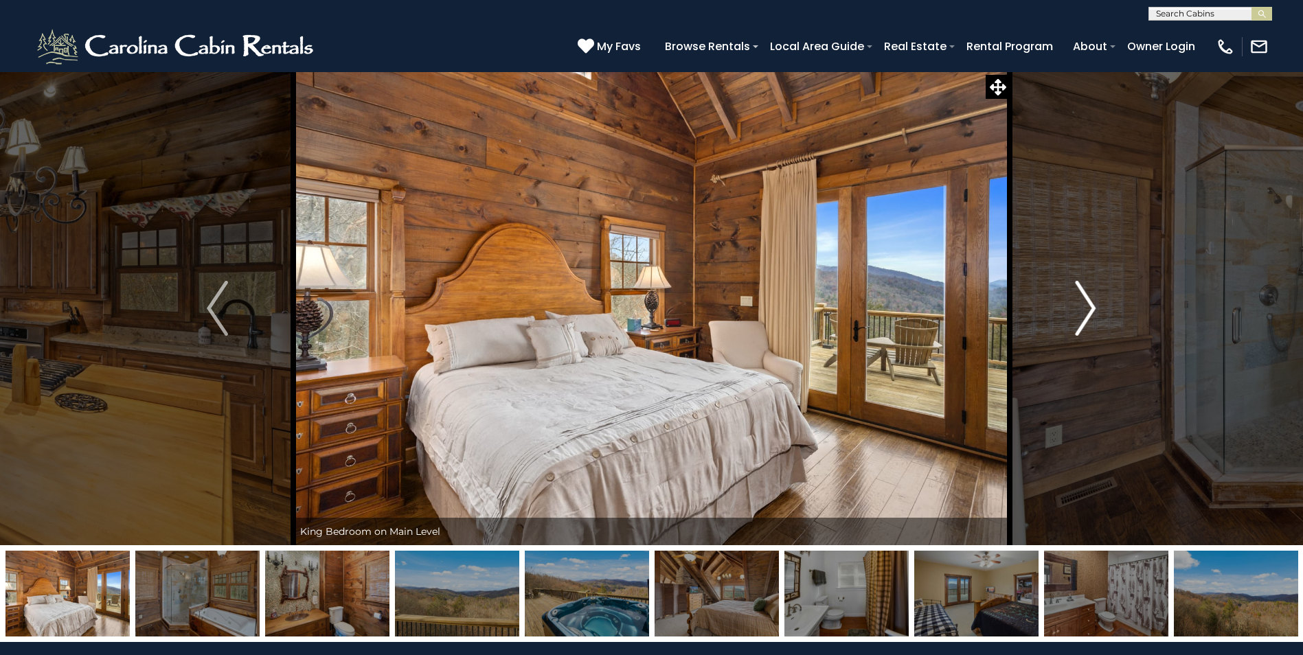
click at [1092, 308] on img "Next" at bounding box center [1085, 308] width 21 height 55
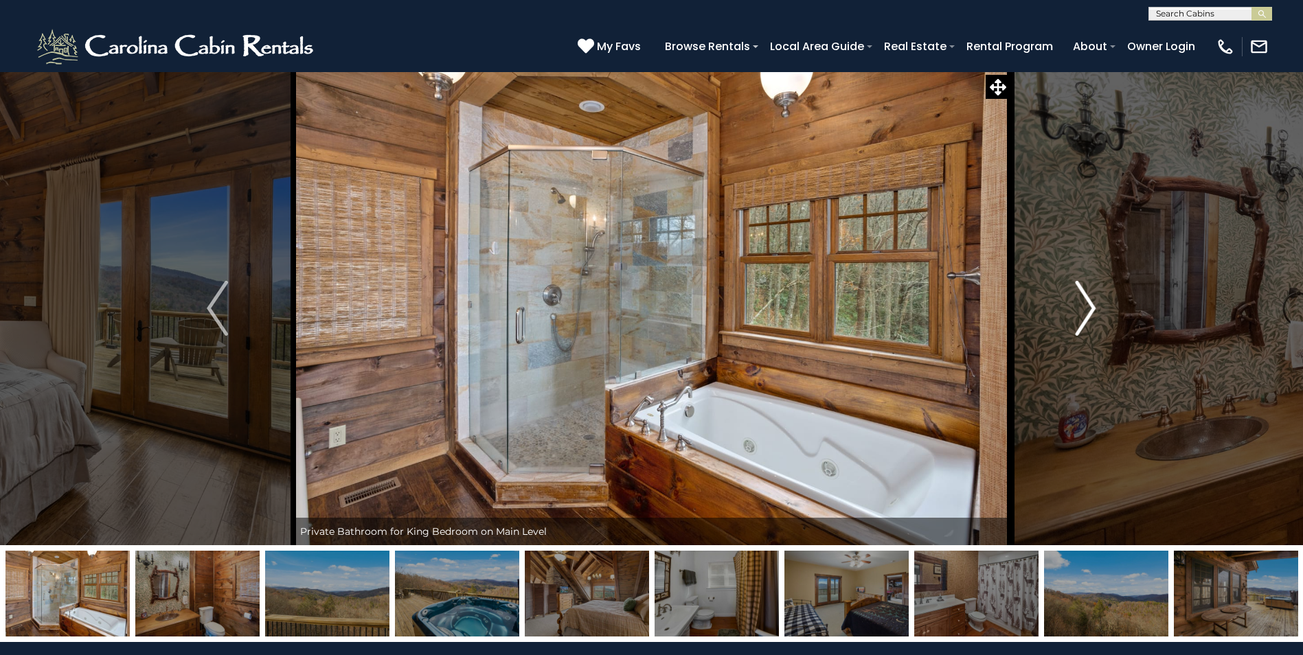
click at [1092, 308] on img "Next" at bounding box center [1085, 308] width 21 height 55
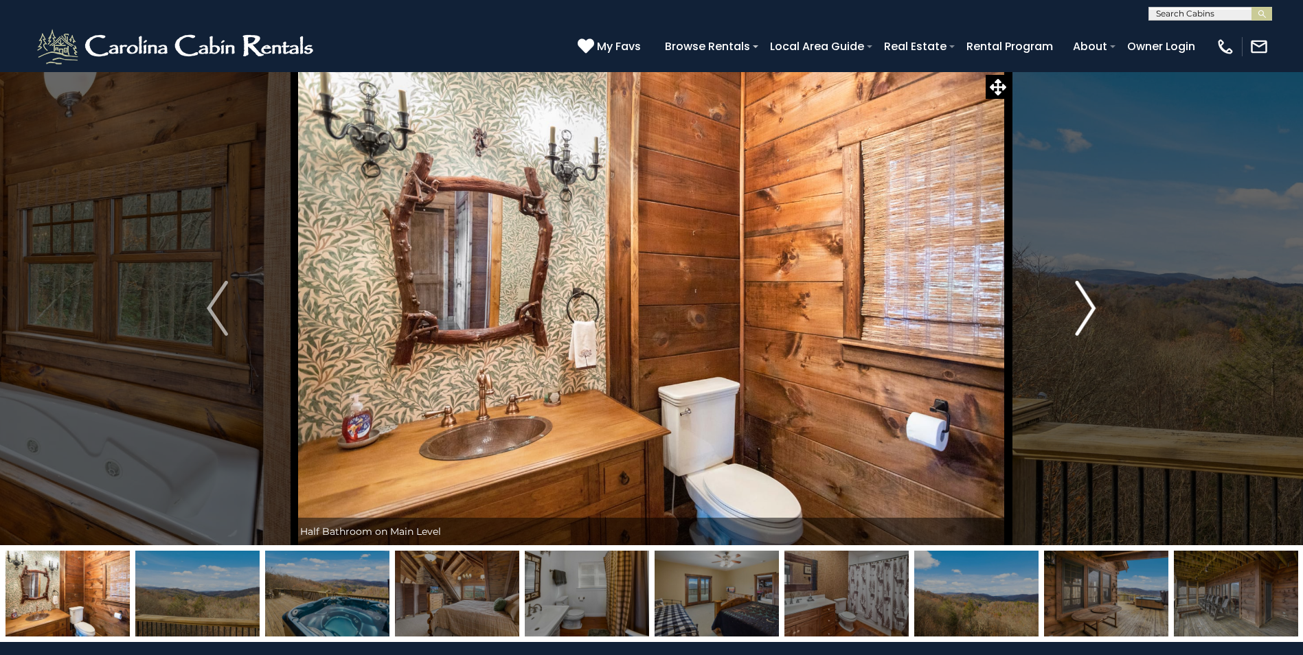
click at [1092, 308] on img "Next" at bounding box center [1085, 308] width 21 height 55
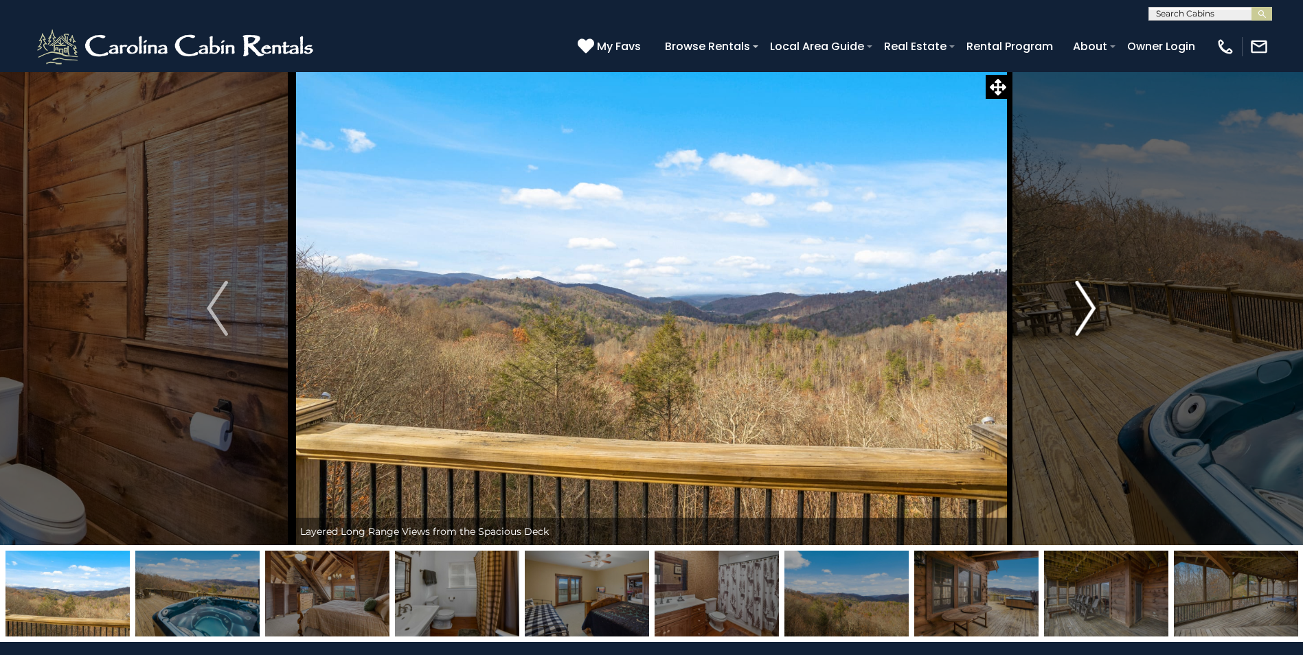
click at [1092, 308] on img "Next" at bounding box center [1085, 308] width 21 height 55
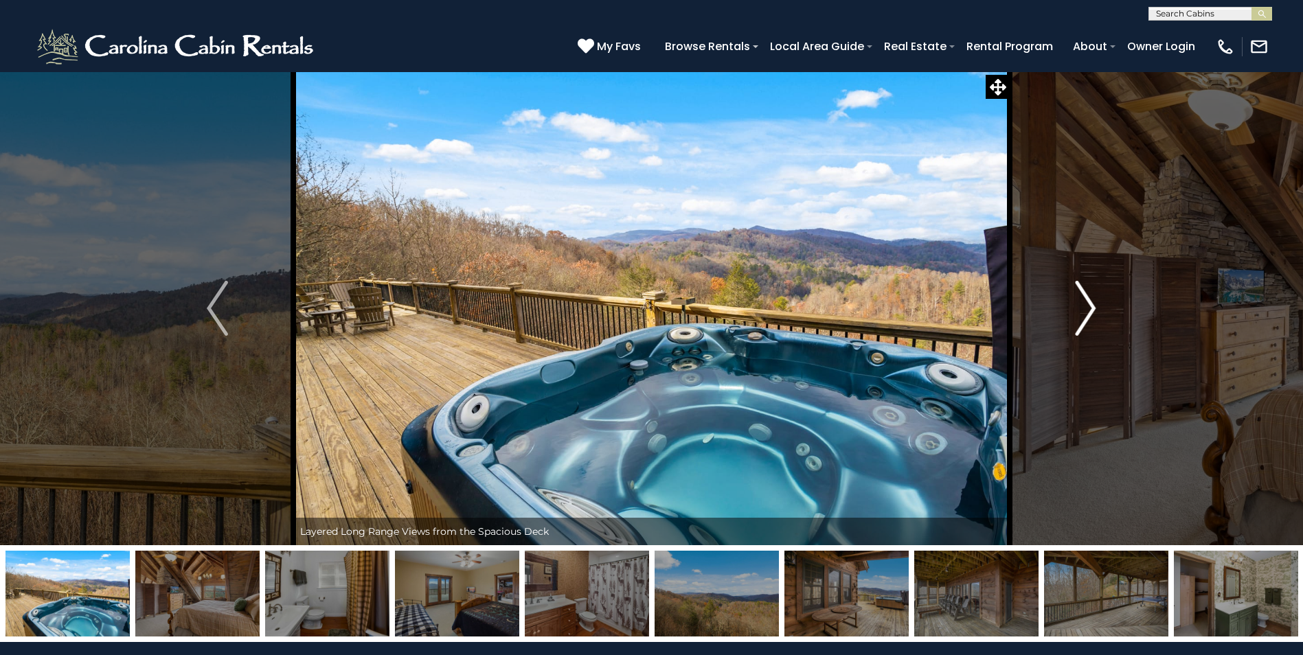
click at [1092, 308] on img "Next" at bounding box center [1085, 308] width 21 height 55
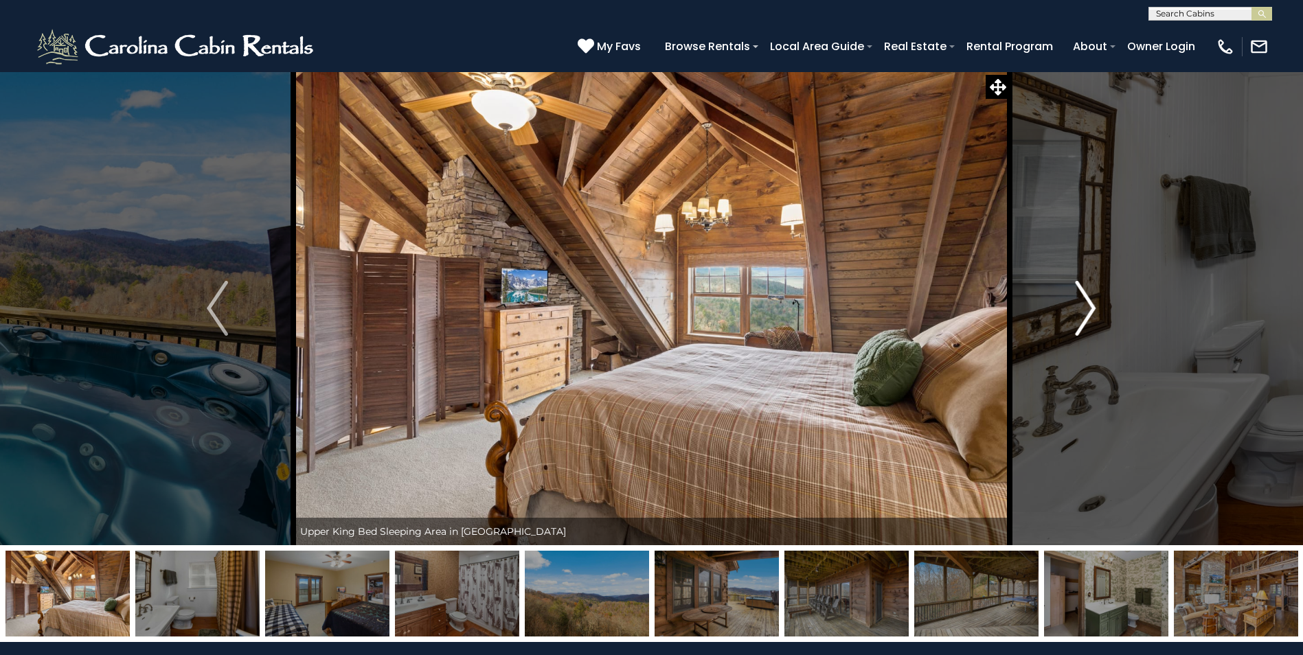
click at [1092, 308] on img "Next" at bounding box center [1085, 308] width 21 height 55
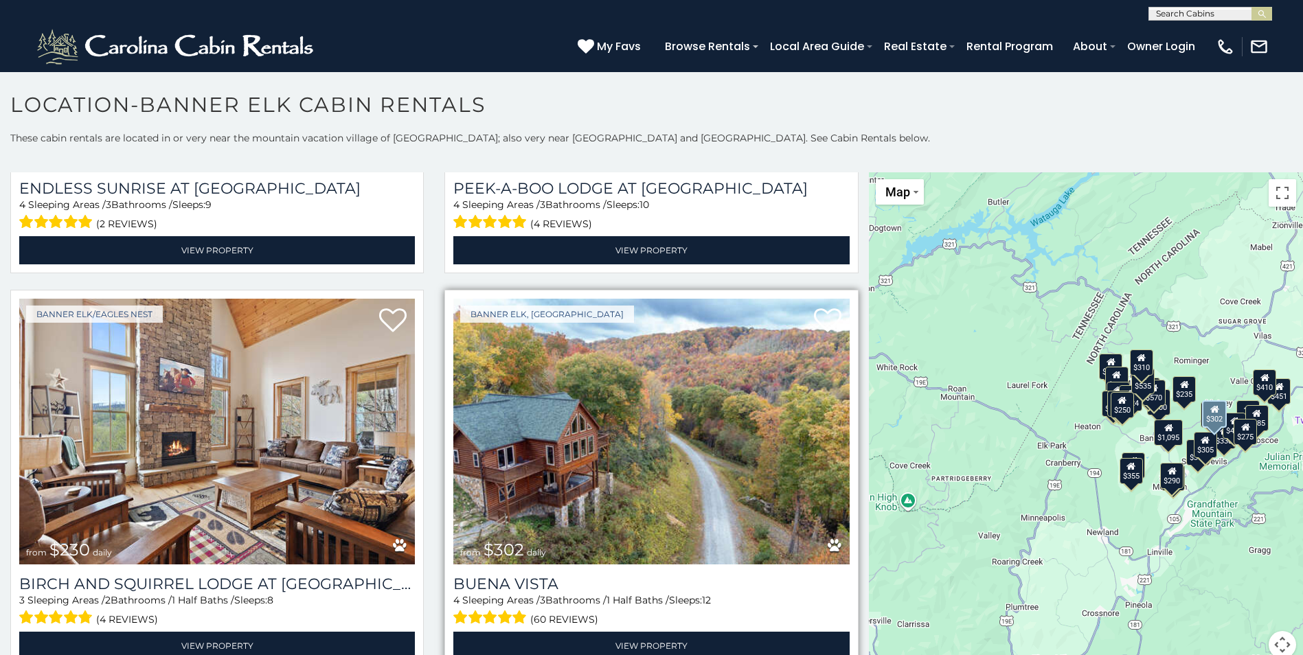
scroll to position [5083, 0]
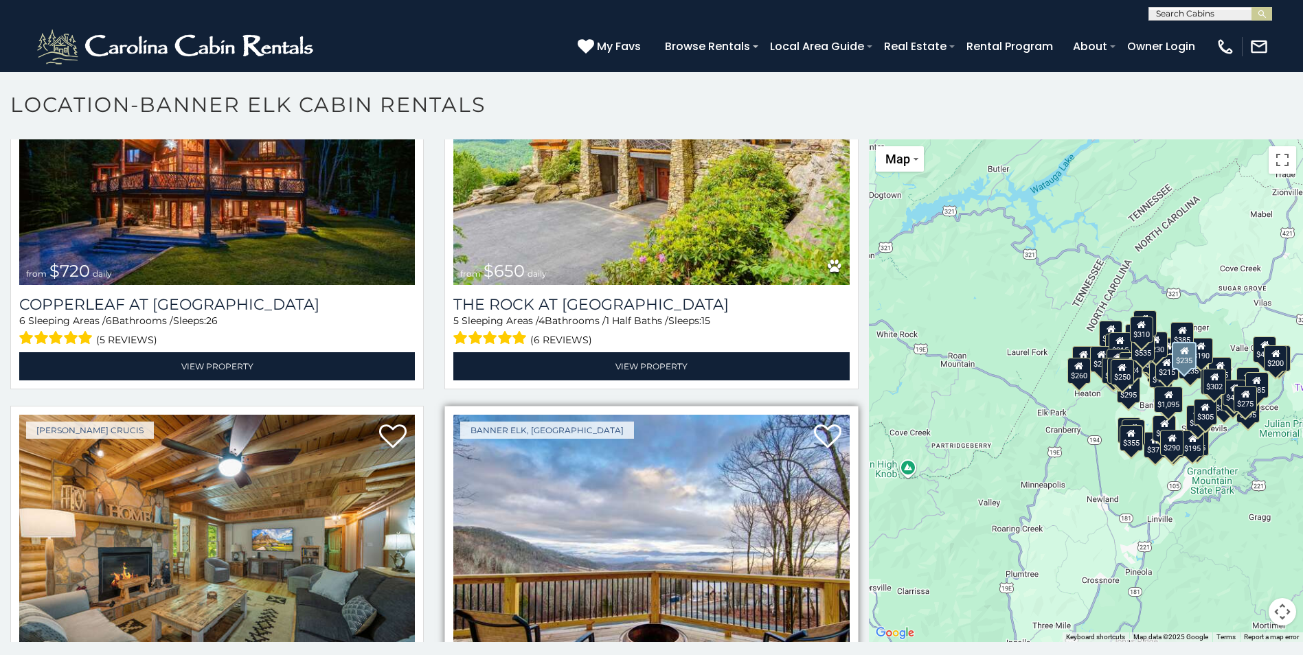
scroll to position [1070, 0]
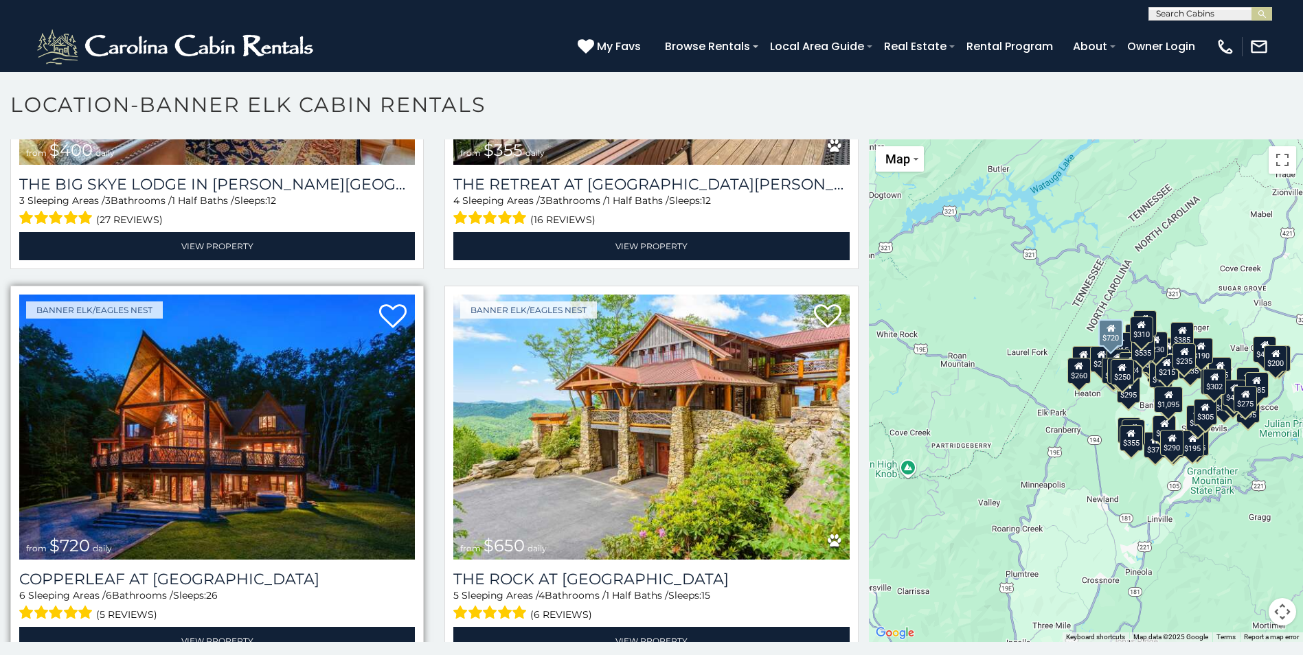
click at [260, 477] on img at bounding box center [217, 427] width 396 height 265
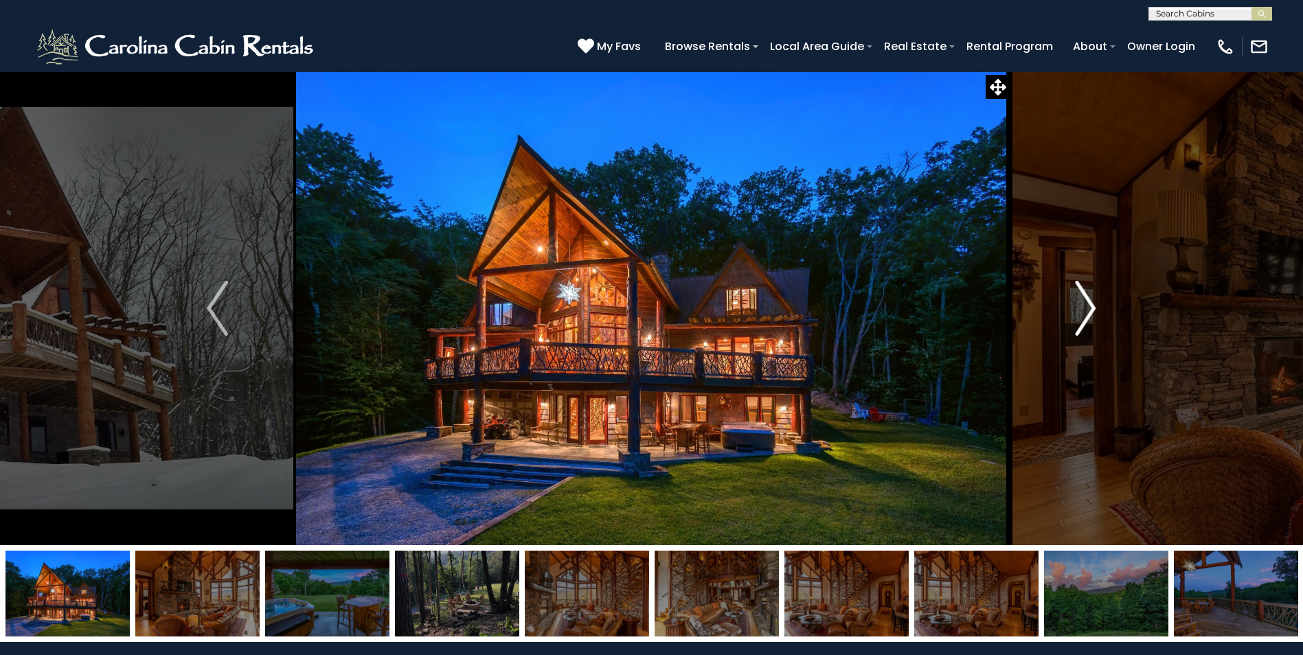
click at [1087, 308] on img "Next" at bounding box center [1085, 308] width 21 height 55
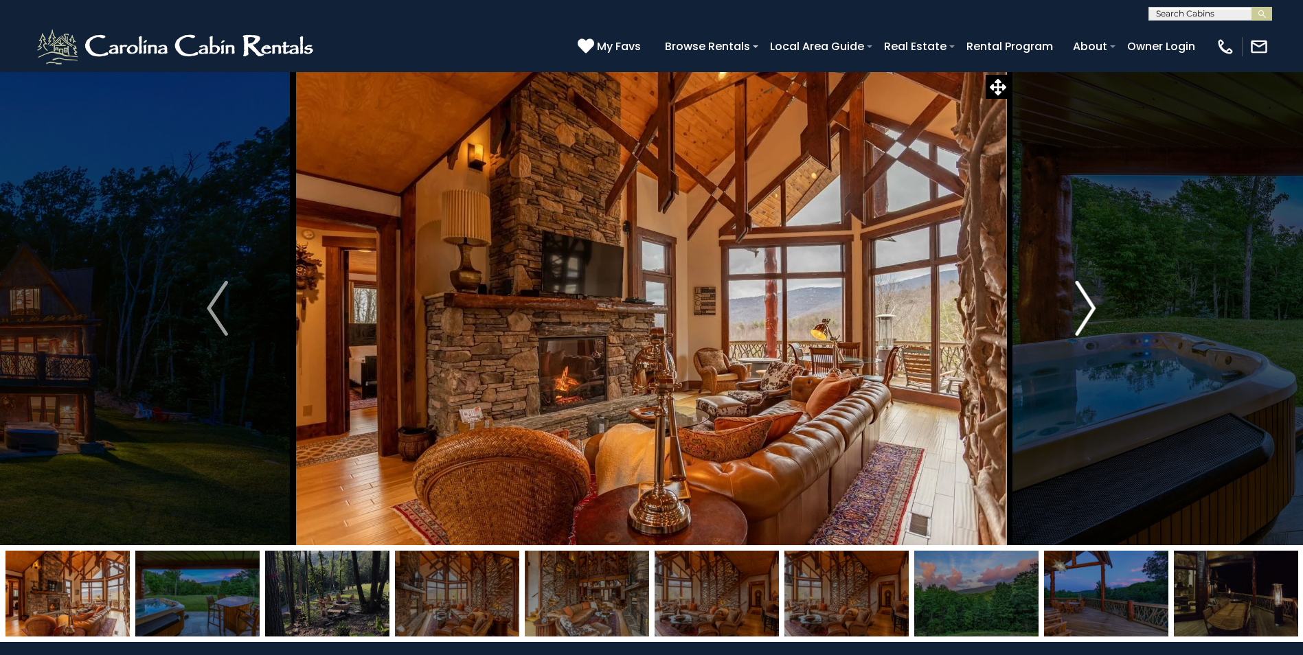
click at [1090, 311] on img "Next" at bounding box center [1085, 308] width 21 height 55
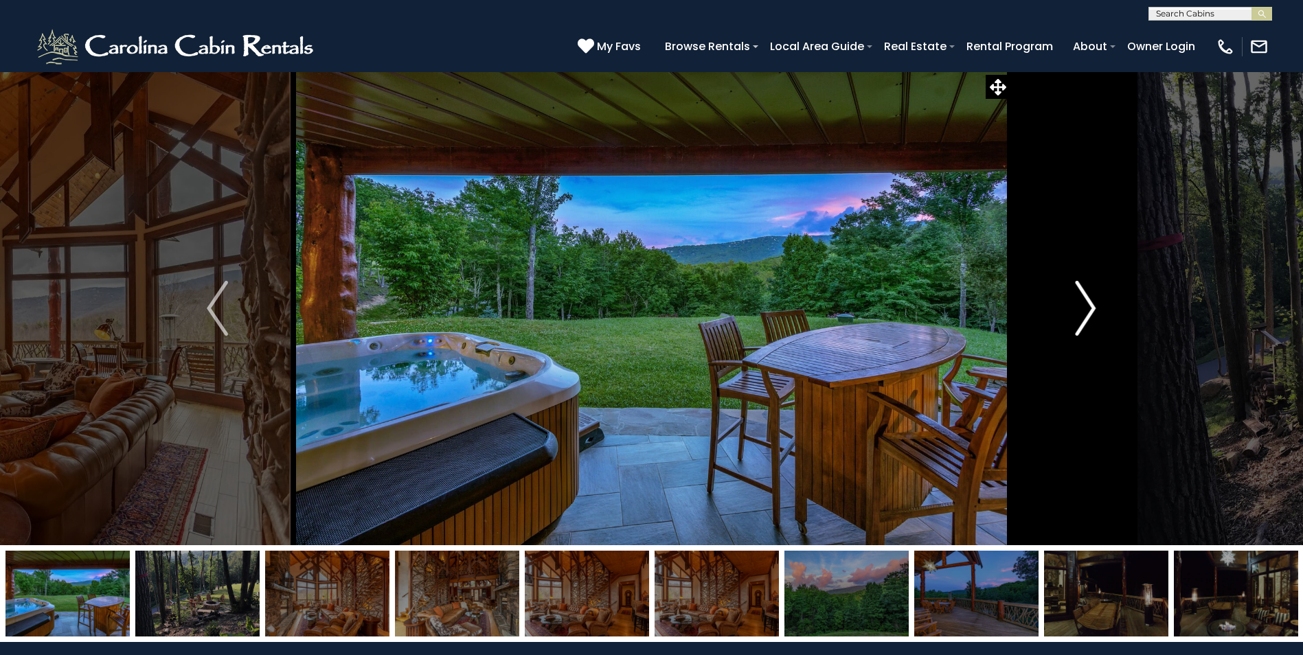
click at [1090, 306] on img "Next" at bounding box center [1085, 308] width 21 height 55
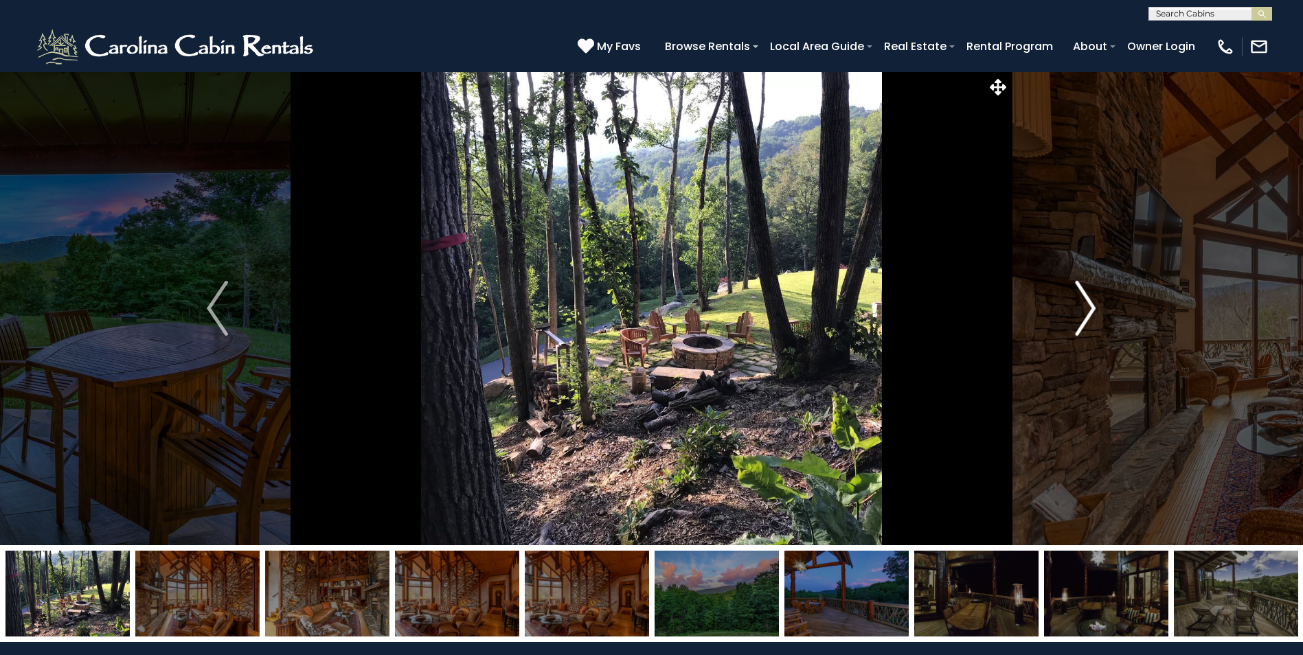
click at [1091, 308] on img "Next" at bounding box center [1085, 308] width 21 height 55
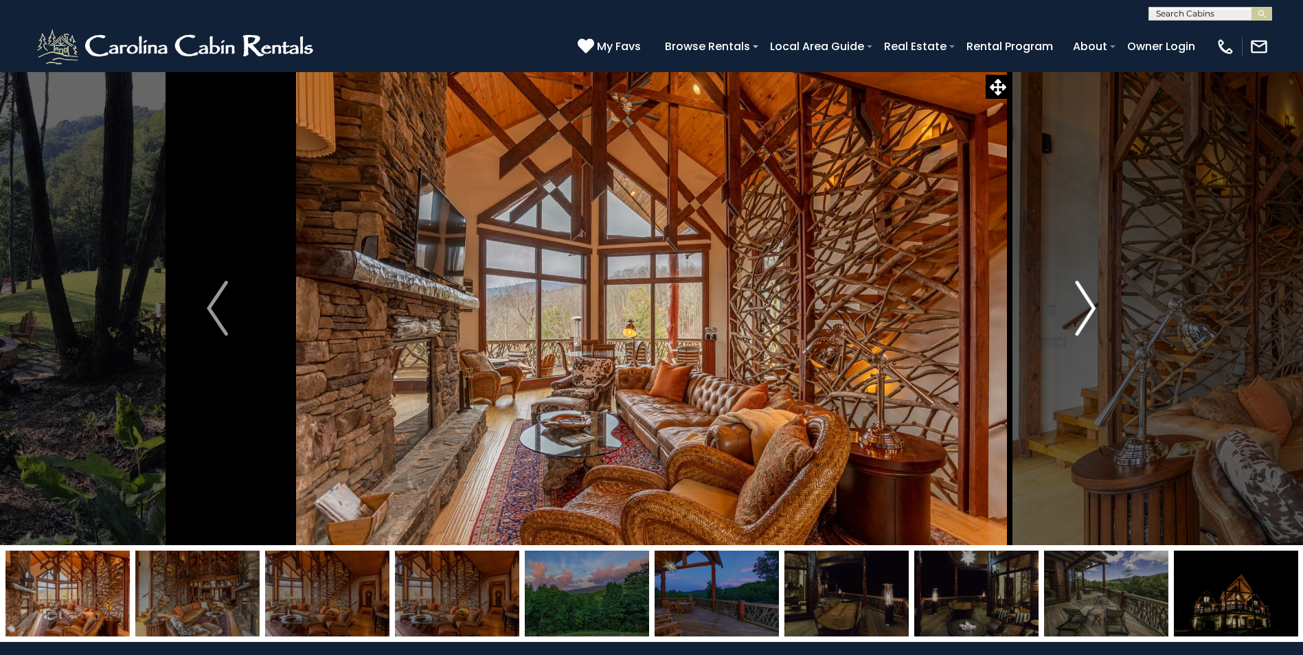
click at [1089, 311] on img "Next" at bounding box center [1085, 308] width 21 height 55
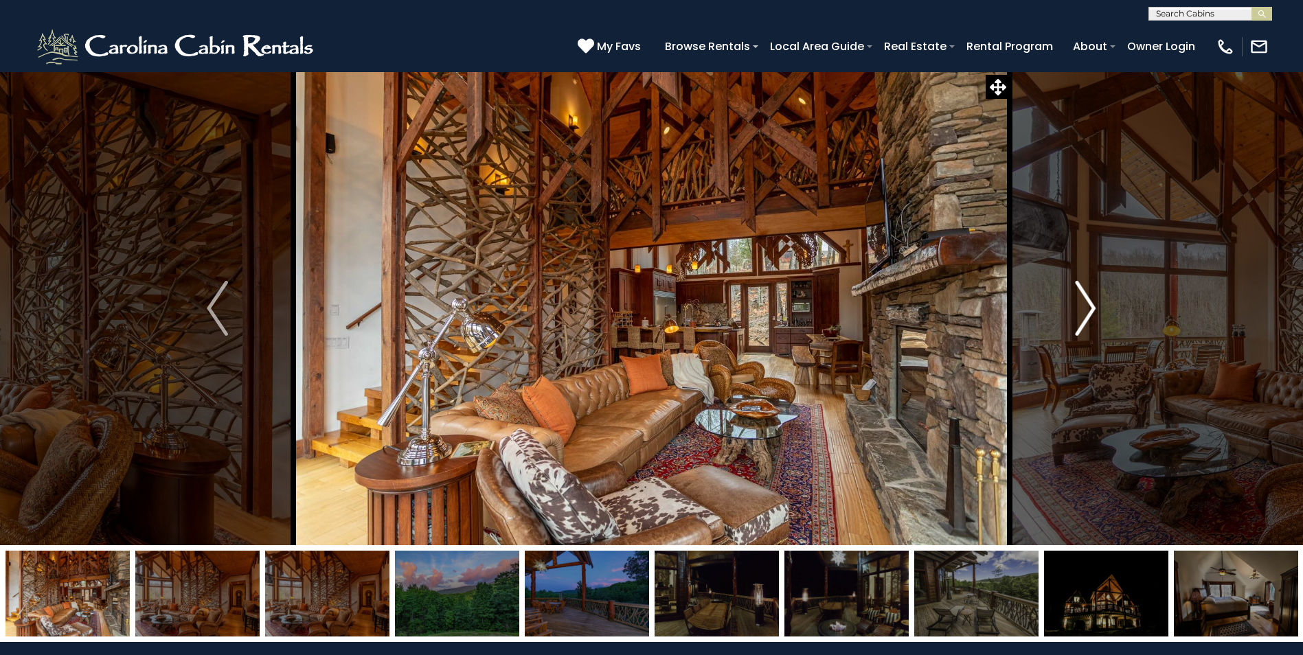
click at [1093, 311] on img "Next" at bounding box center [1085, 308] width 21 height 55
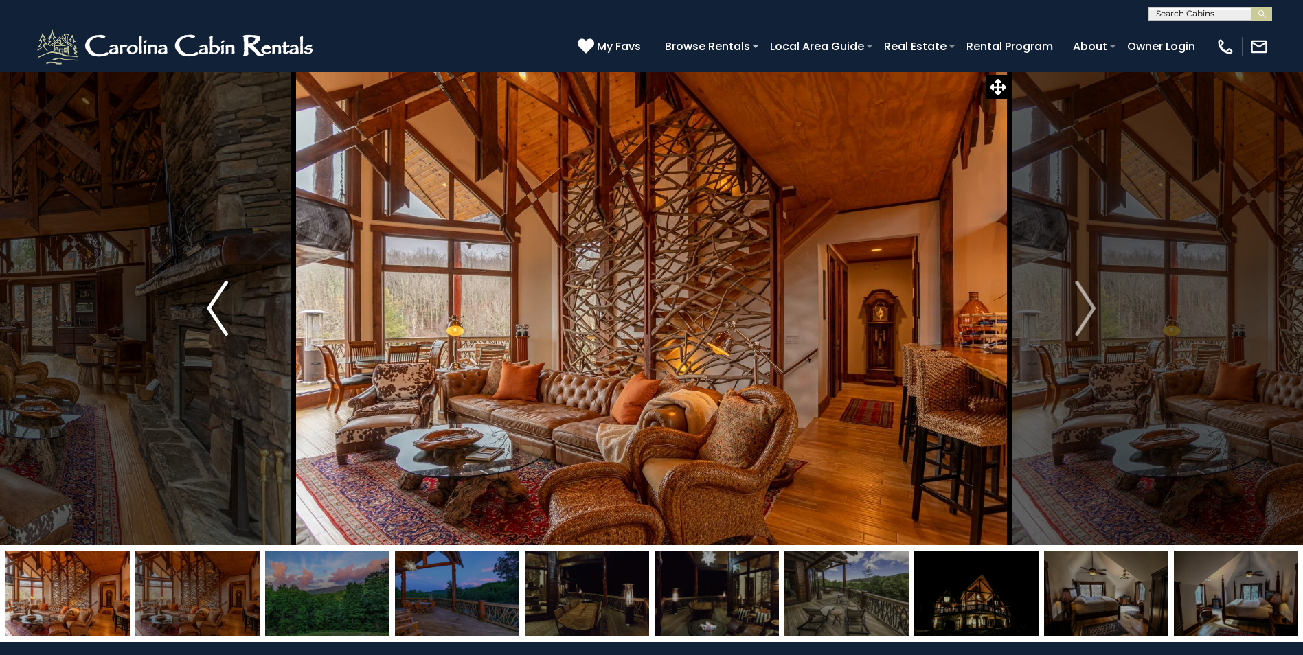
click at [212, 308] on img "Previous" at bounding box center [217, 308] width 21 height 55
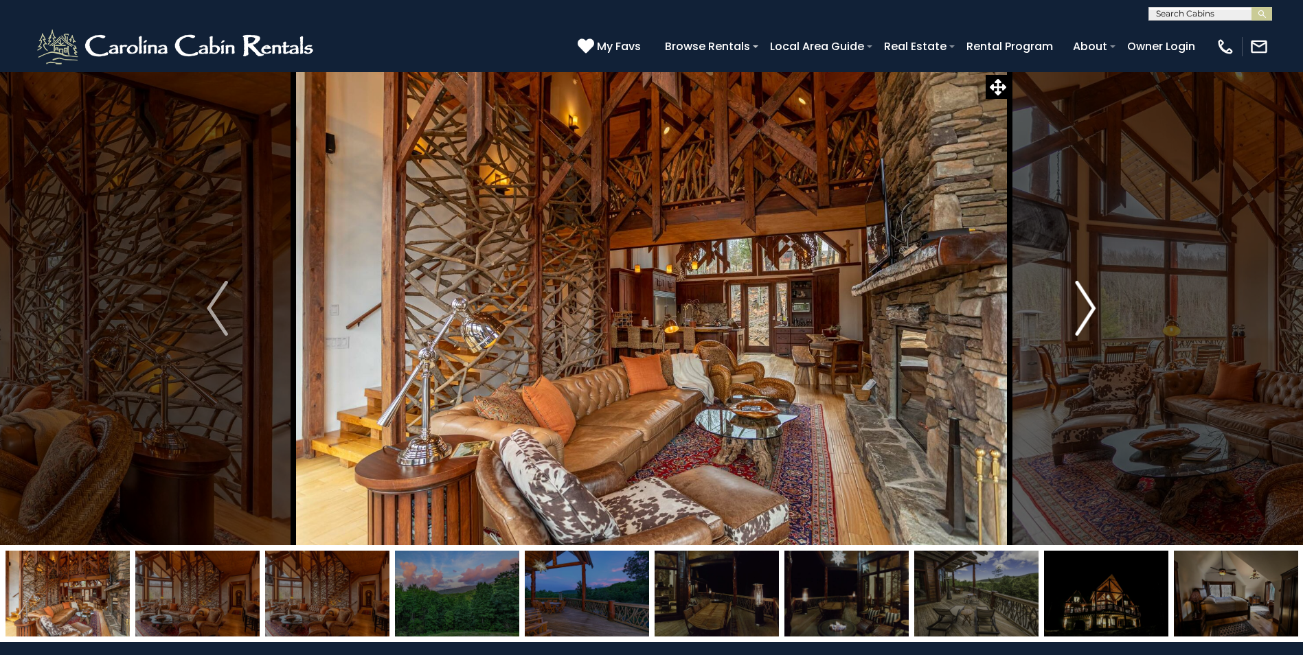
click at [1087, 311] on img "Next" at bounding box center [1085, 308] width 21 height 55
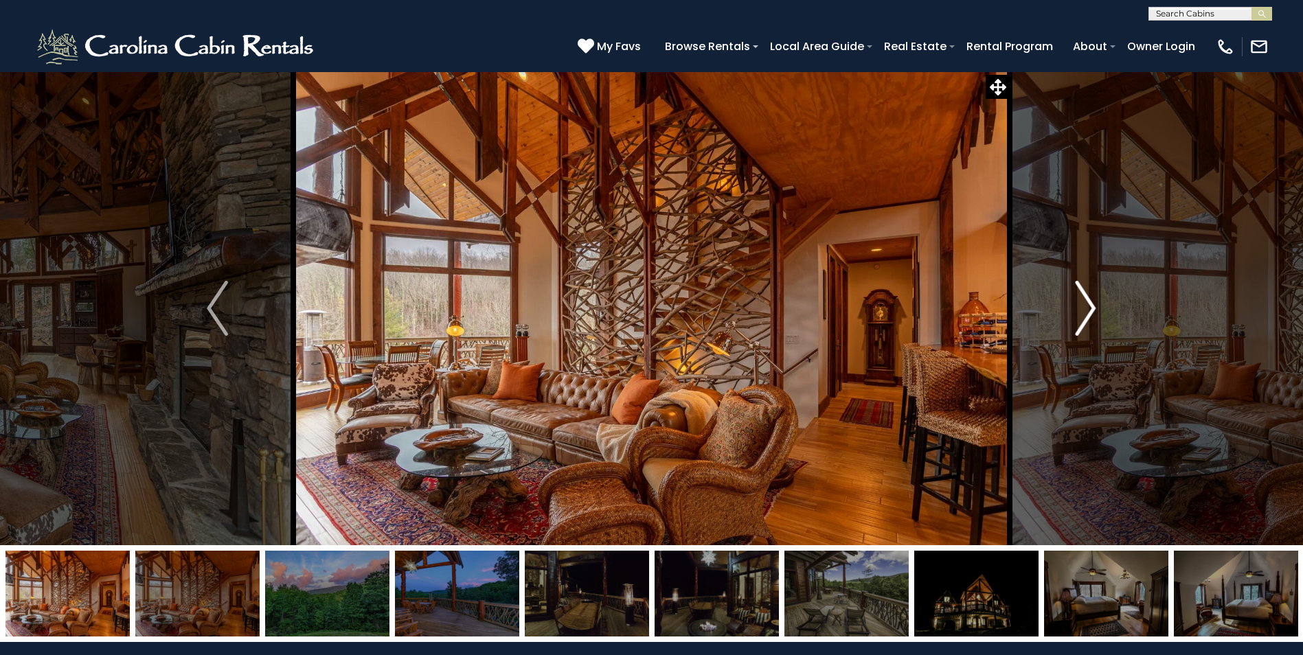
click at [1087, 311] on img "Next" at bounding box center [1085, 308] width 21 height 55
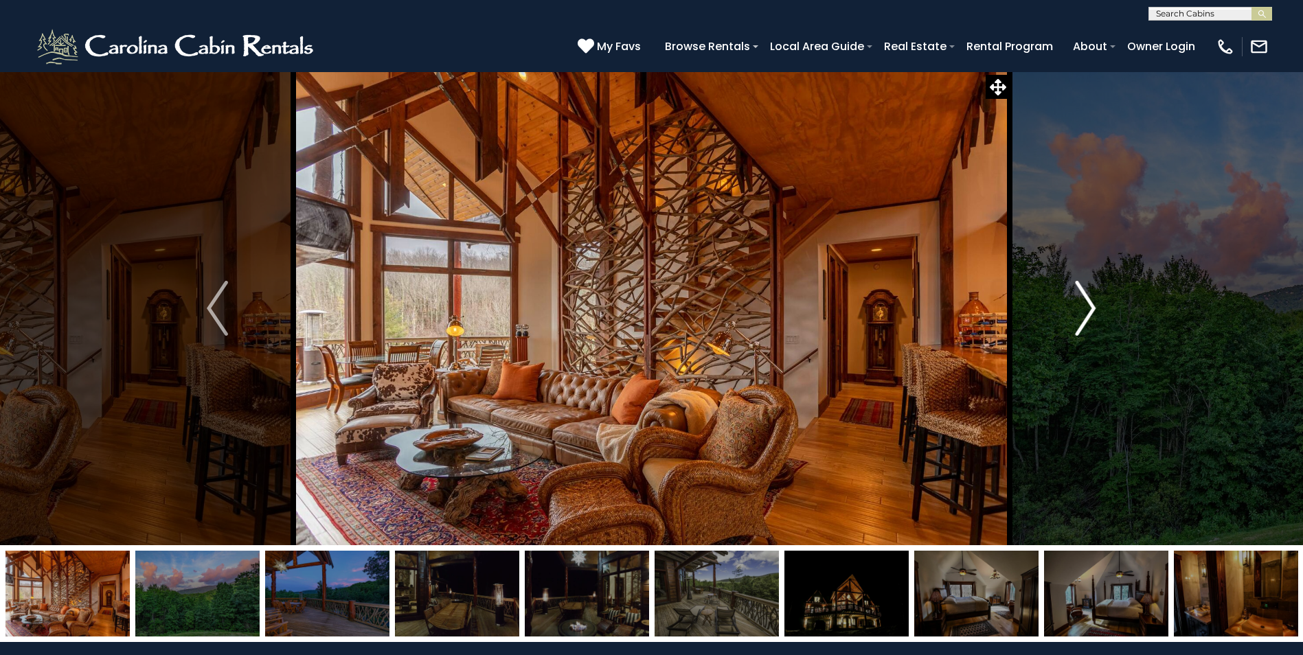
click at [1087, 311] on img "Next" at bounding box center [1085, 308] width 21 height 55
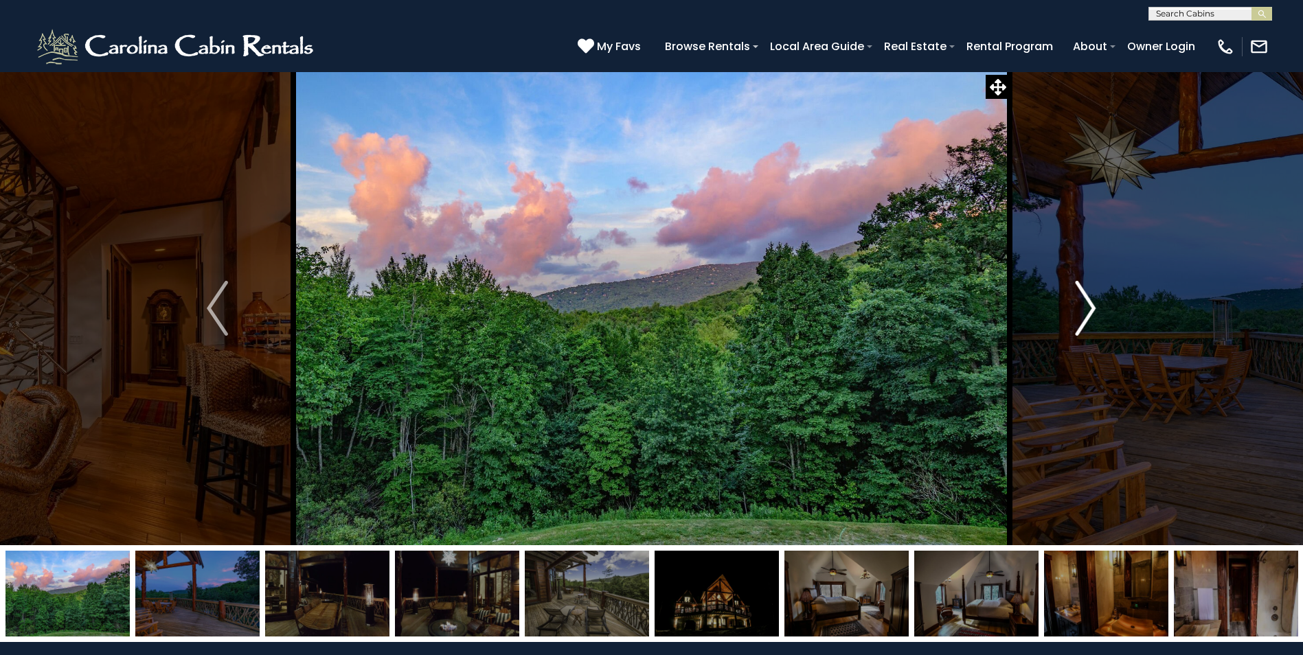
click at [1091, 302] on img "Next" at bounding box center [1085, 308] width 21 height 55
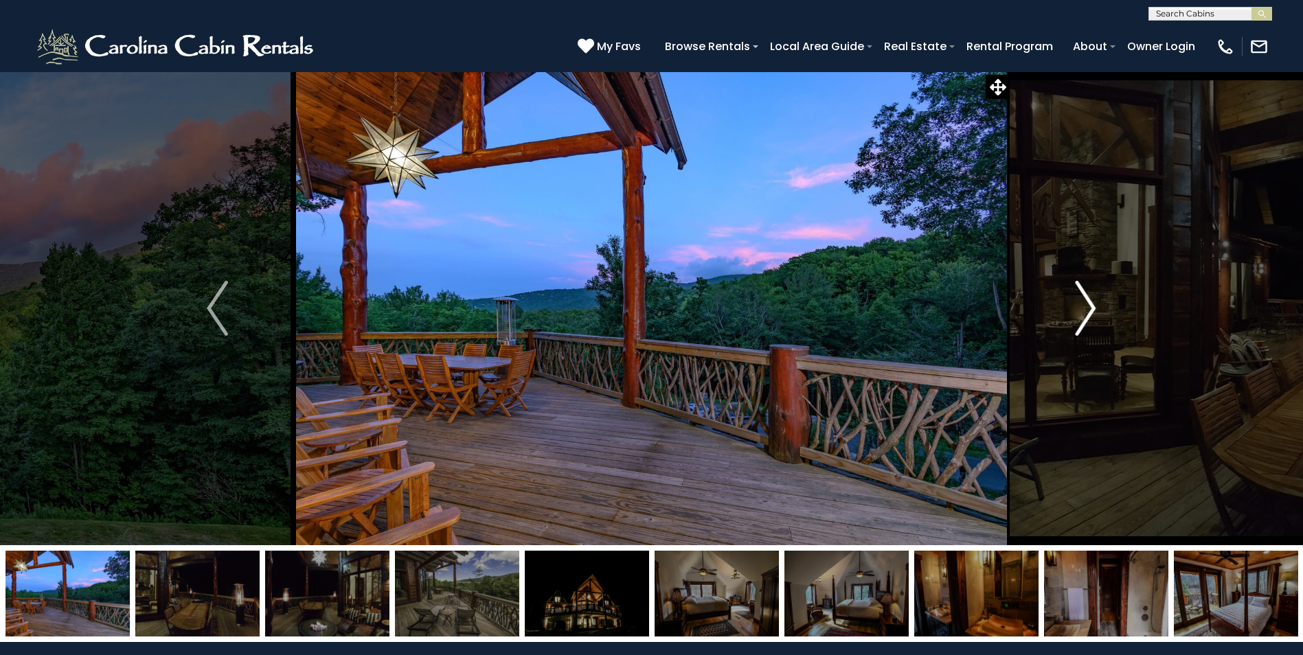
click at [1087, 306] on img "Next" at bounding box center [1085, 308] width 21 height 55
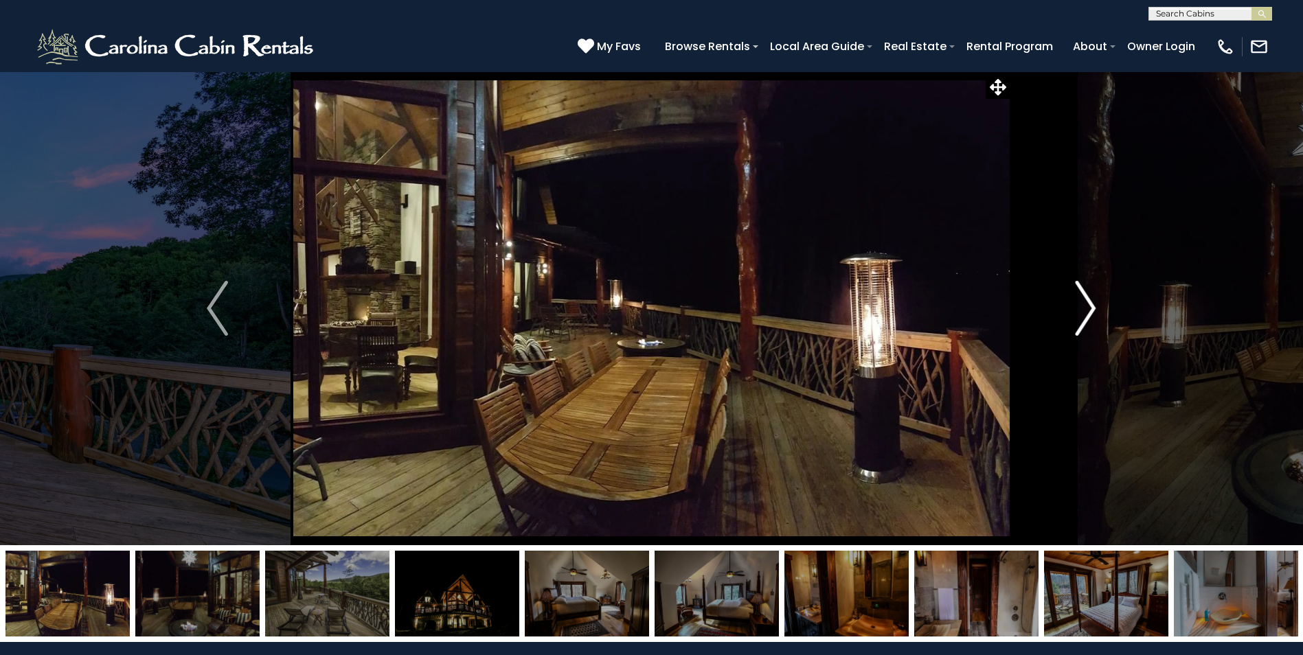
click at [1086, 307] on img "Next" at bounding box center [1085, 308] width 21 height 55
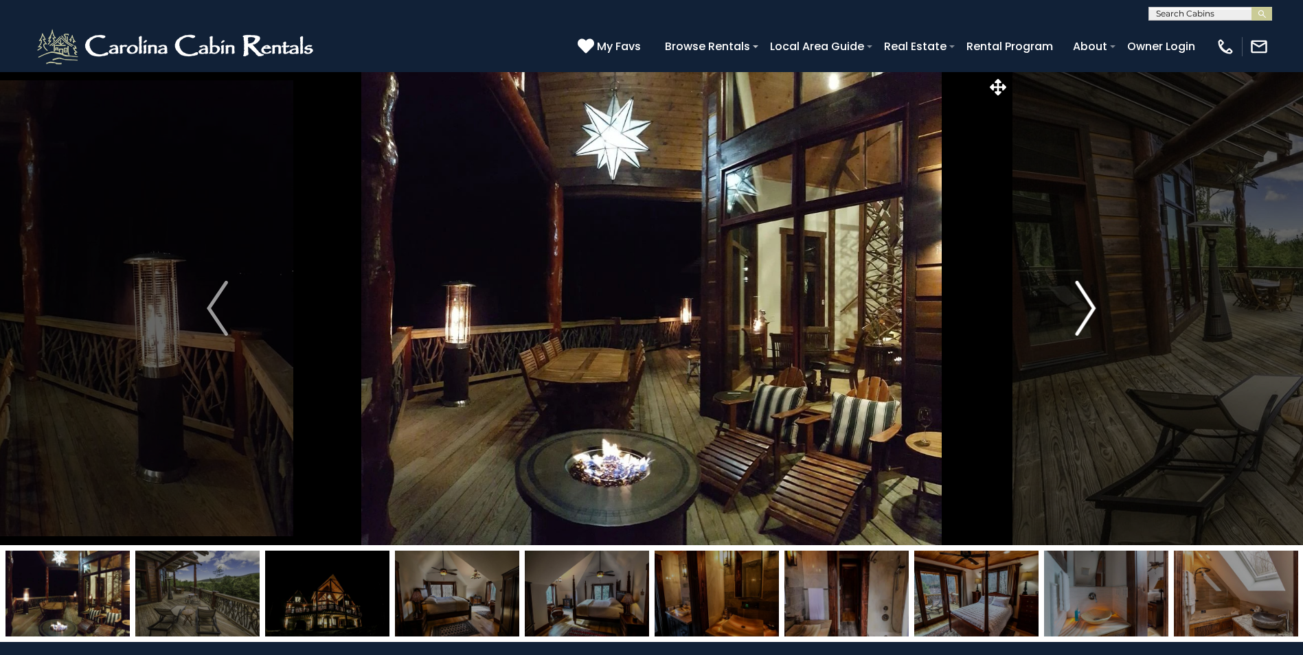
click at [1086, 307] on img "Next" at bounding box center [1085, 308] width 21 height 55
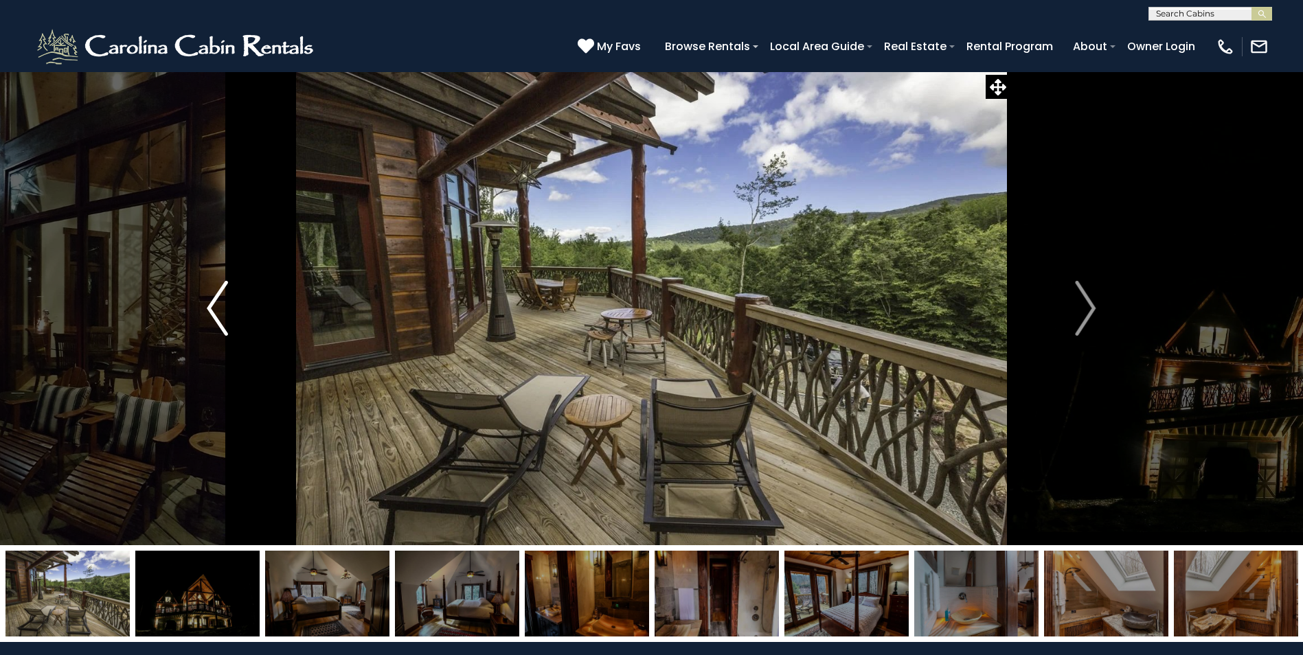
click at [212, 308] on img "Previous" at bounding box center [217, 308] width 21 height 55
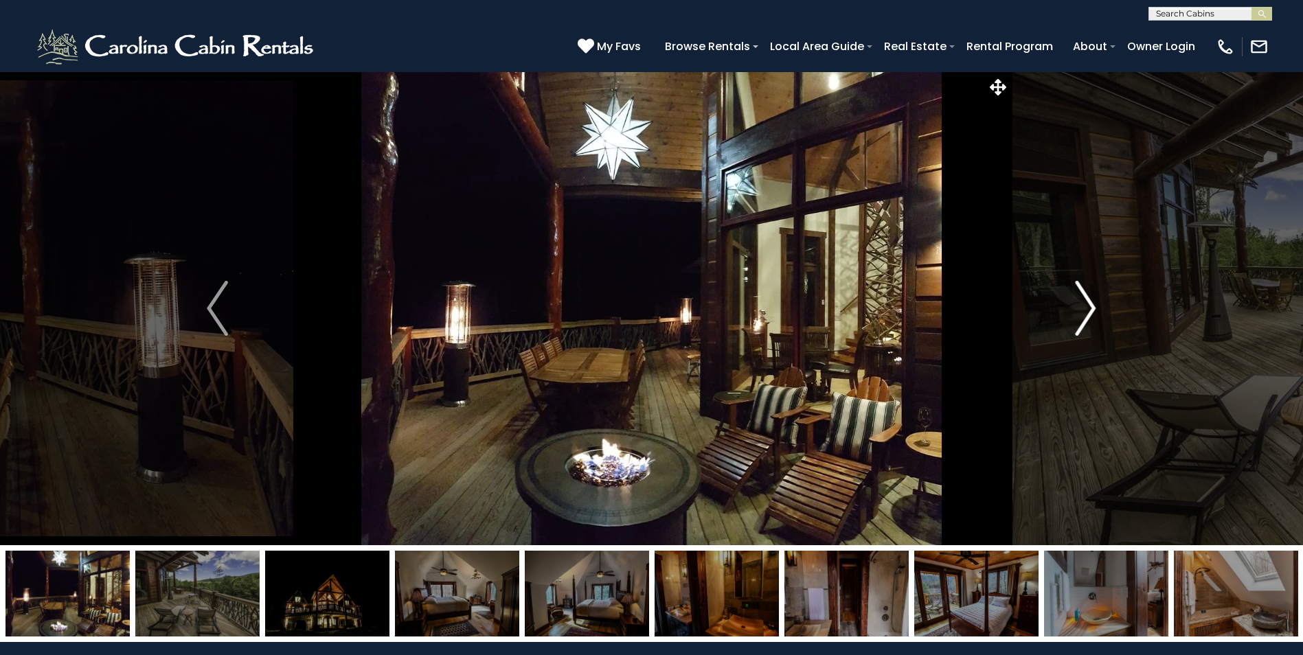
click at [1091, 308] on img "Next" at bounding box center [1085, 308] width 21 height 55
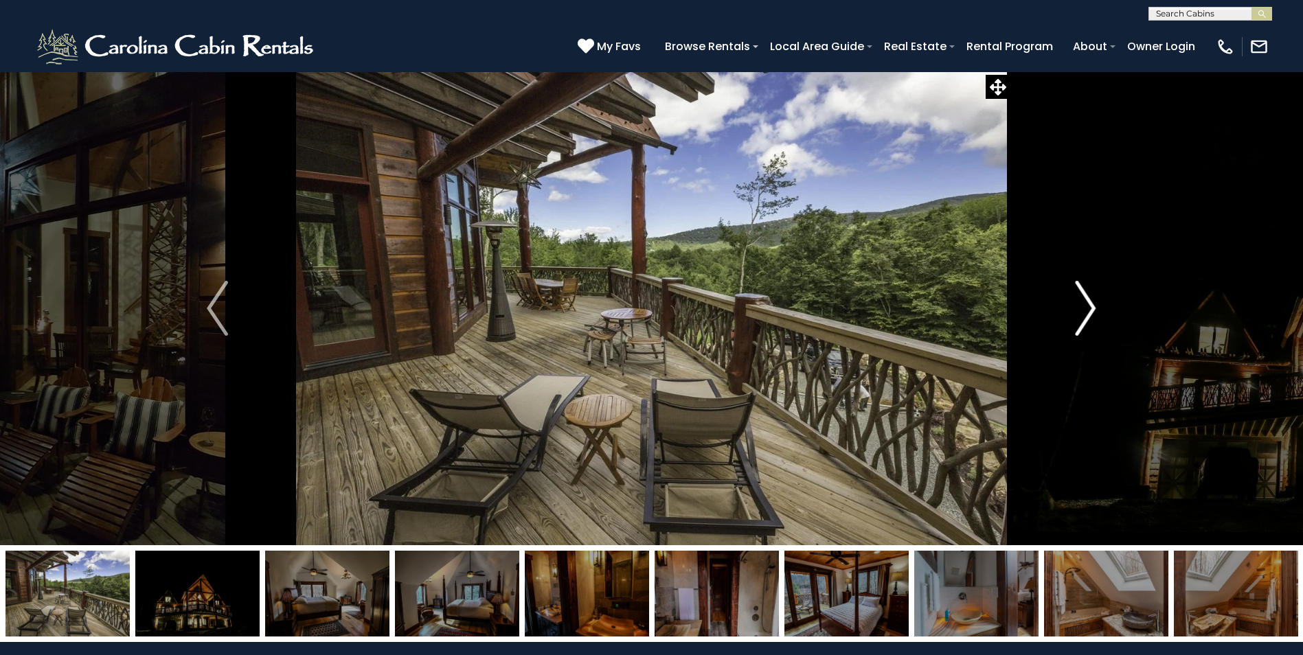
click at [1088, 308] on img "Next" at bounding box center [1085, 308] width 21 height 55
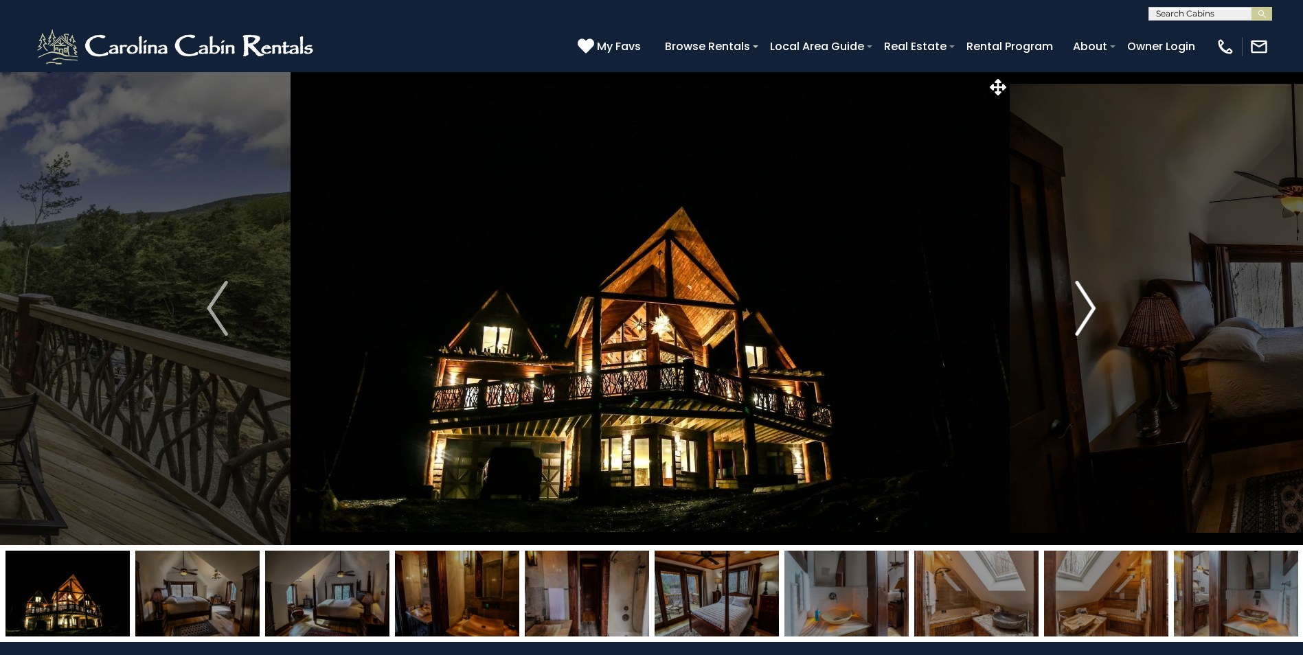
click at [1088, 308] on img "Next" at bounding box center [1085, 308] width 21 height 55
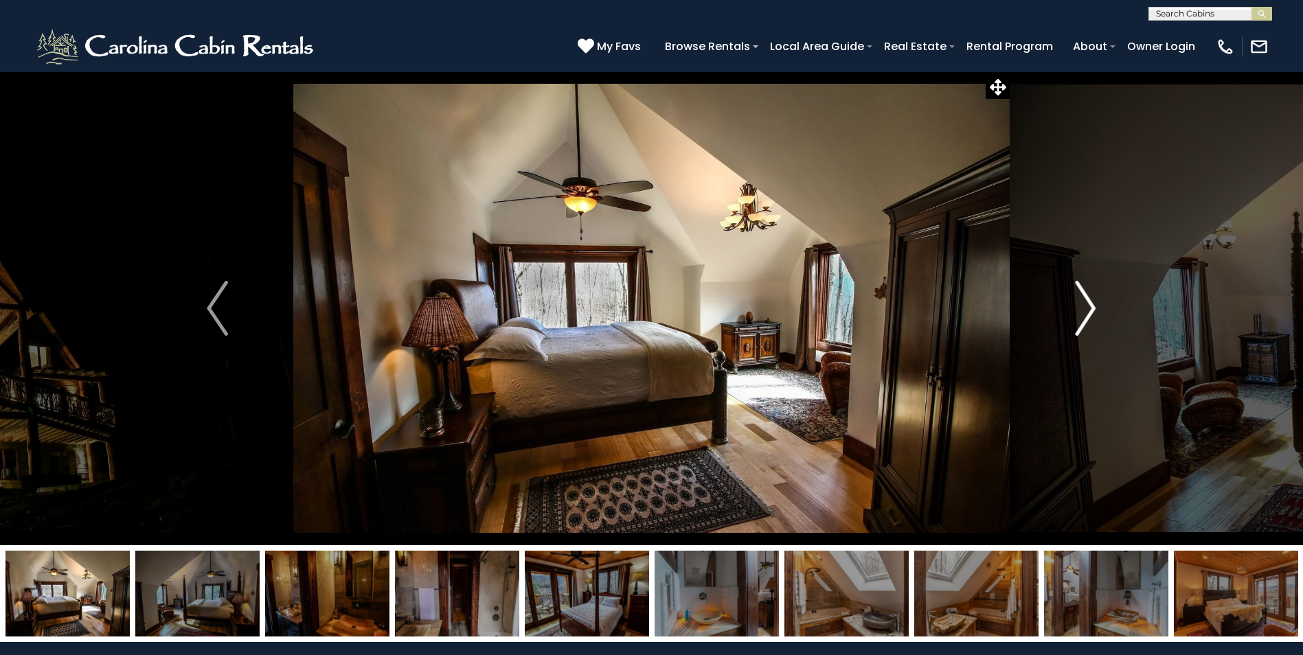
click at [1088, 308] on img "Next" at bounding box center [1085, 308] width 21 height 55
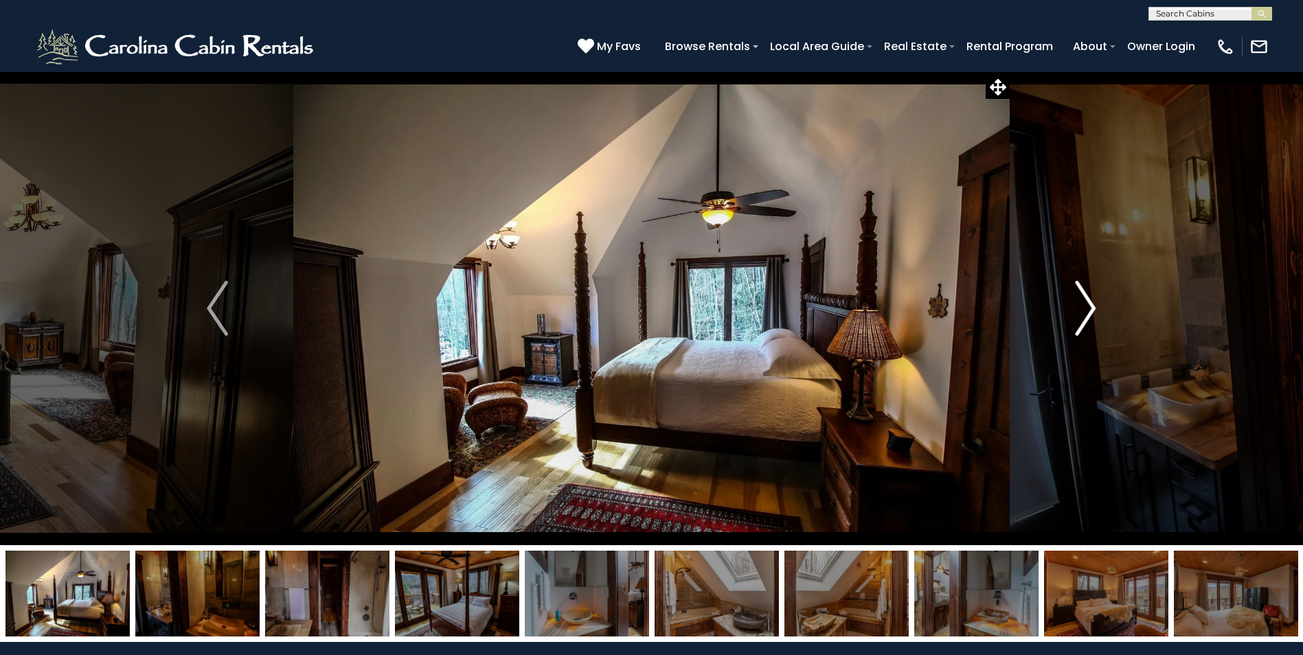
click at [1089, 308] on img "Next" at bounding box center [1085, 308] width 21 height 55
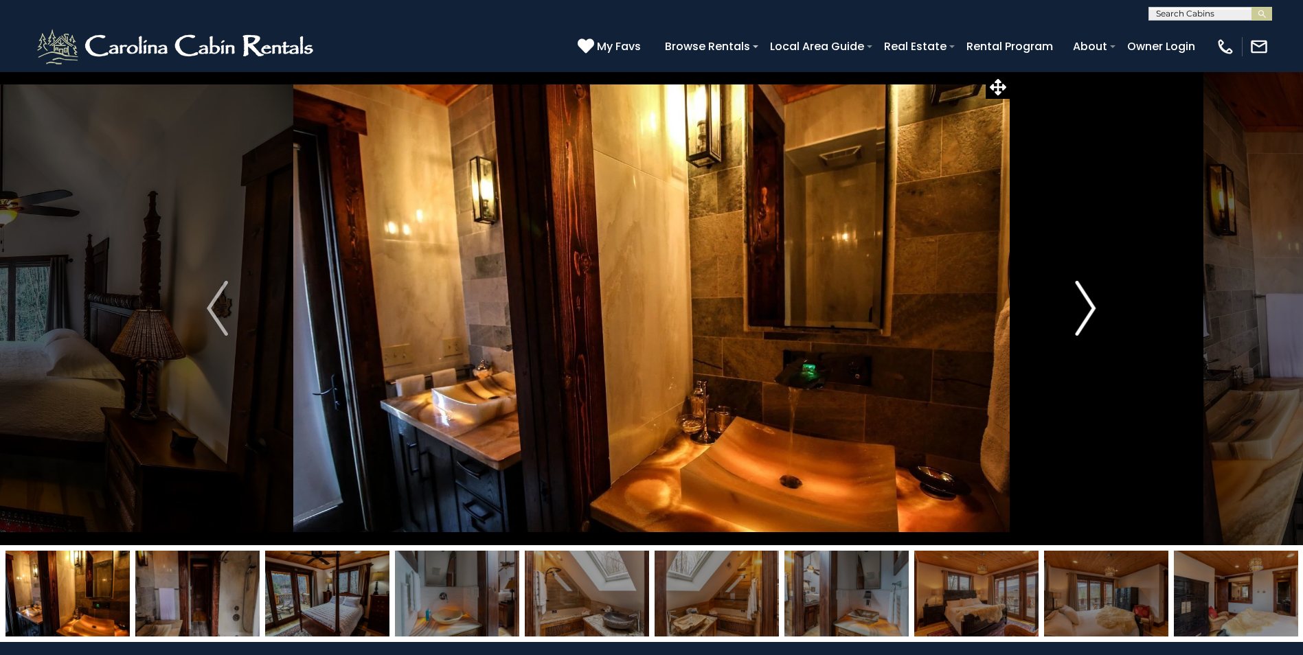
click at [1089, 308] on img "Next" at bounding box center [1085, 308] width 21 height 55
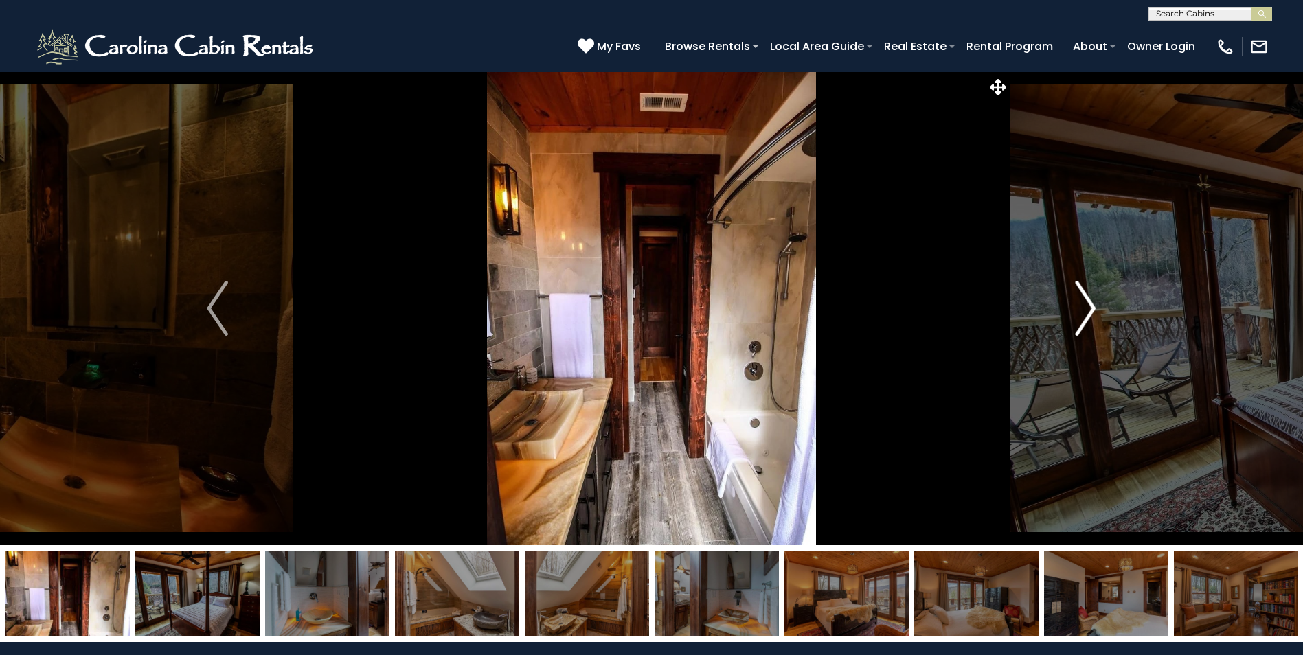
click at [1088, 308] on img "Next" at bounding box center [1085, 308] width 21 height 55
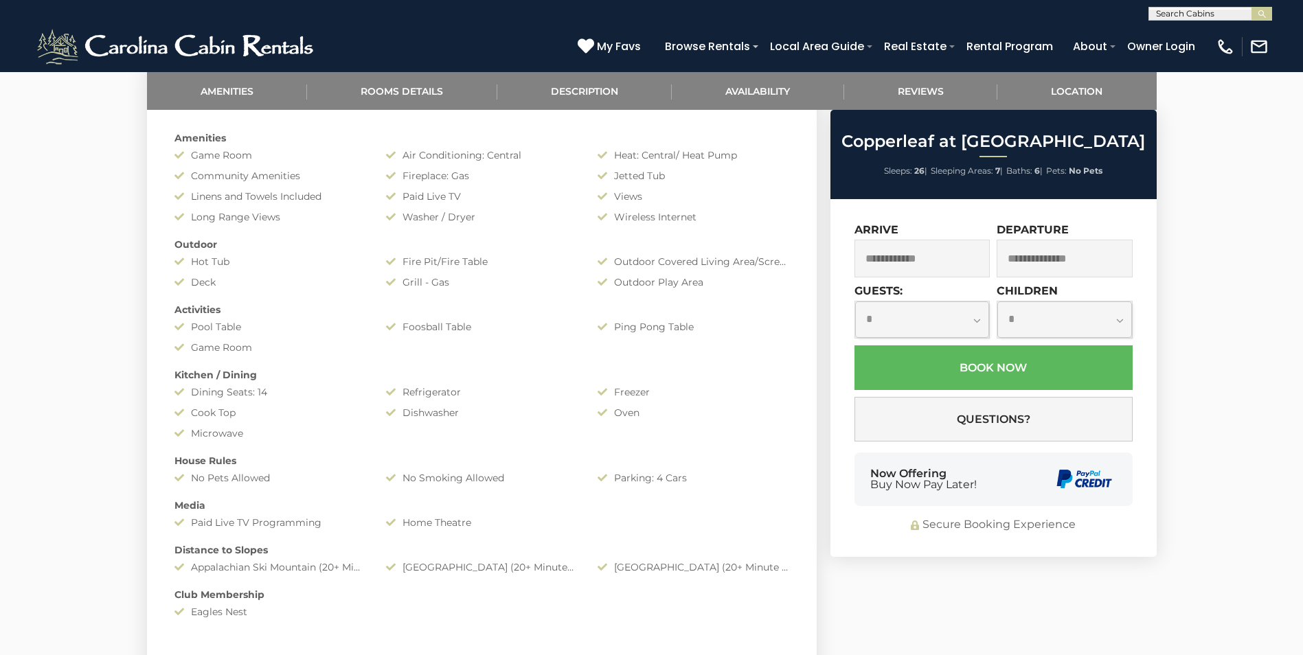
scroll to position [687, 0]
